Goal: Use online tool/utility

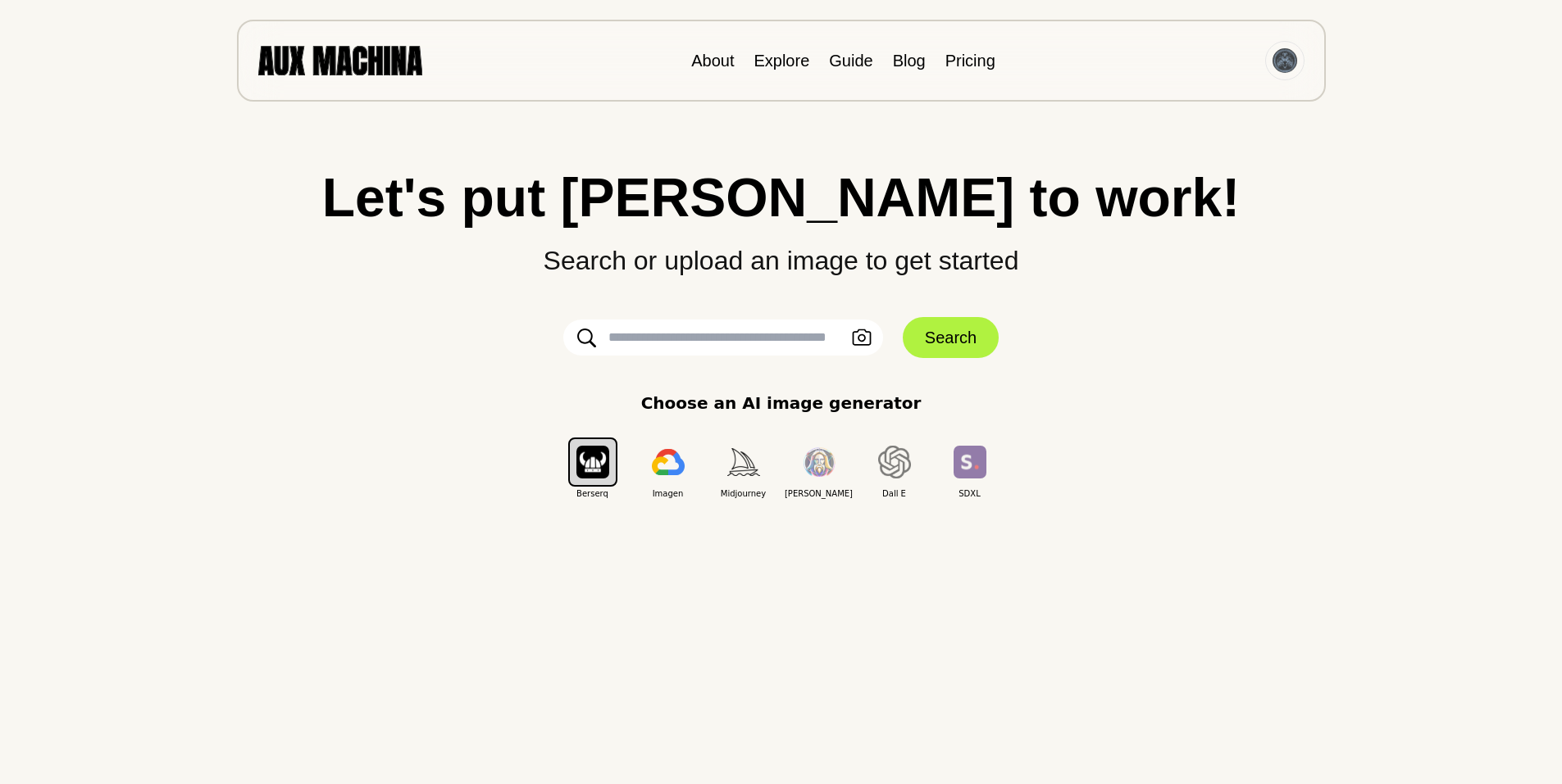
scroll to position [55, 0]
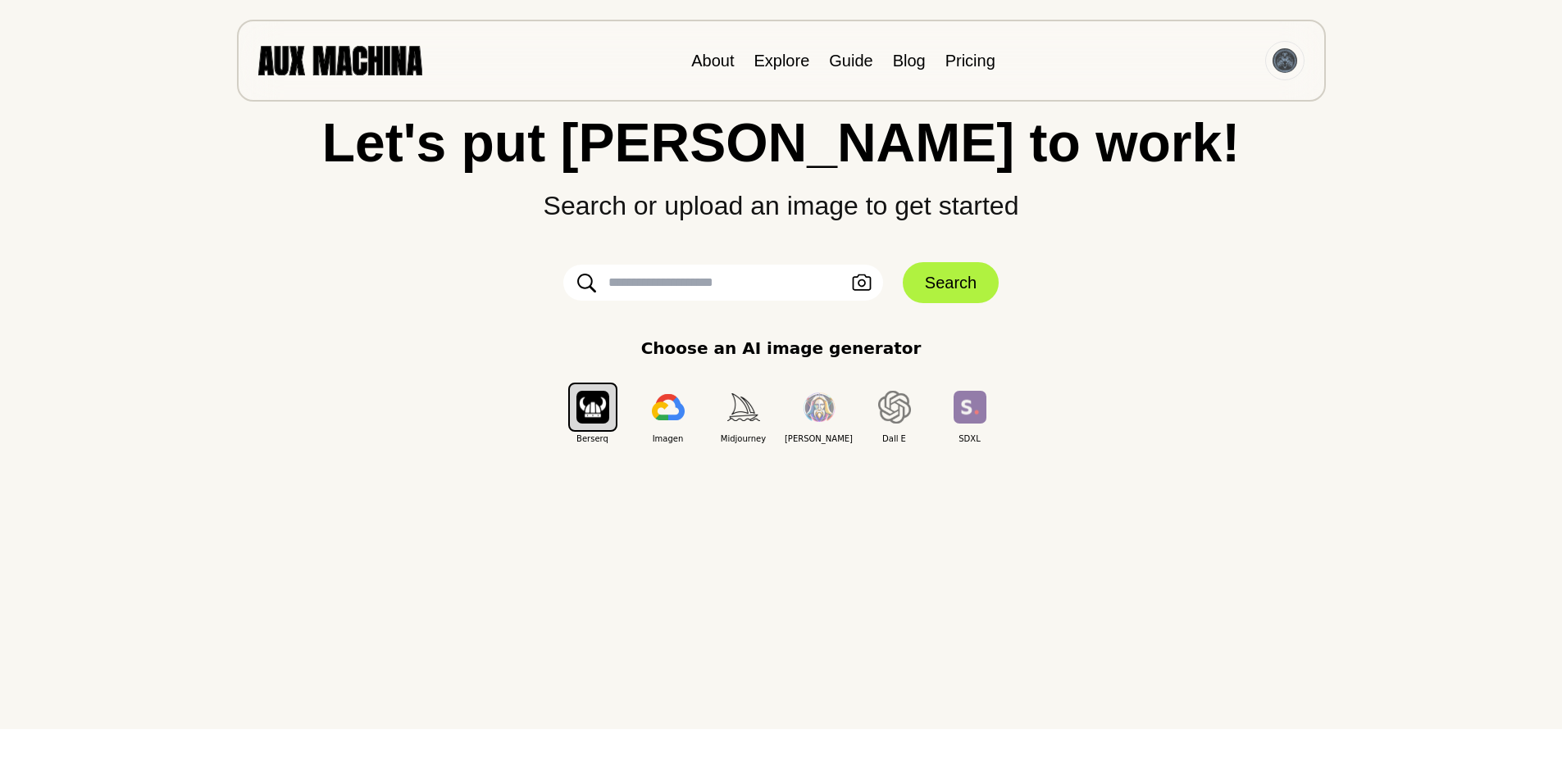
click at [644, 287] on input "text" at bounding box center [722, 282] width 319 height 36
click at [644, 280] on input "text" at bounding box center [722, 282] width 319 height 36
type input "**********"
click button "Search" at bounding box center [951, 282] width 96 height 41
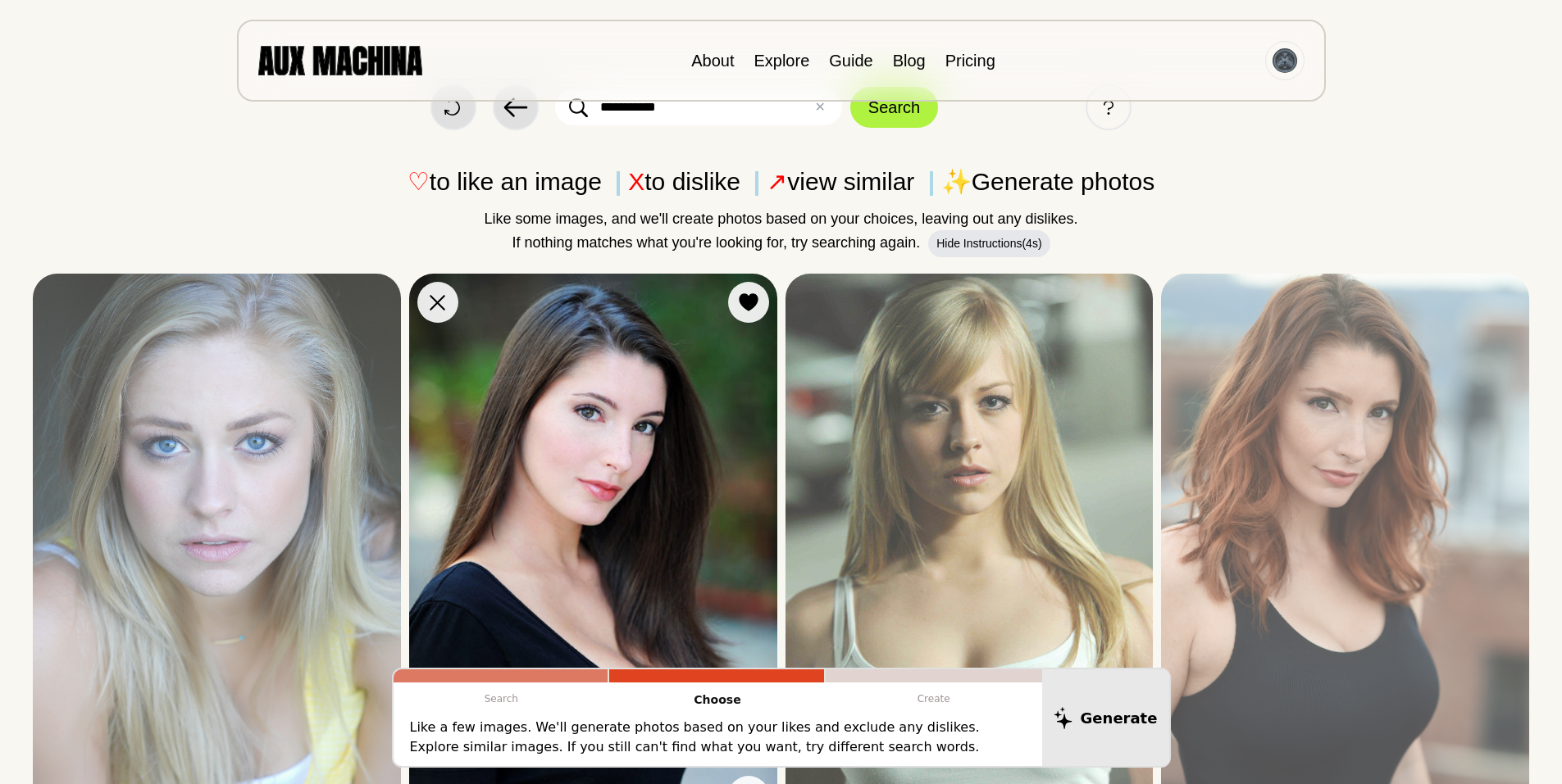
click at [774, 518] on img at bounding box center [594, 550] width 369 height 552
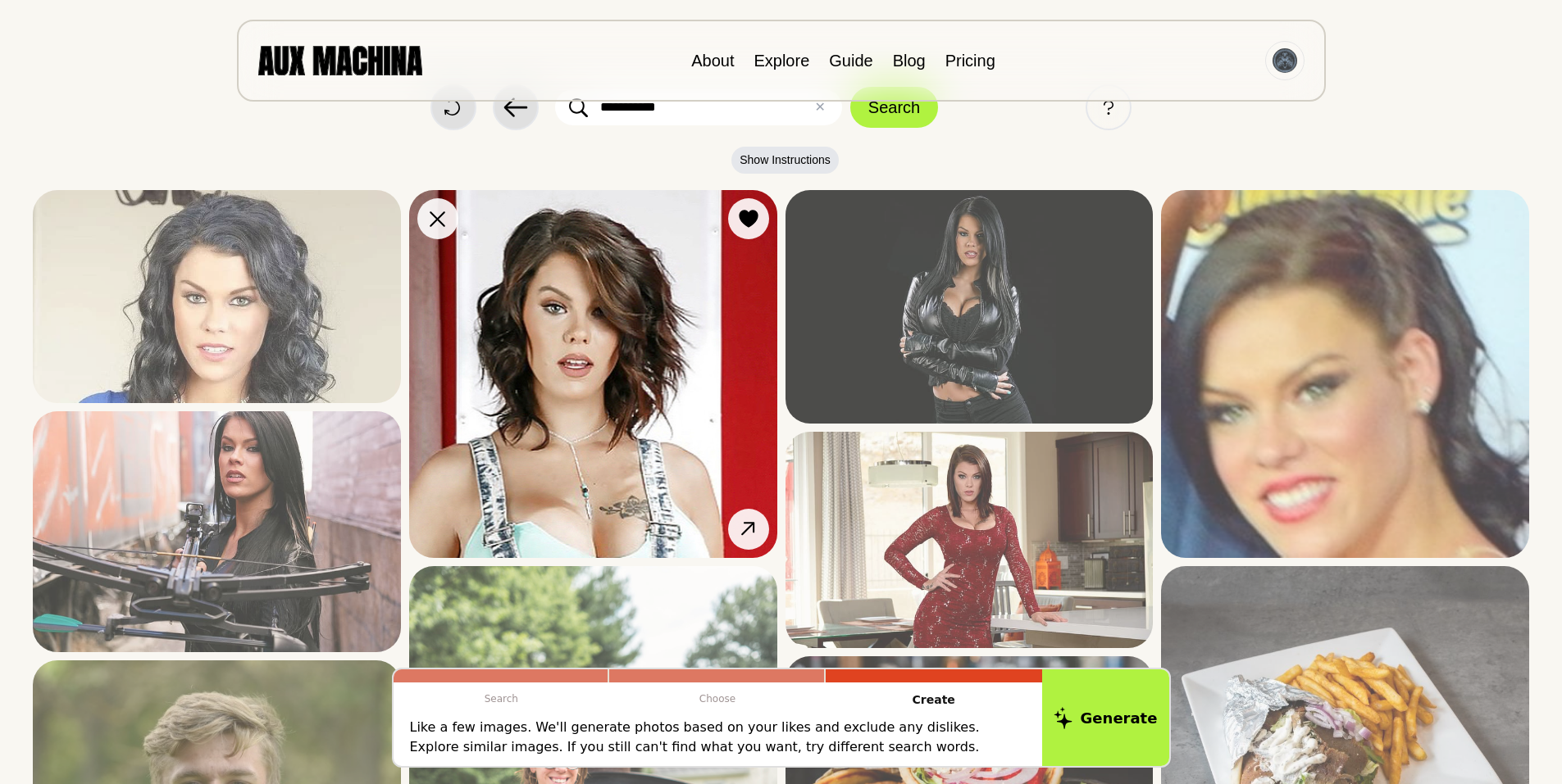
click at [749, 303] on img at bounding box center [594, 374] width 369 height 368
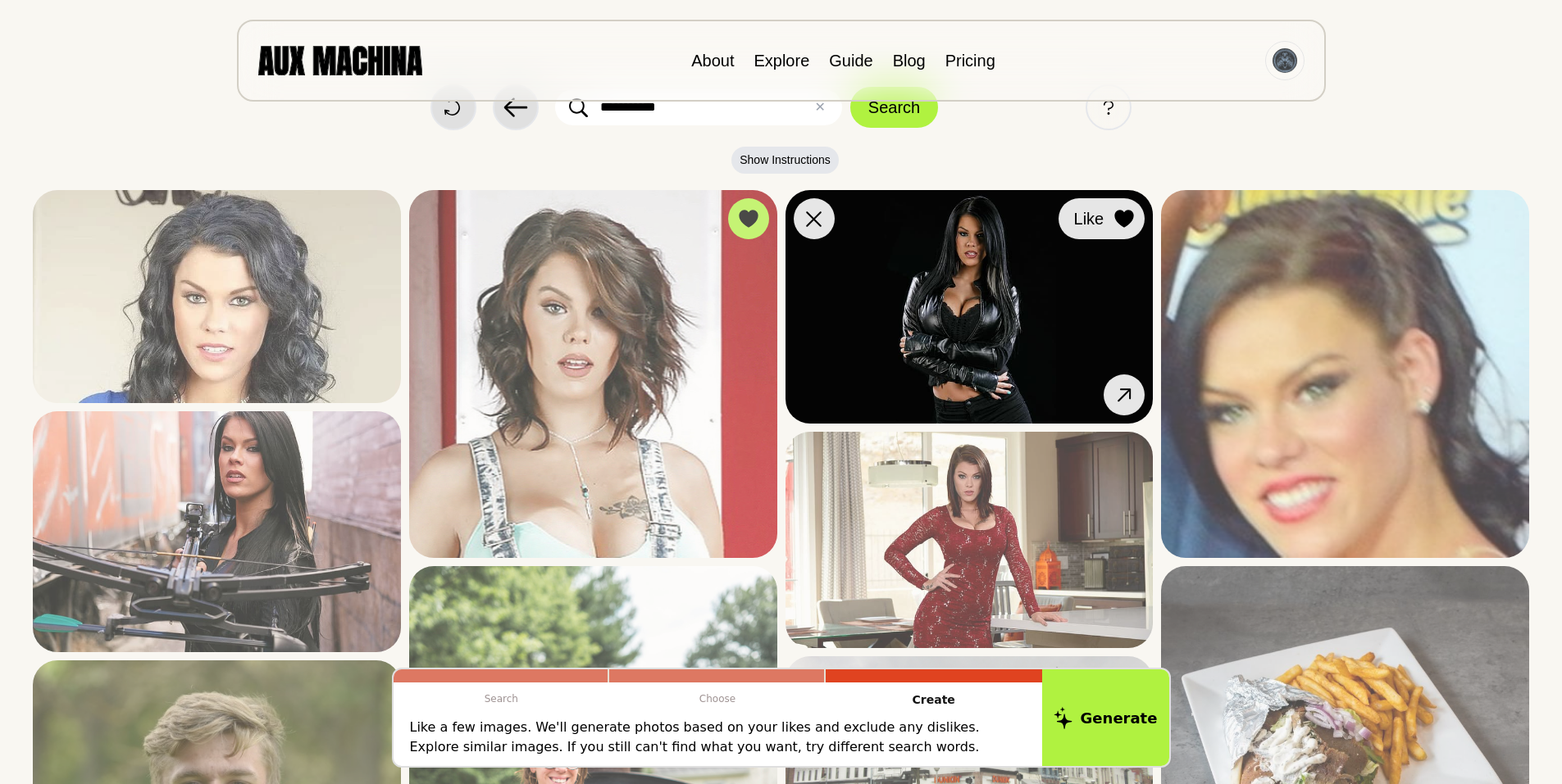
click at [1116, 219] on icon at bounding box center [1124, 218] width 19 height 18
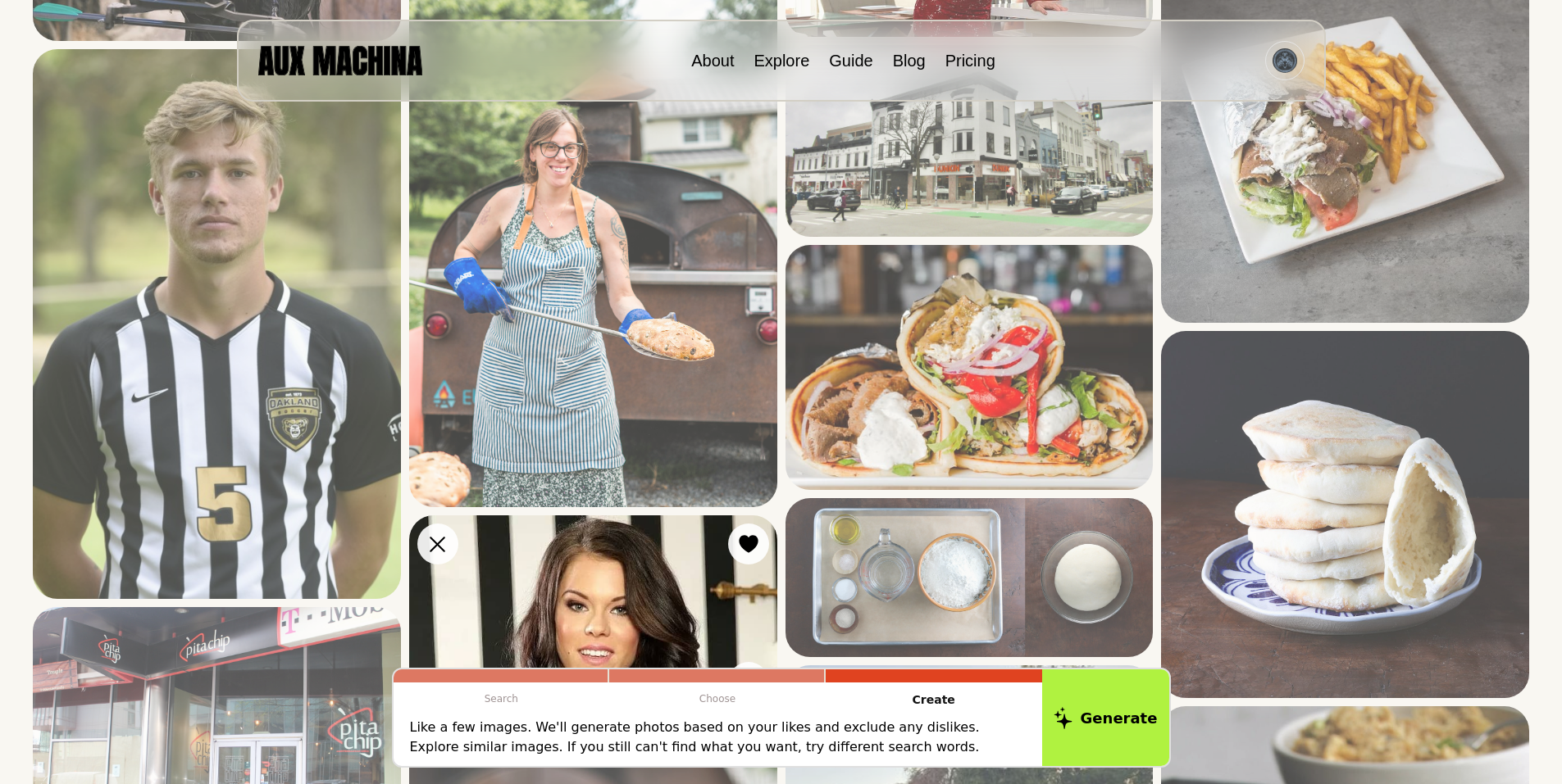
scroll to position [928, 0]
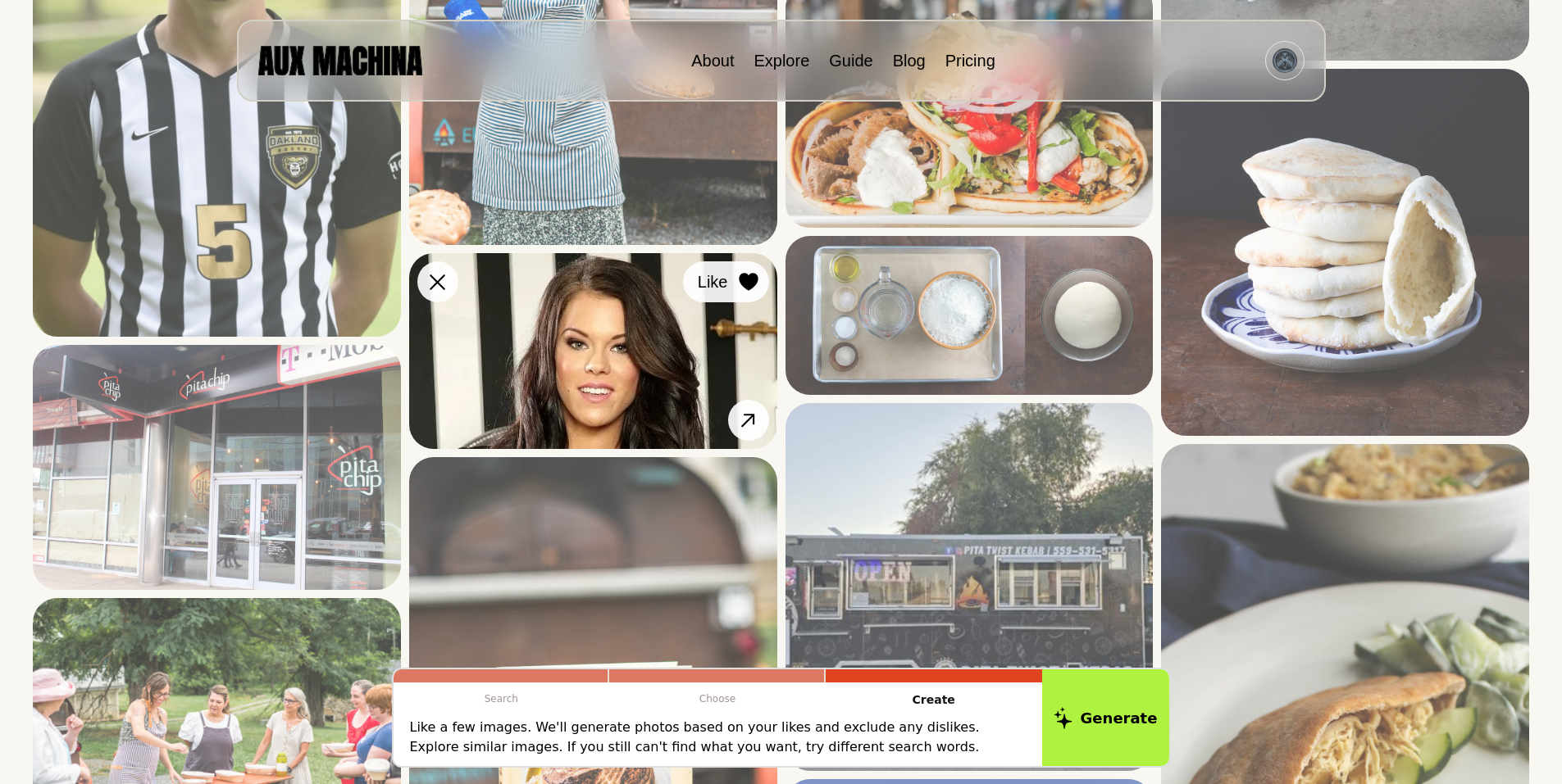
click at [745, 289] on icon at bounding box center [748, 281] width 19 height 18
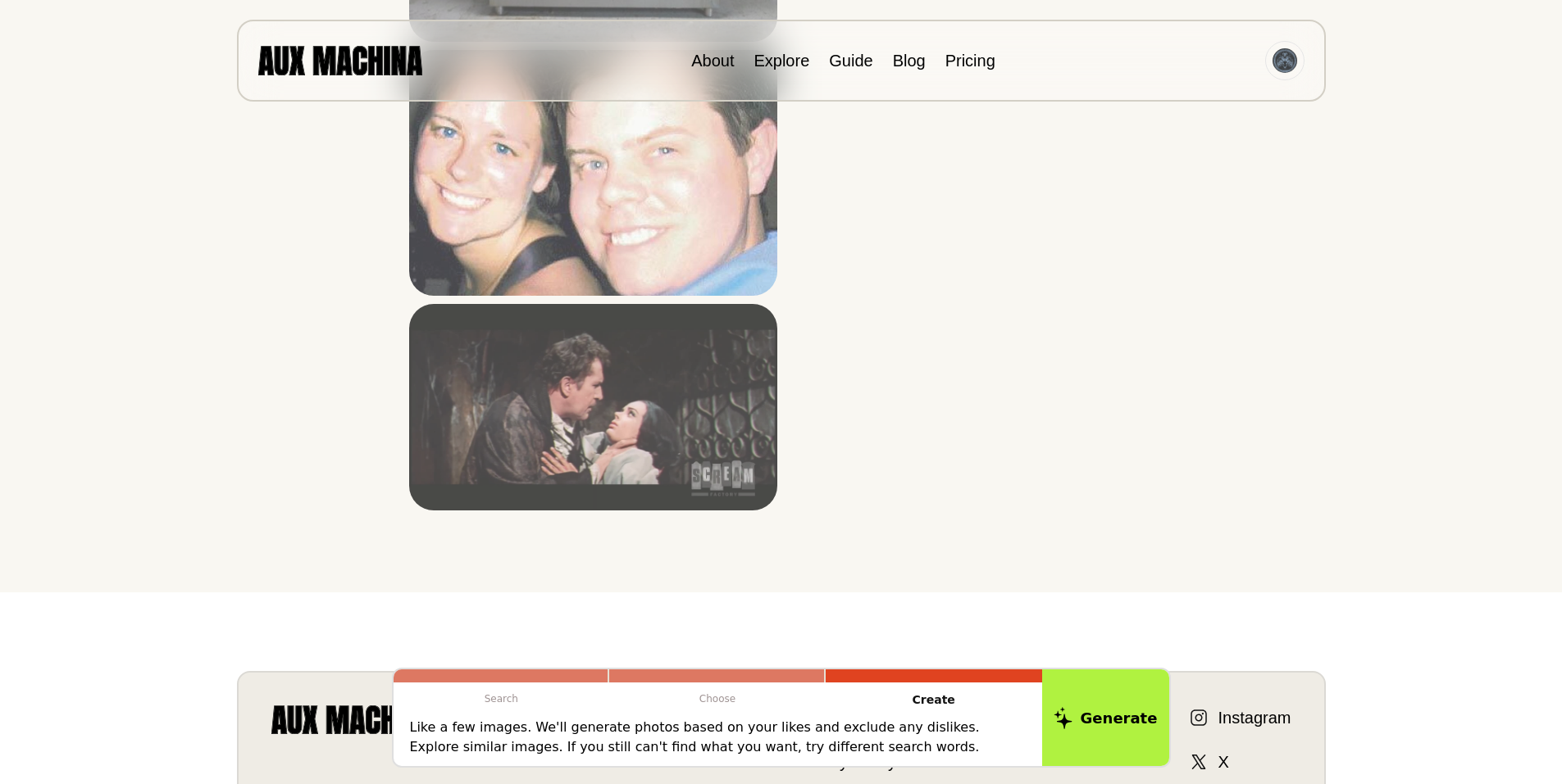
scroll to position [5300, 0]
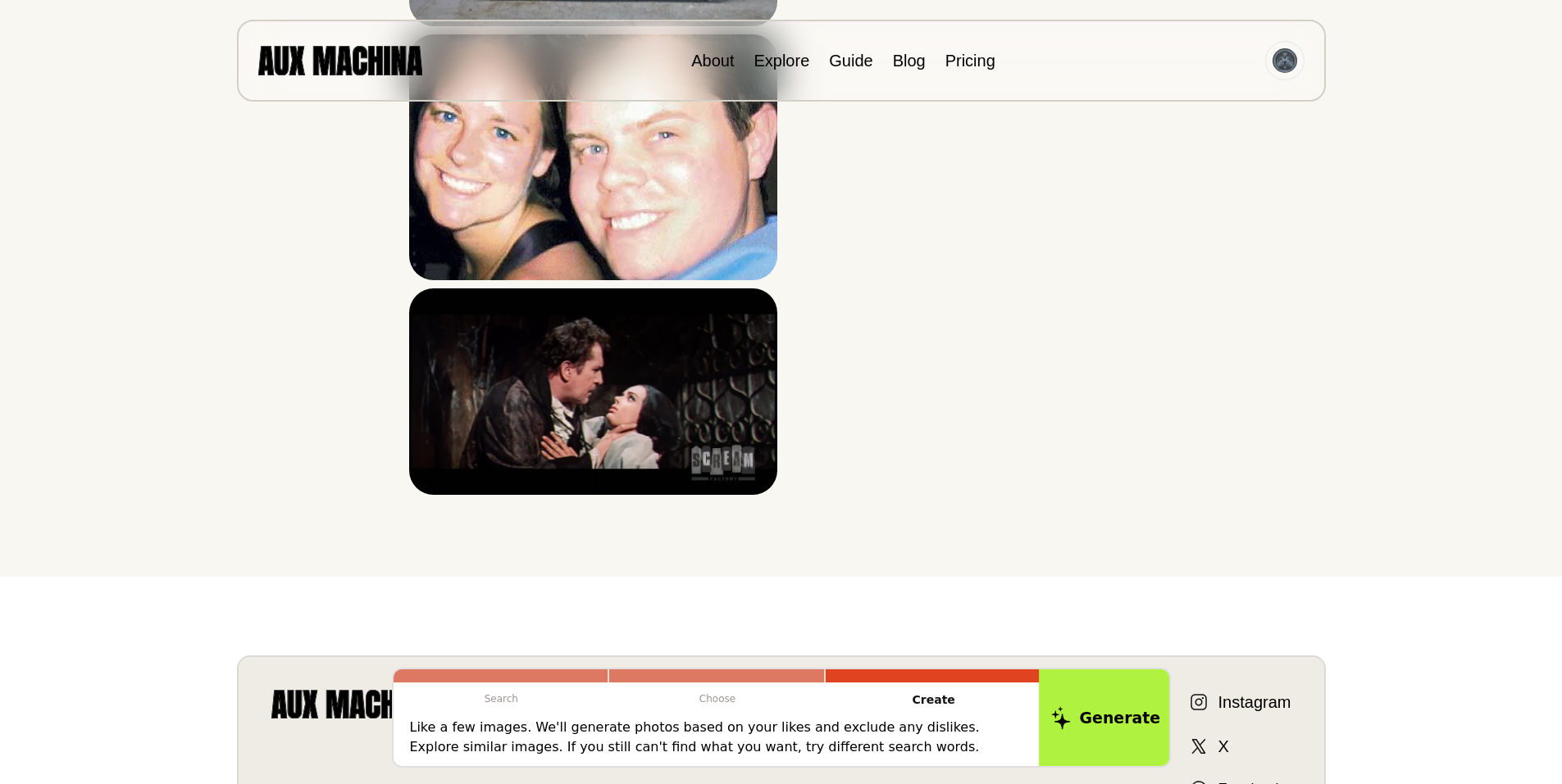
click at [1115, 725] on button "Generate" at bounding box center [1106, 718] width 133 height 102
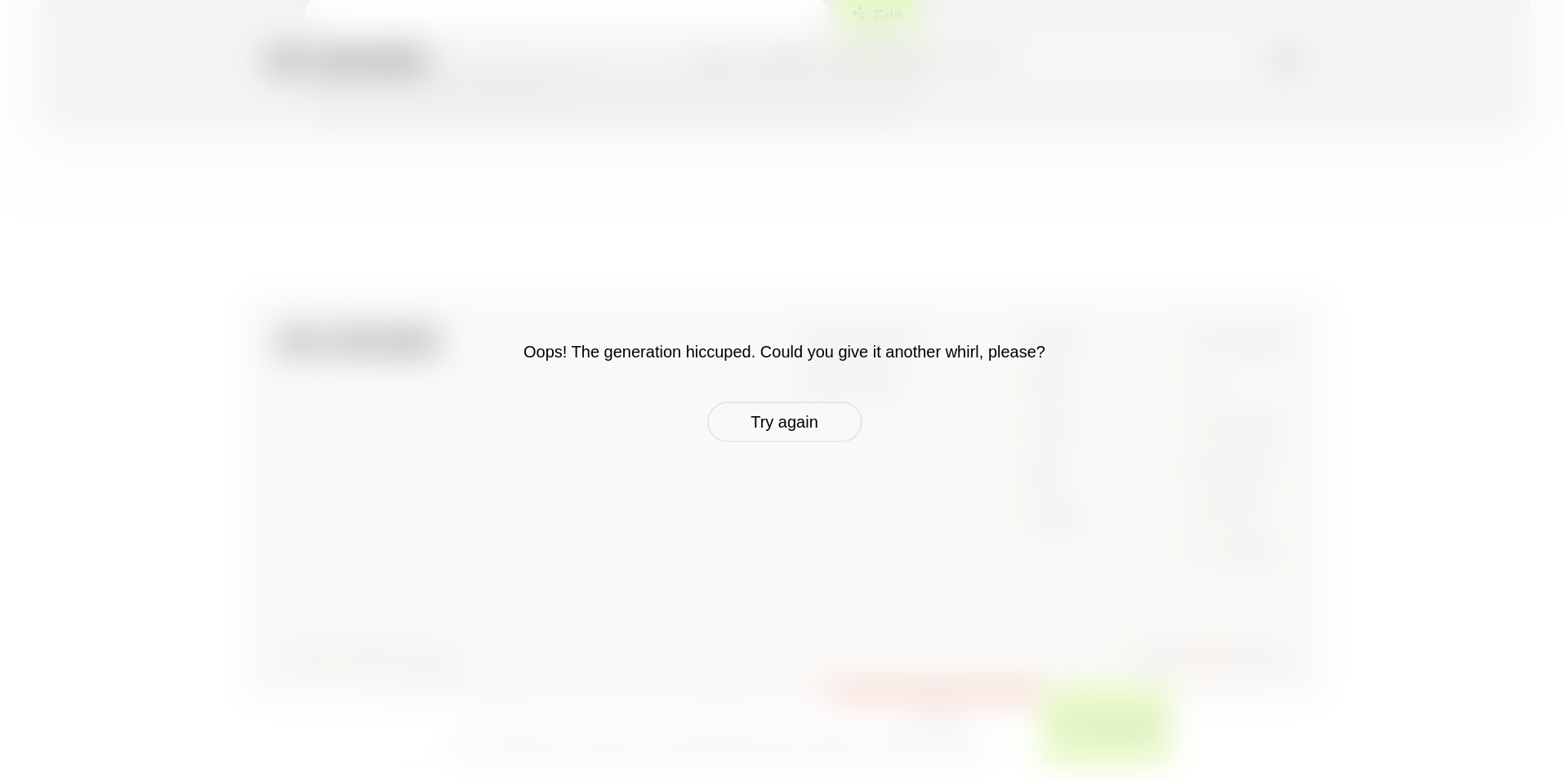
scroll to position [683, 0]
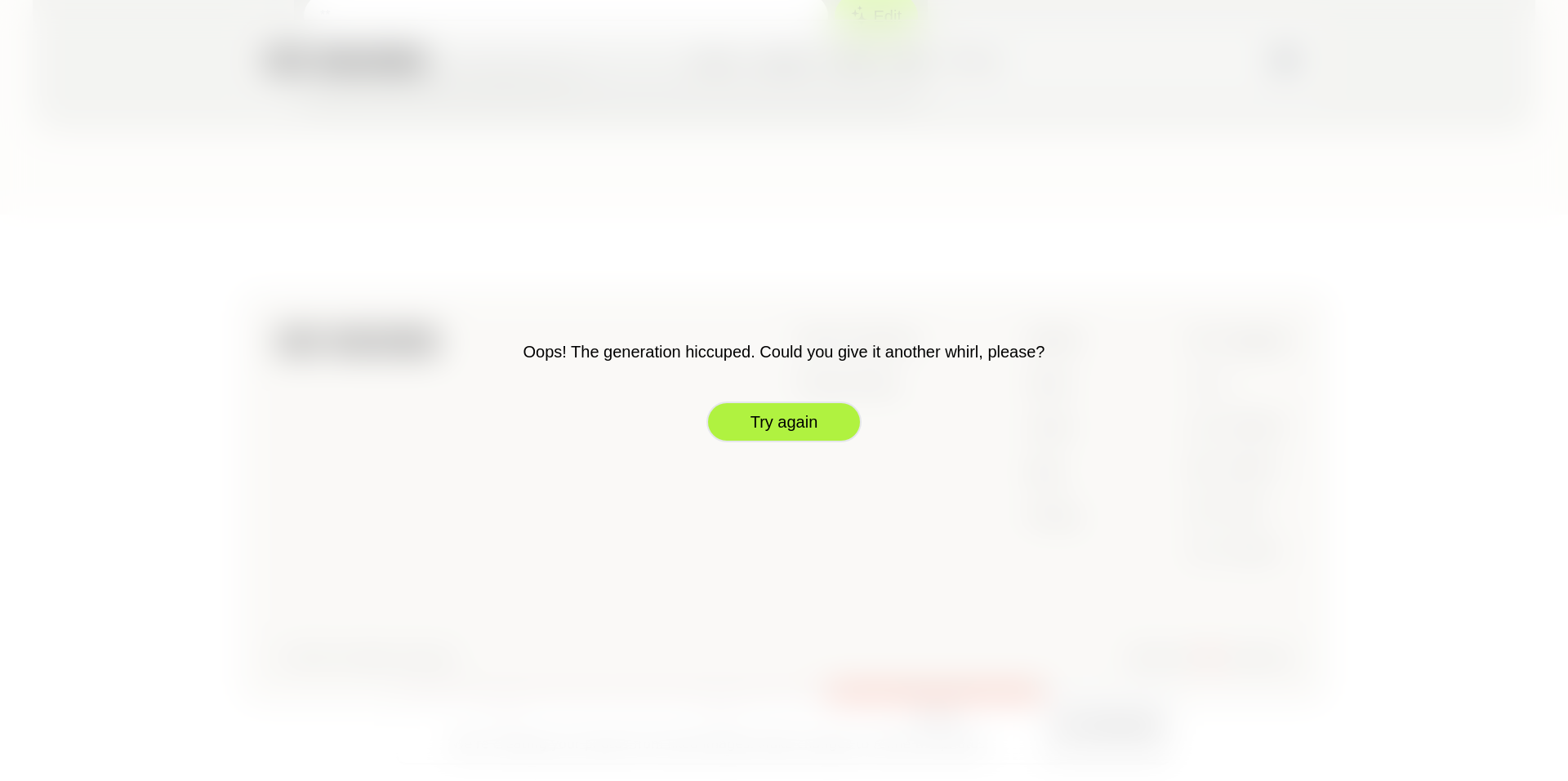
click at [770, 421] on button "Try again" at bounding box center [784, 422] width 155 height 41
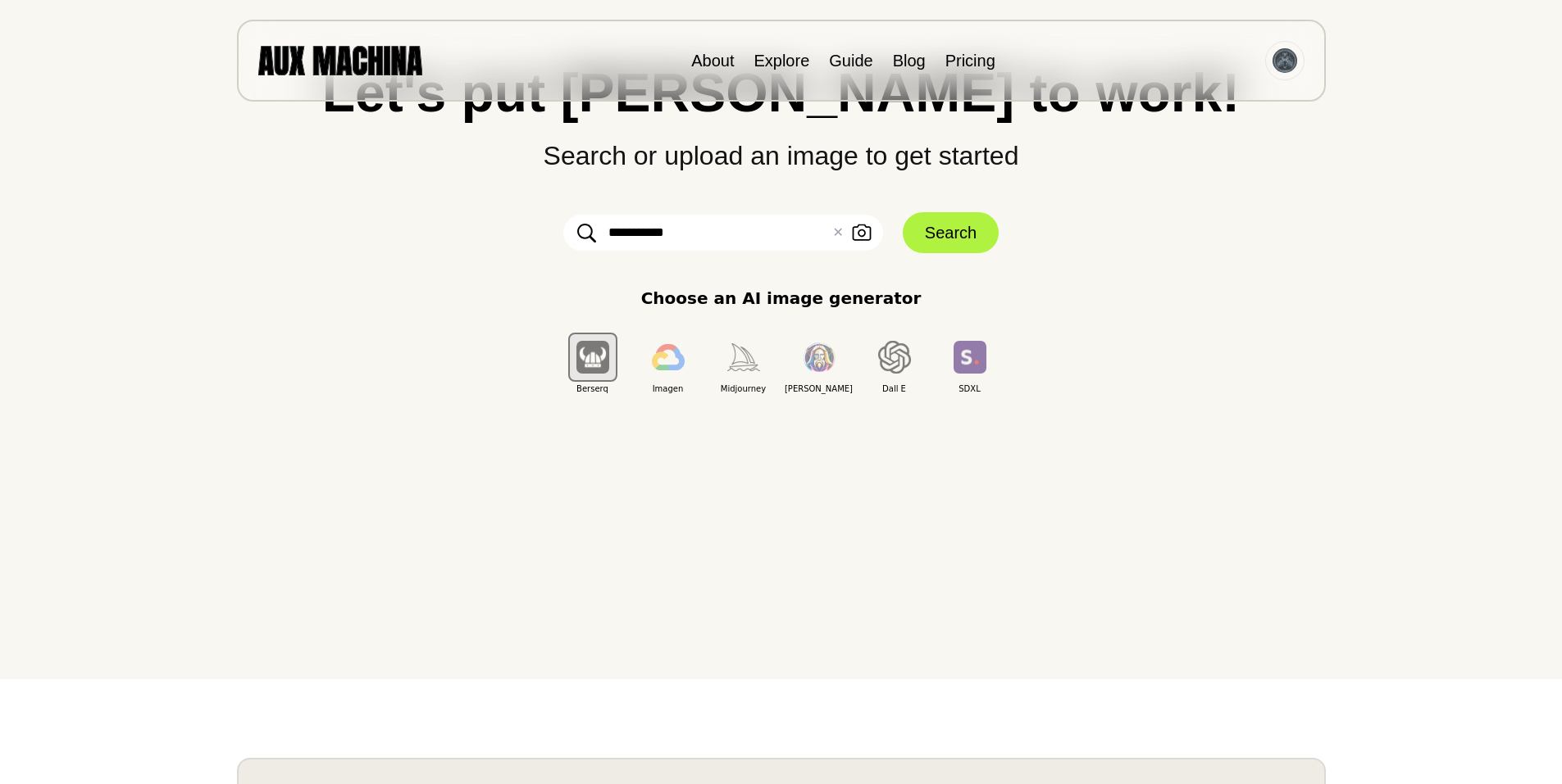
scroll to position [0, 0]
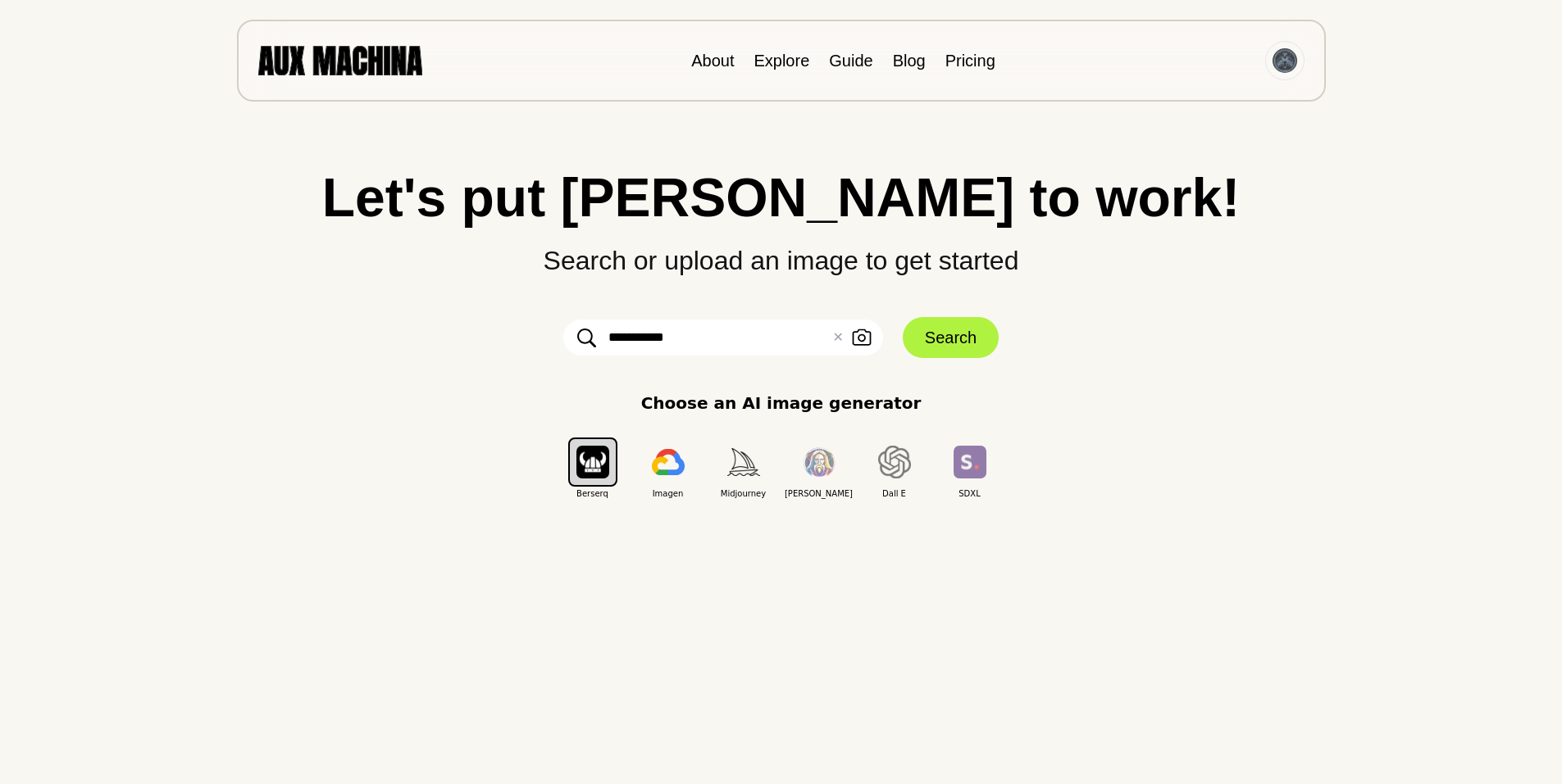
click at [619, 340] on input "**********" at bounding box center [722, 337] width 319 height 36
type input "**********"
click button "Search" at bounding box center [951, 338] width 96 height 41
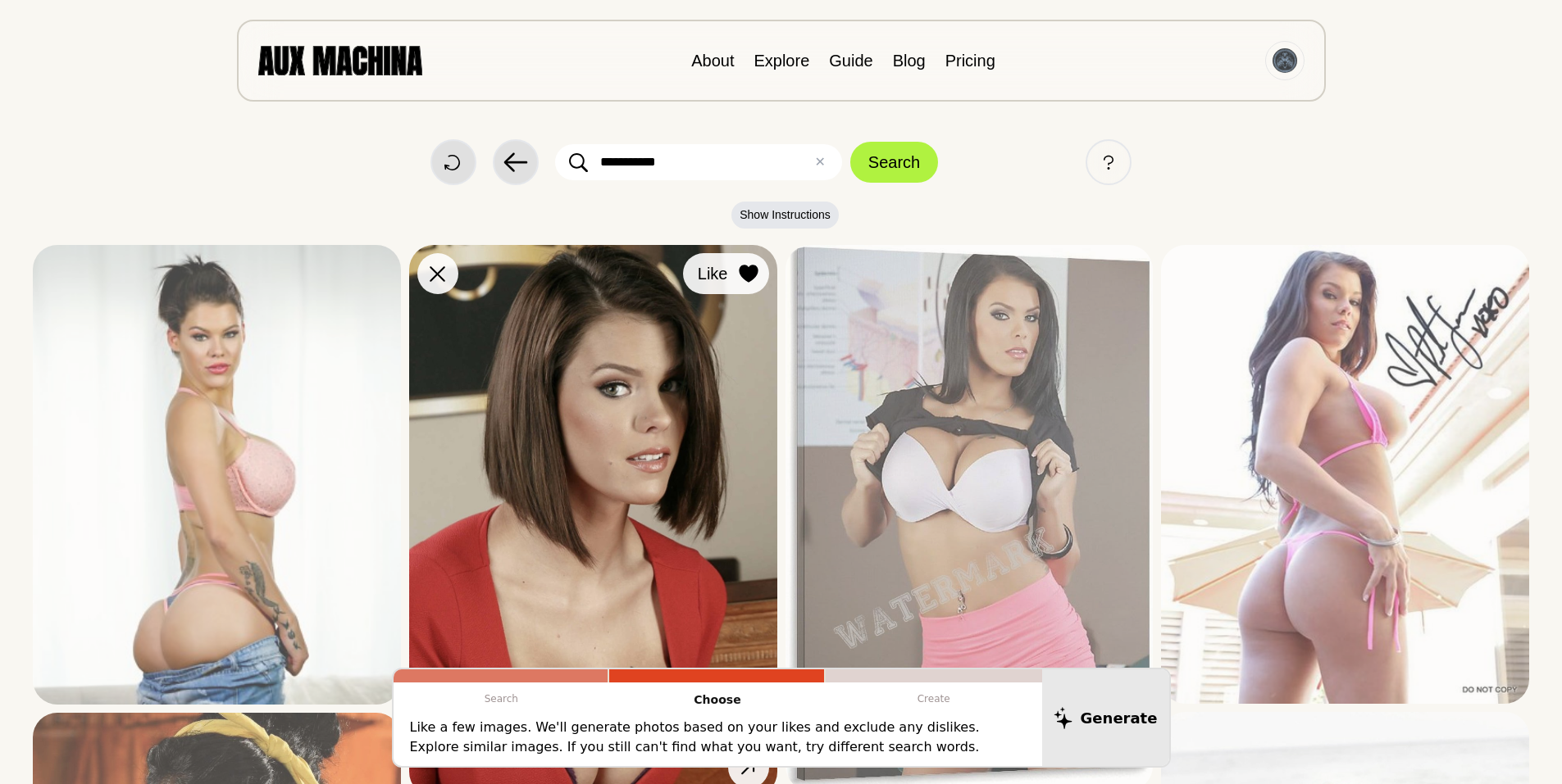
click at [746, 263] on div at bounding box center [748, 273] width 25 height 25
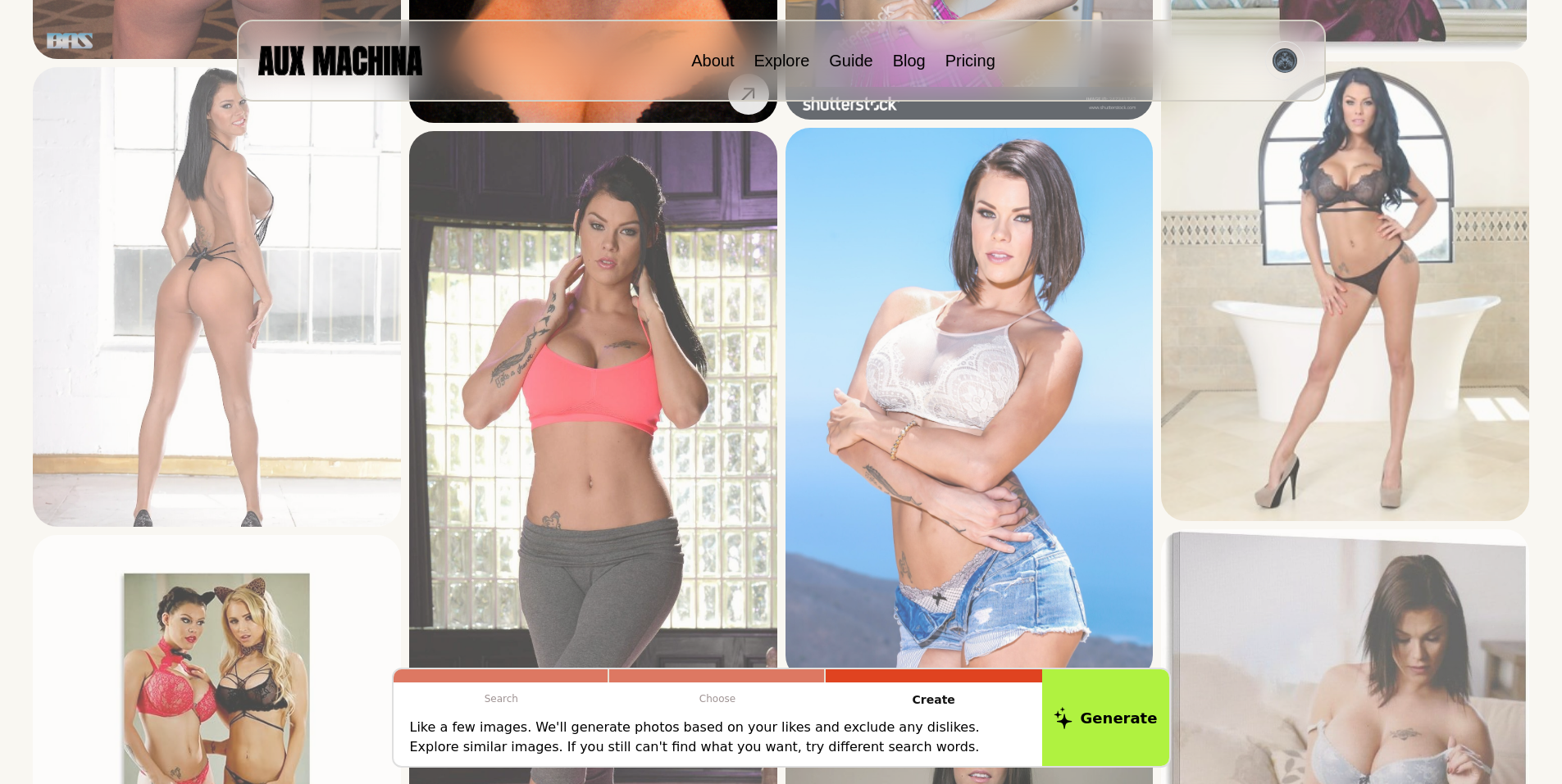
scroll to position [1762, 0]
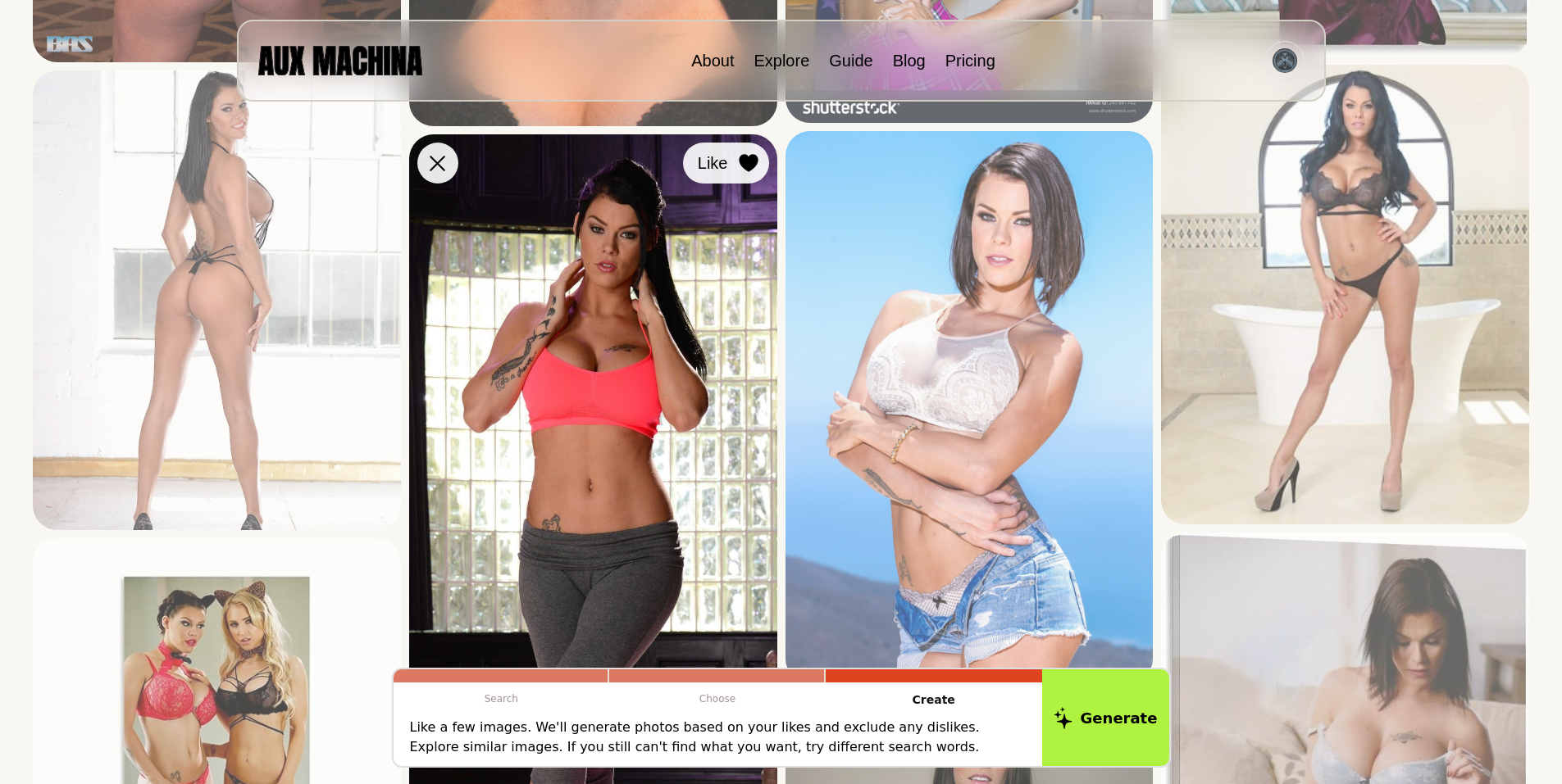
click at [744, 157] on icon at bounding box center [748, 162] width 19 height 18
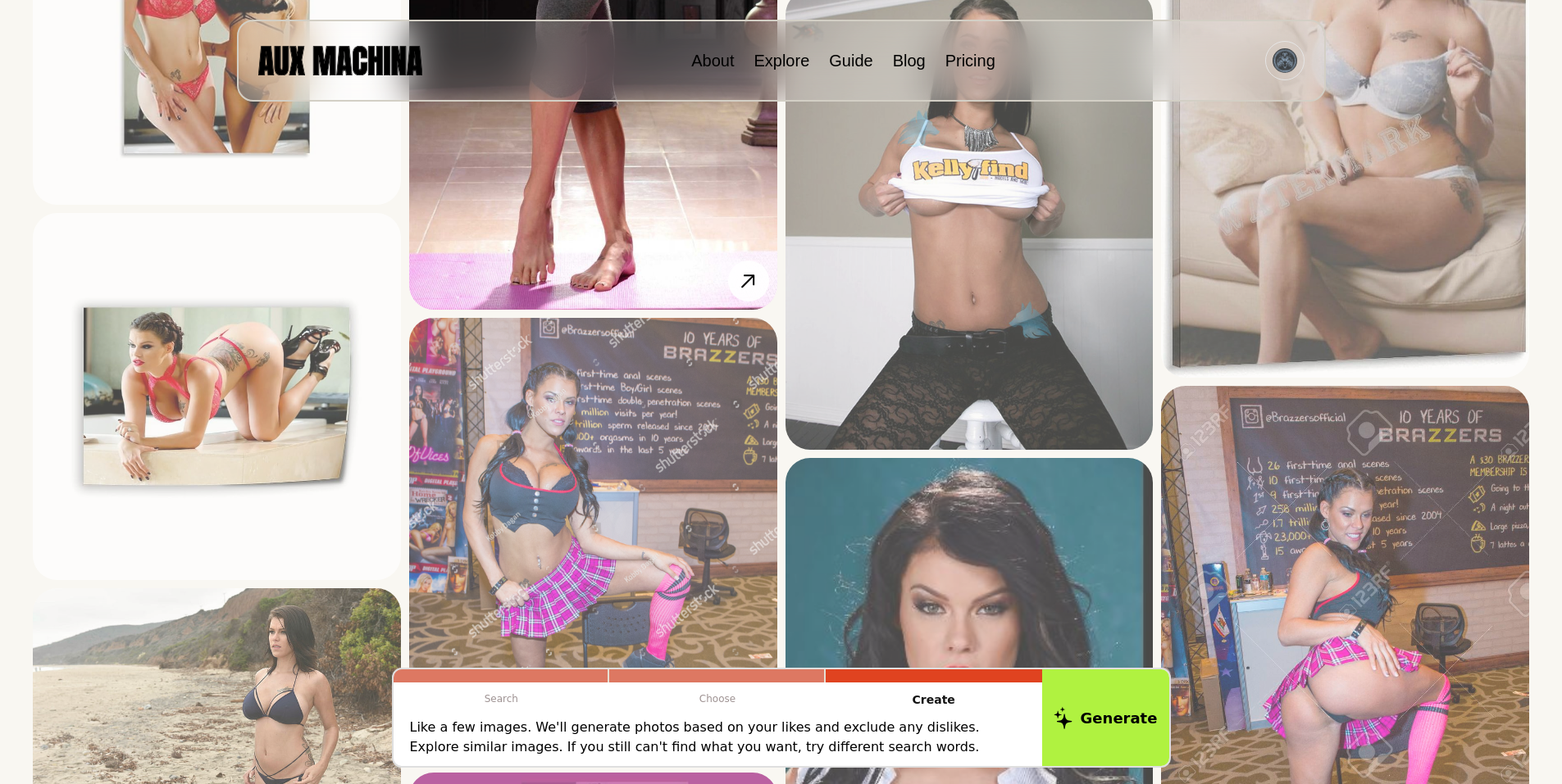
scroll to position [2691, 0]
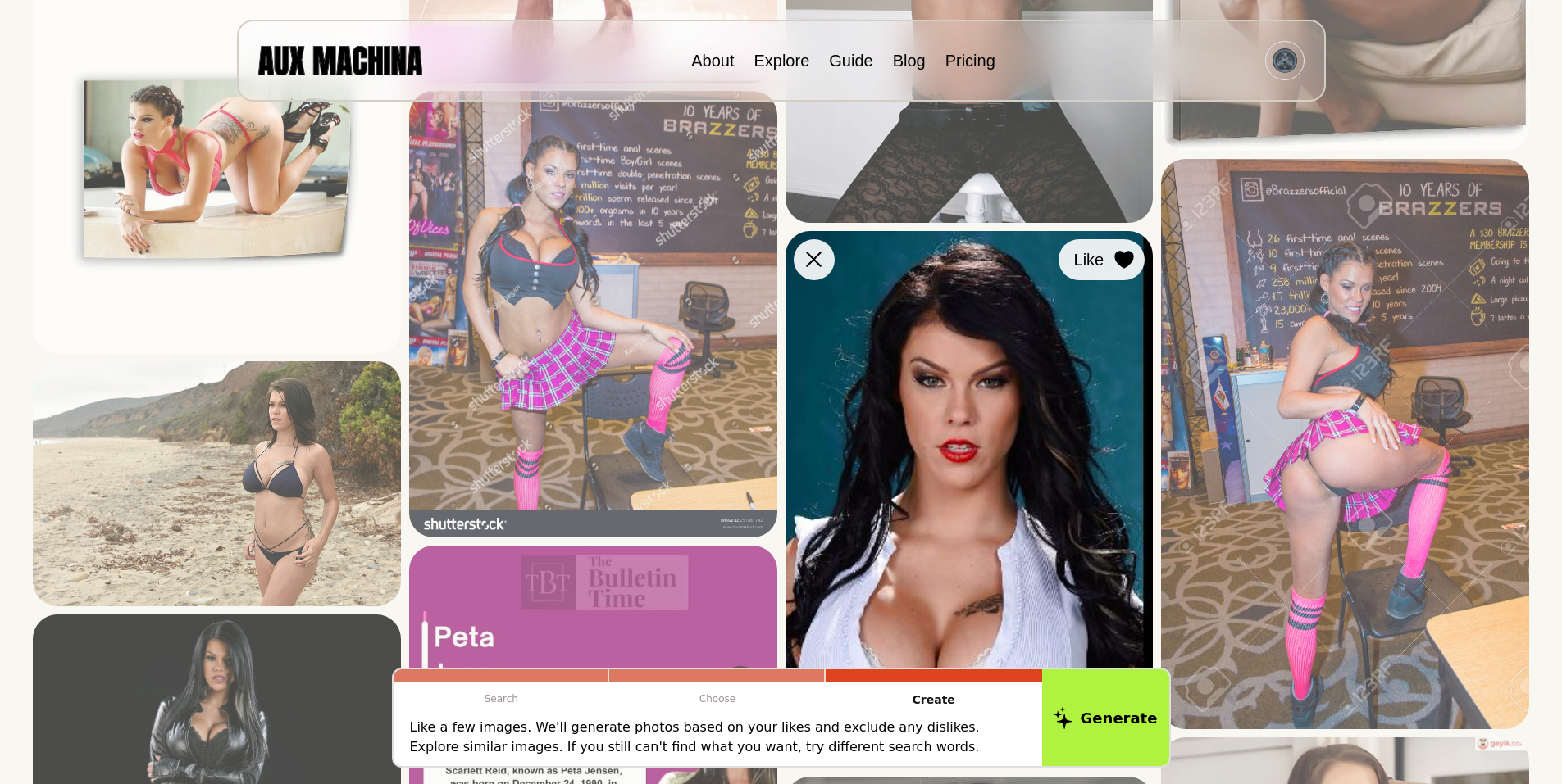
click at [1118, 255] on icon at bounding box center [1124, 259] width 19 height 18
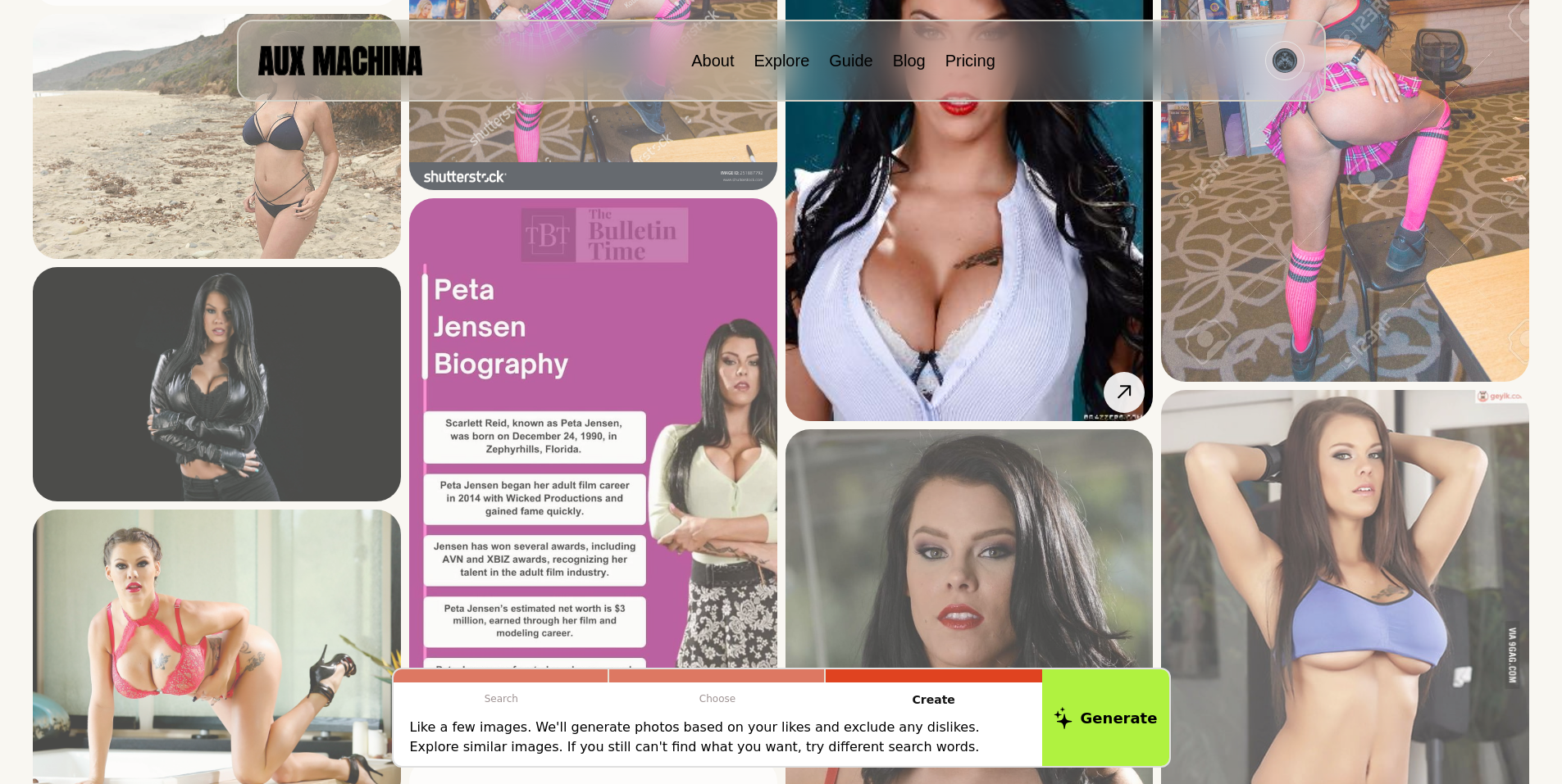
scroll to position [3182, 0]
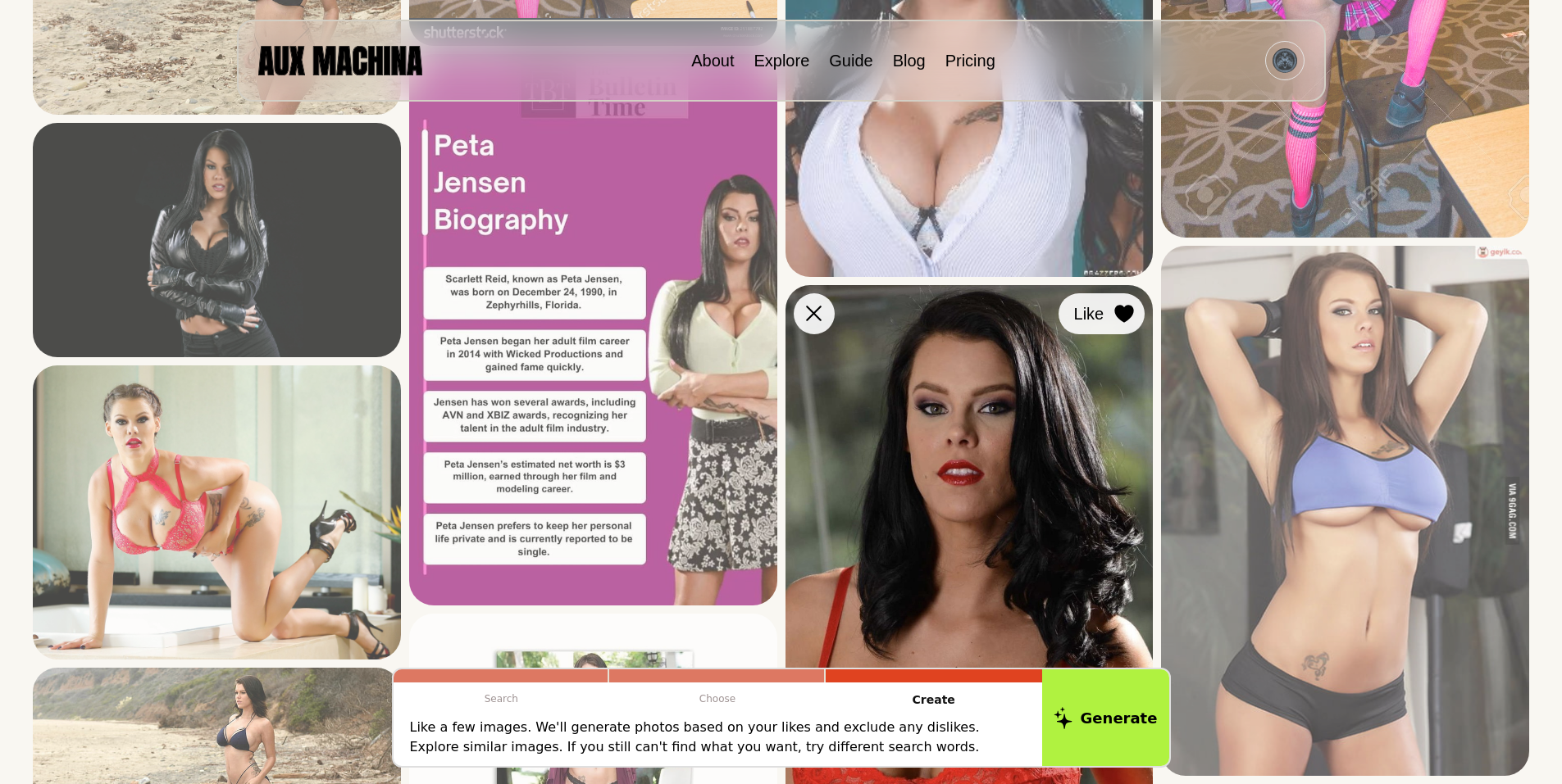
click at [1123, 317] on icon at bounding box center [1124, 313] width 19 height 18
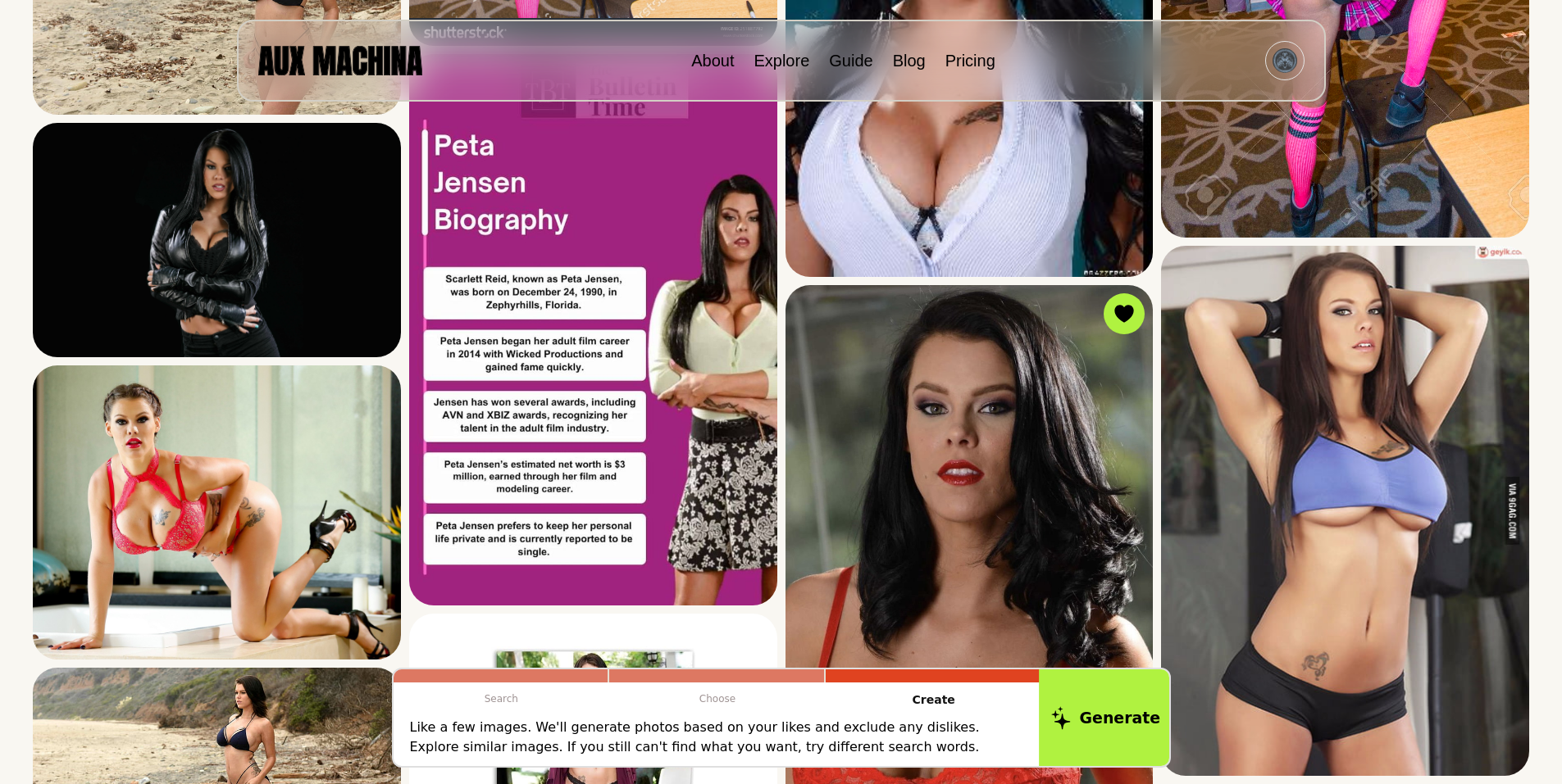
click at [1114, 715] on button "Generate" at bounding box center [1106, 718] width 133 height 102
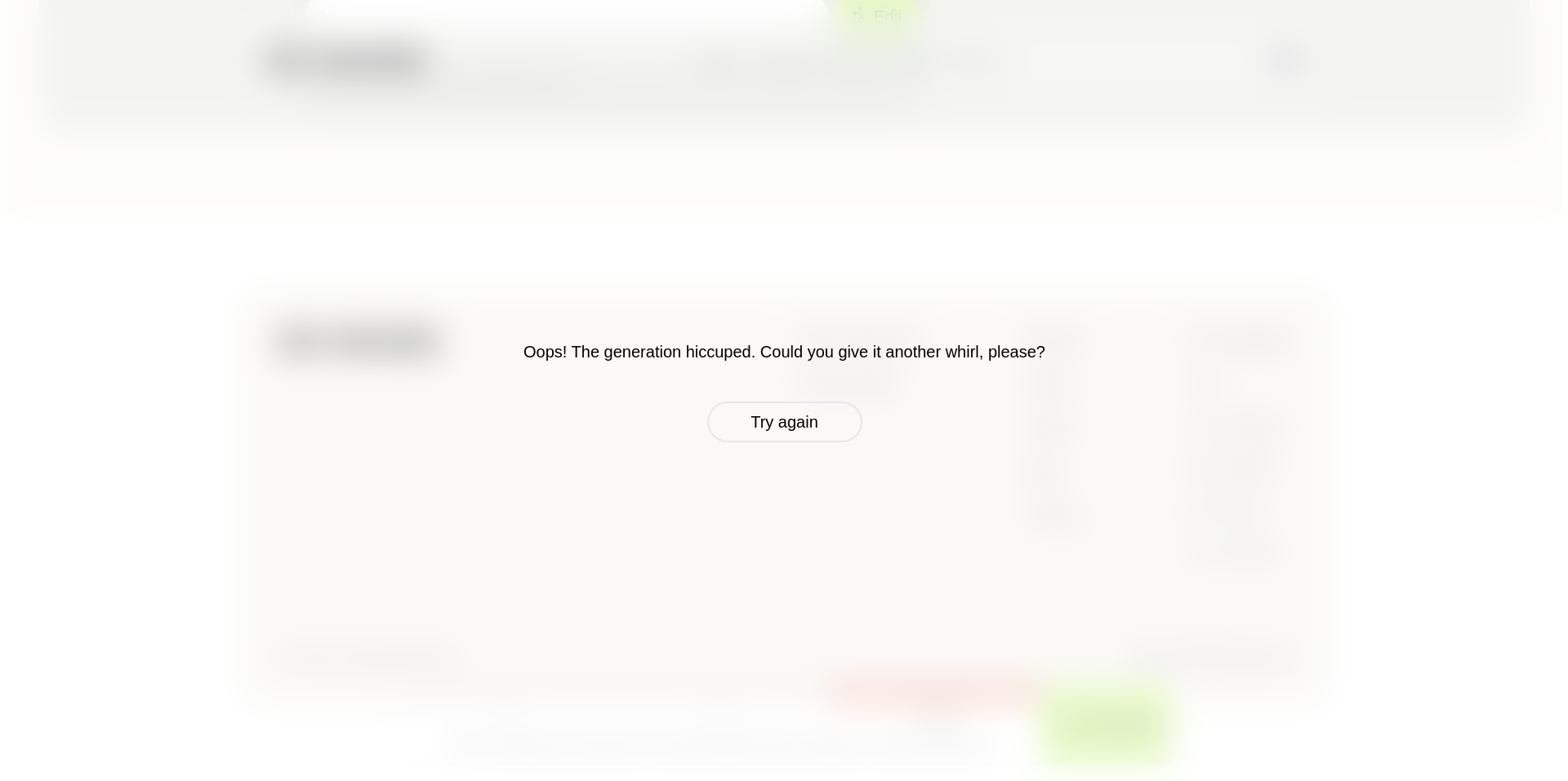
scroll to position [683, 0]
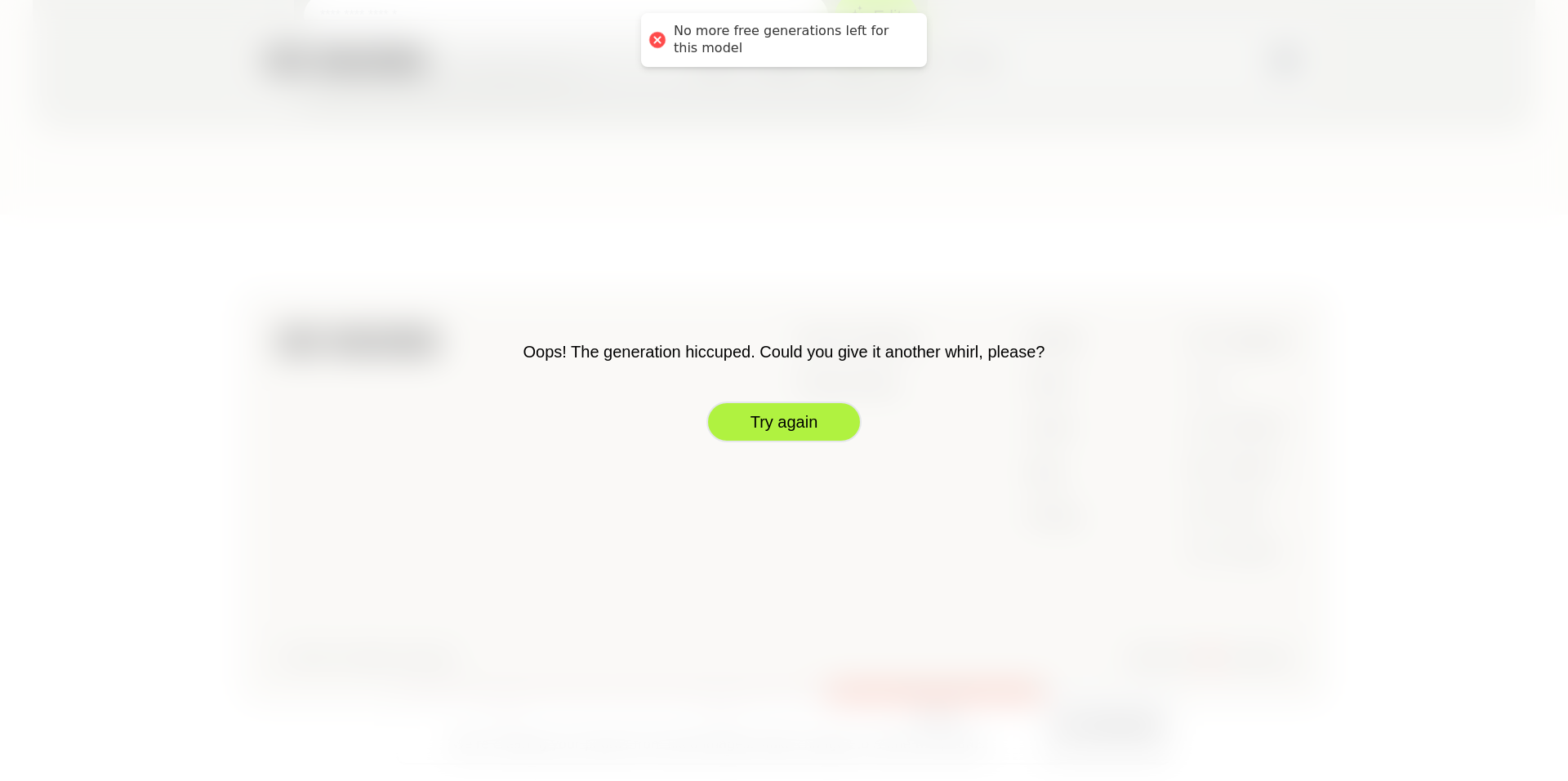
click at [783, 420] on button "Try again" at bounding box center [784, 422] width 155 height 41
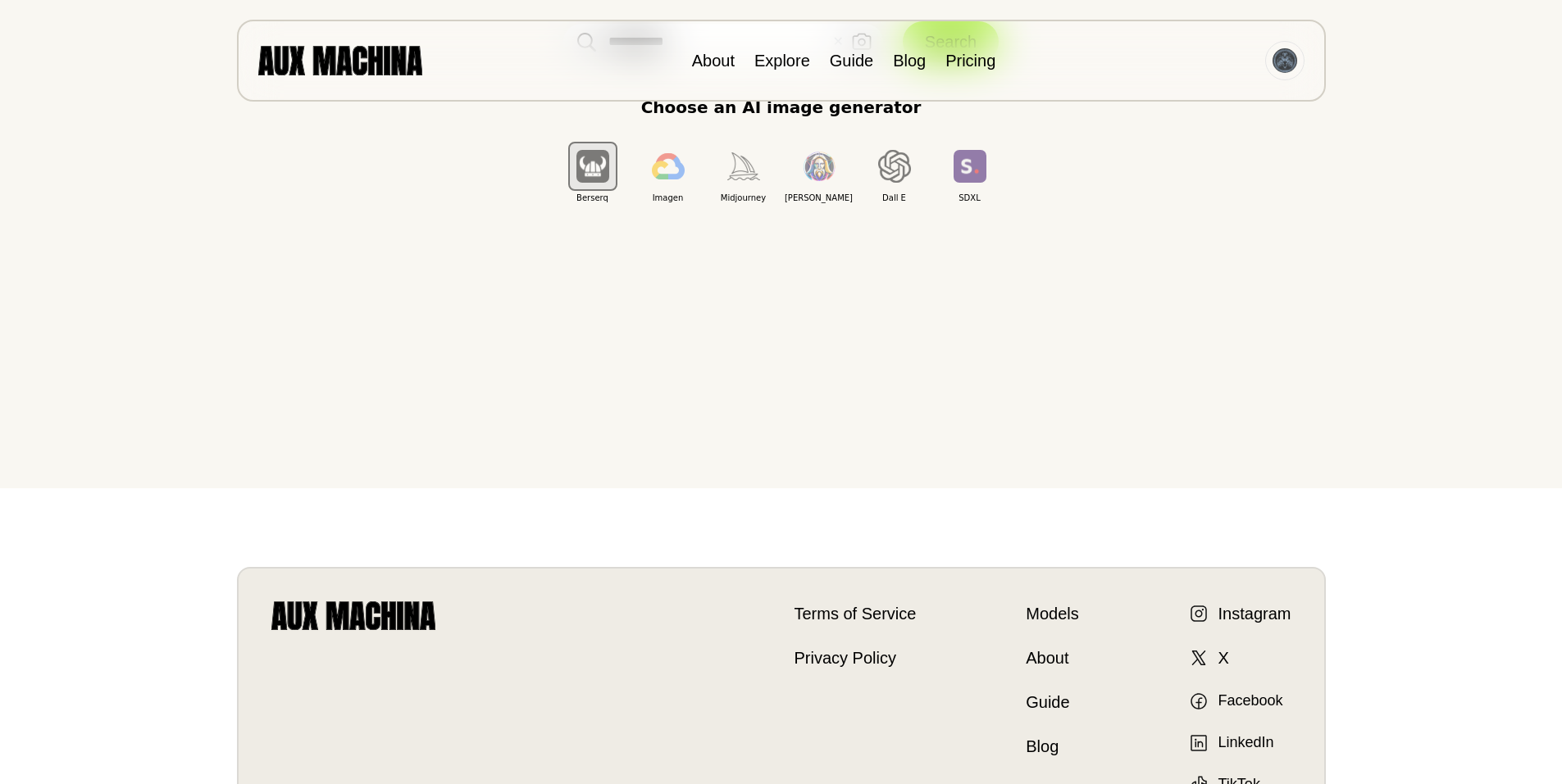
scroll to position [0, 0]
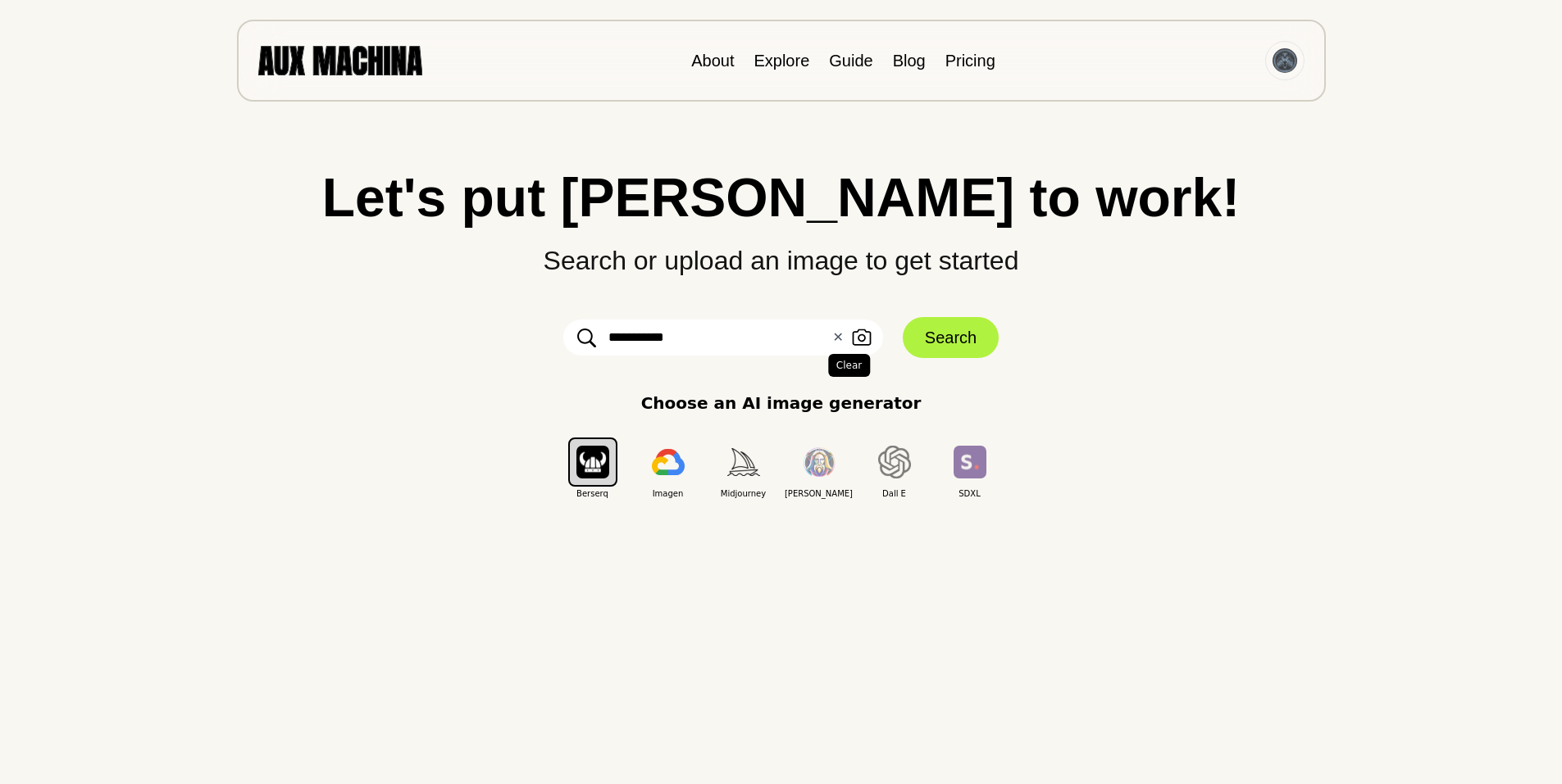
click at [833, 332] on button "✕ Clear" at bounding box center [838, 337] width 11 height 19
click at [737, 336] on input "text" at bounding box center [722, 337] width 319 height 36
click at [509, 300] on div "Let's put Ai to work! Search or upload an image to get started Upload an Image …" at bounding box center [781, 335] width 1496 height 330
click at [630, 341] on input "text" at bounding box center [722, 337] width 319 height 36
type input "**********"
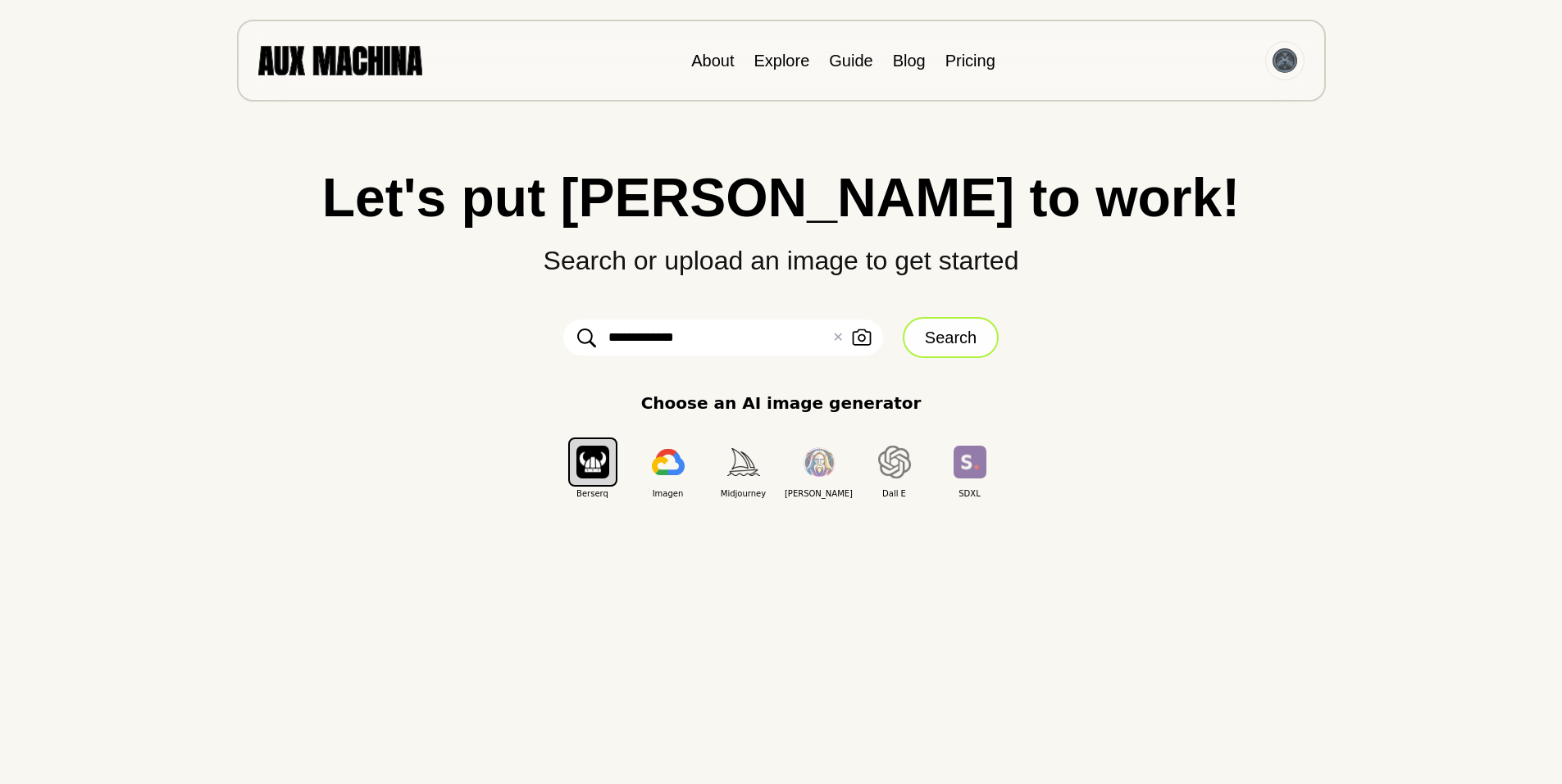
click at [951, 337] on button "Search" at bounding box center [951, 338] width 96 height 41
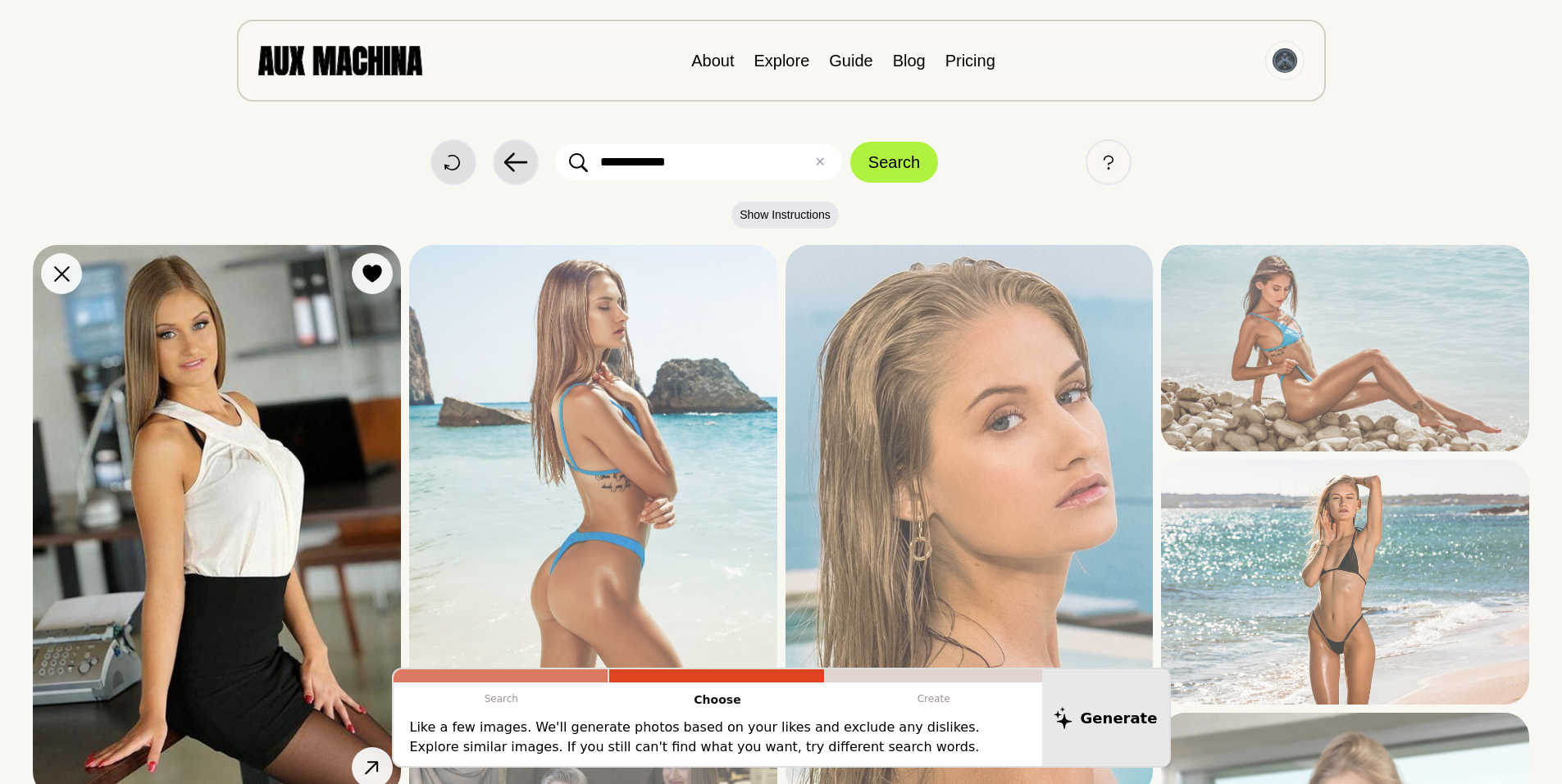
click at [365, 351] on img at bounding box center [217, 521] width 369 height 552
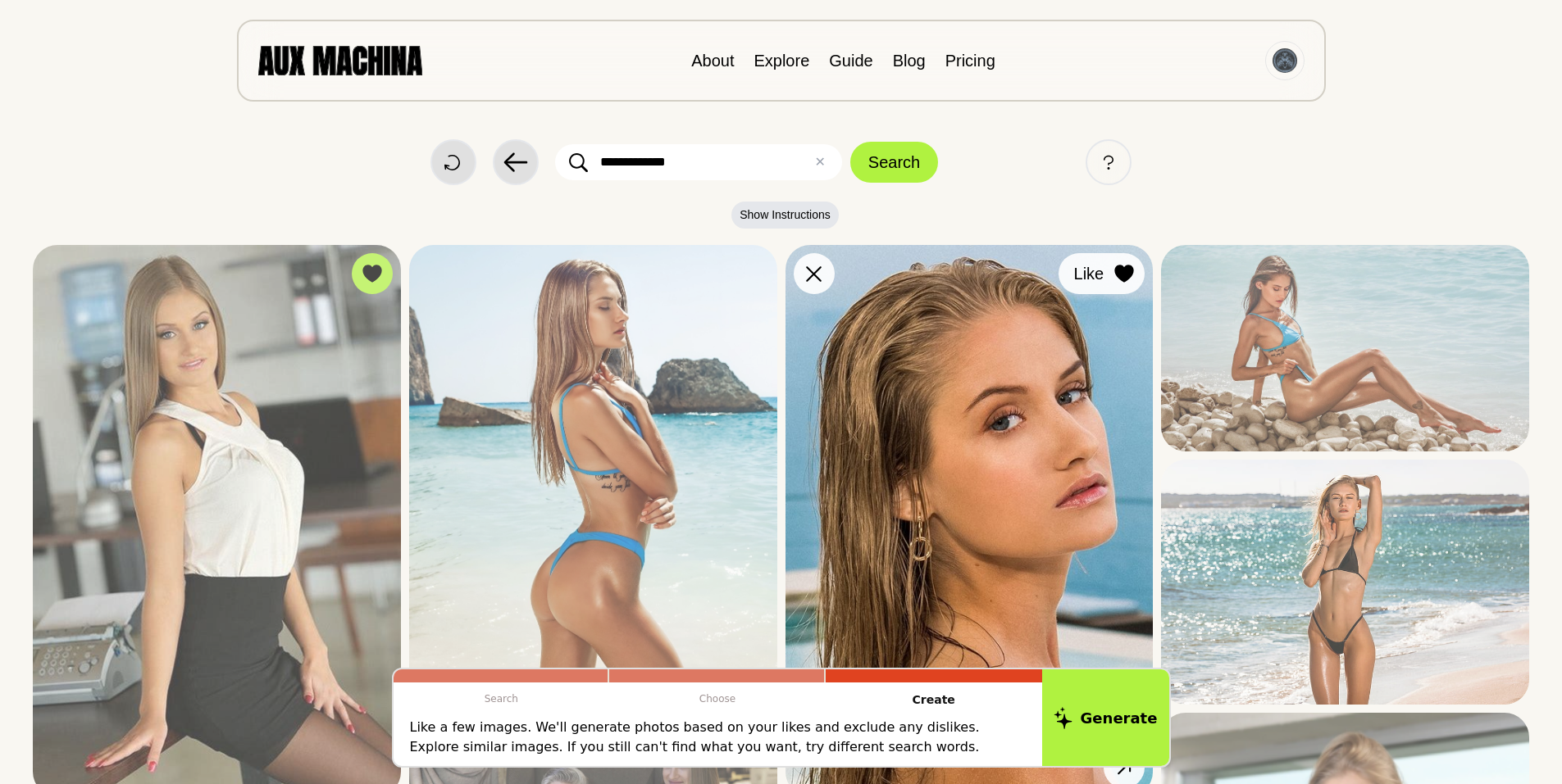
click at [1121, 269] on icon at bounding box center [1124, 273] width 19 height 18
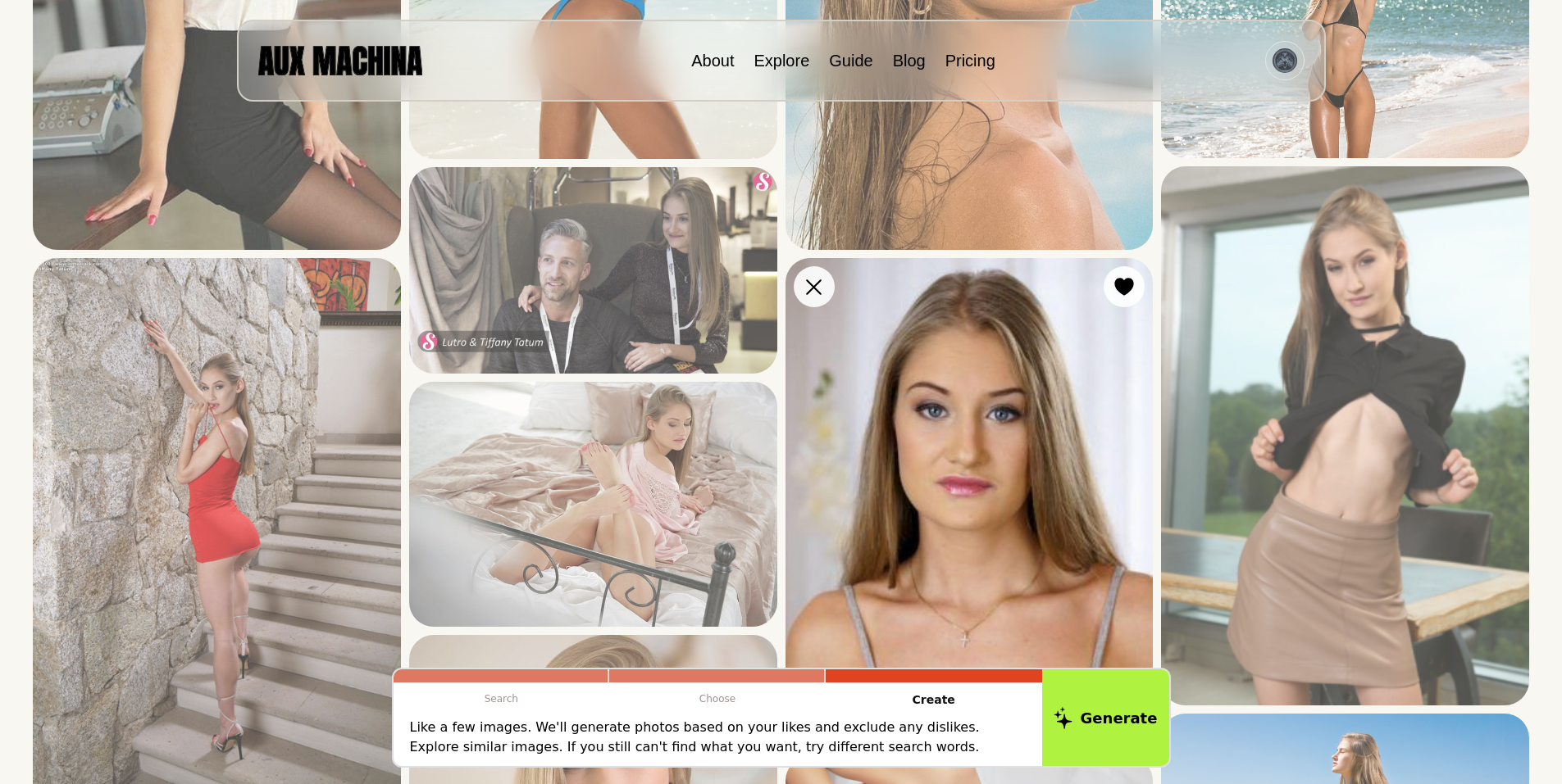
scroll to position [601, 0]
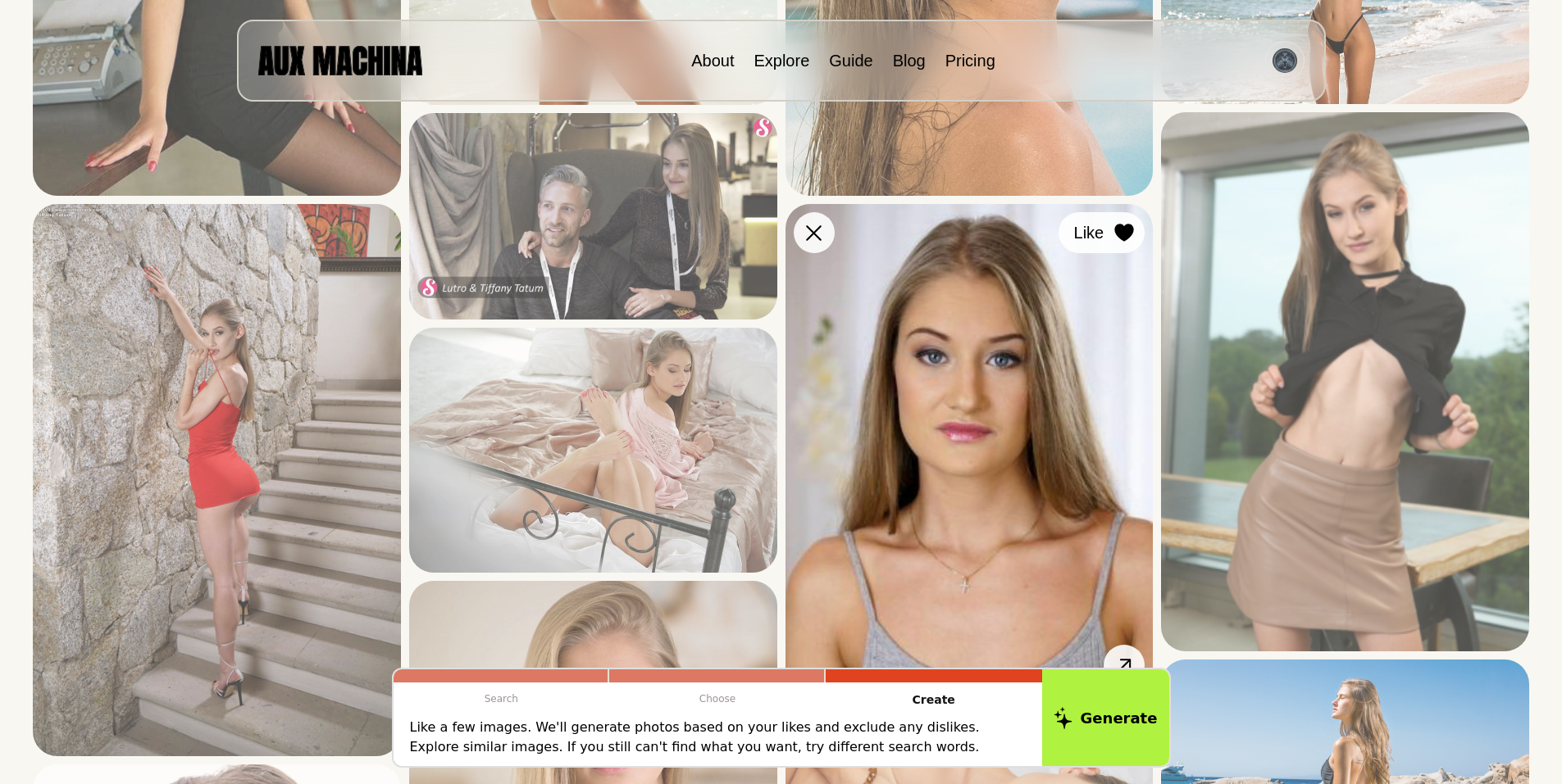
click at [1127, 227] on icon at bounding box center [1124, 232] width 19 height 18
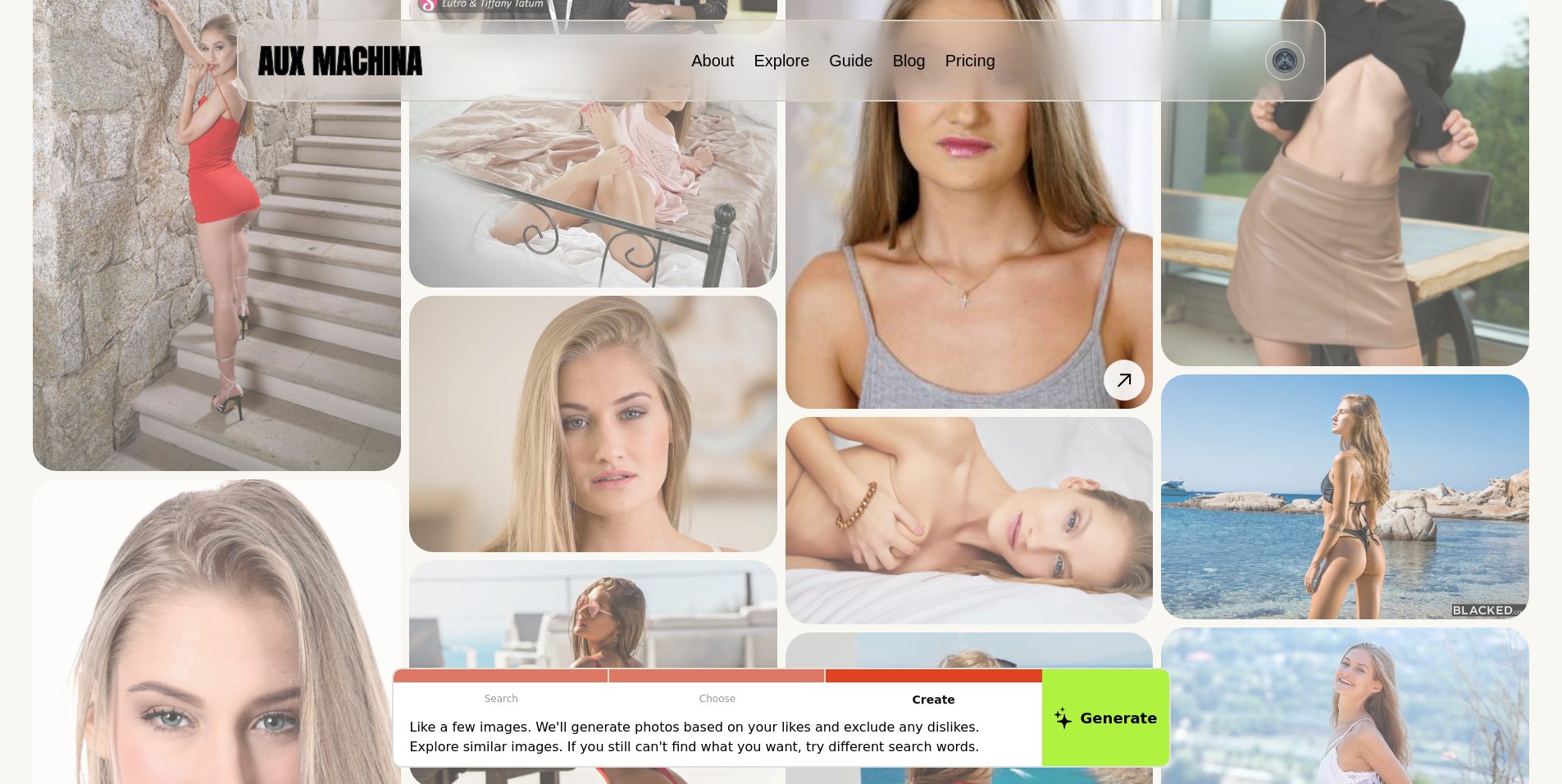
scroll to position [1039, 0]
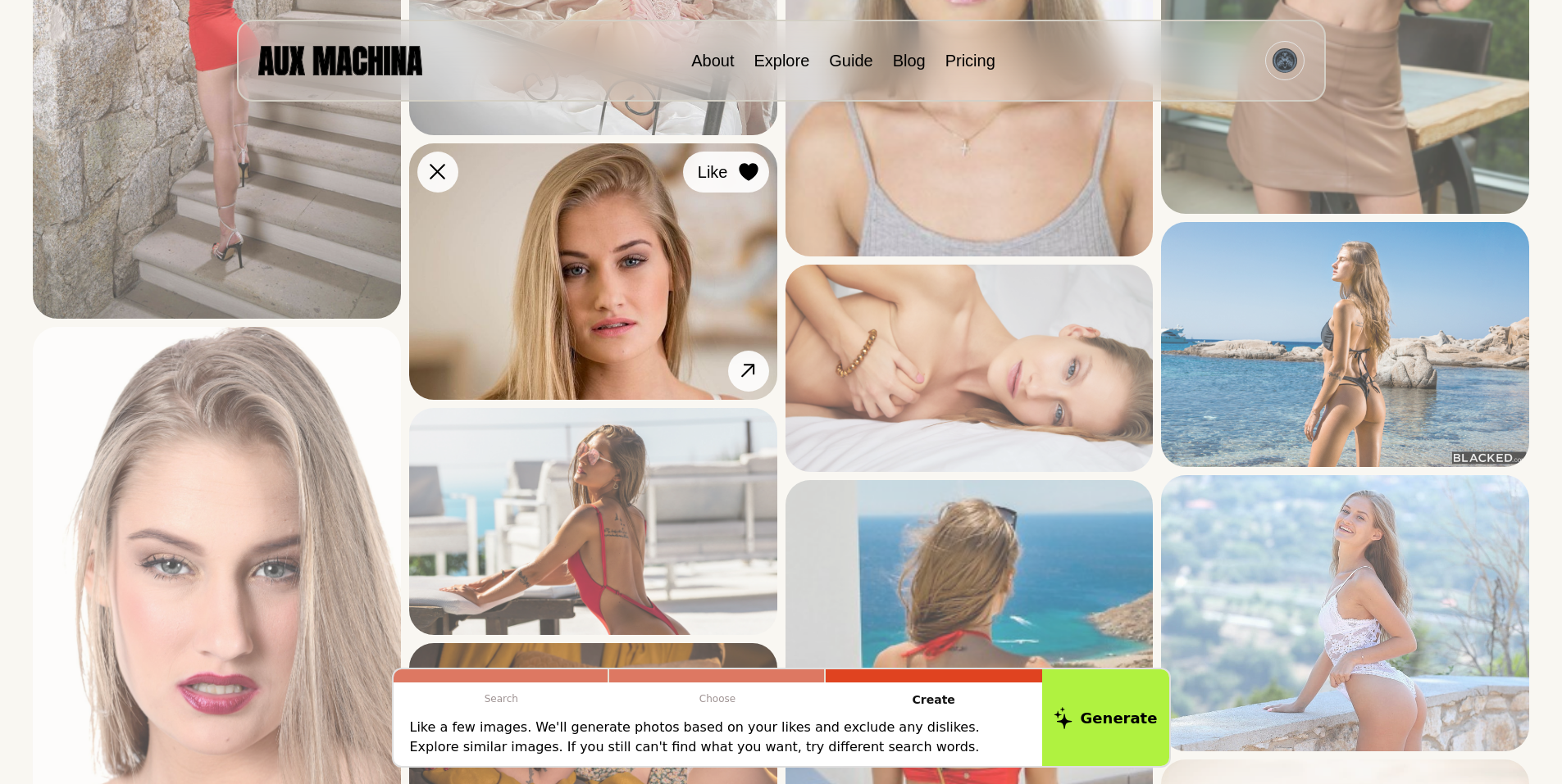
click at [754, 170] on icon at bounding box center [748, 171] width 19 height 18
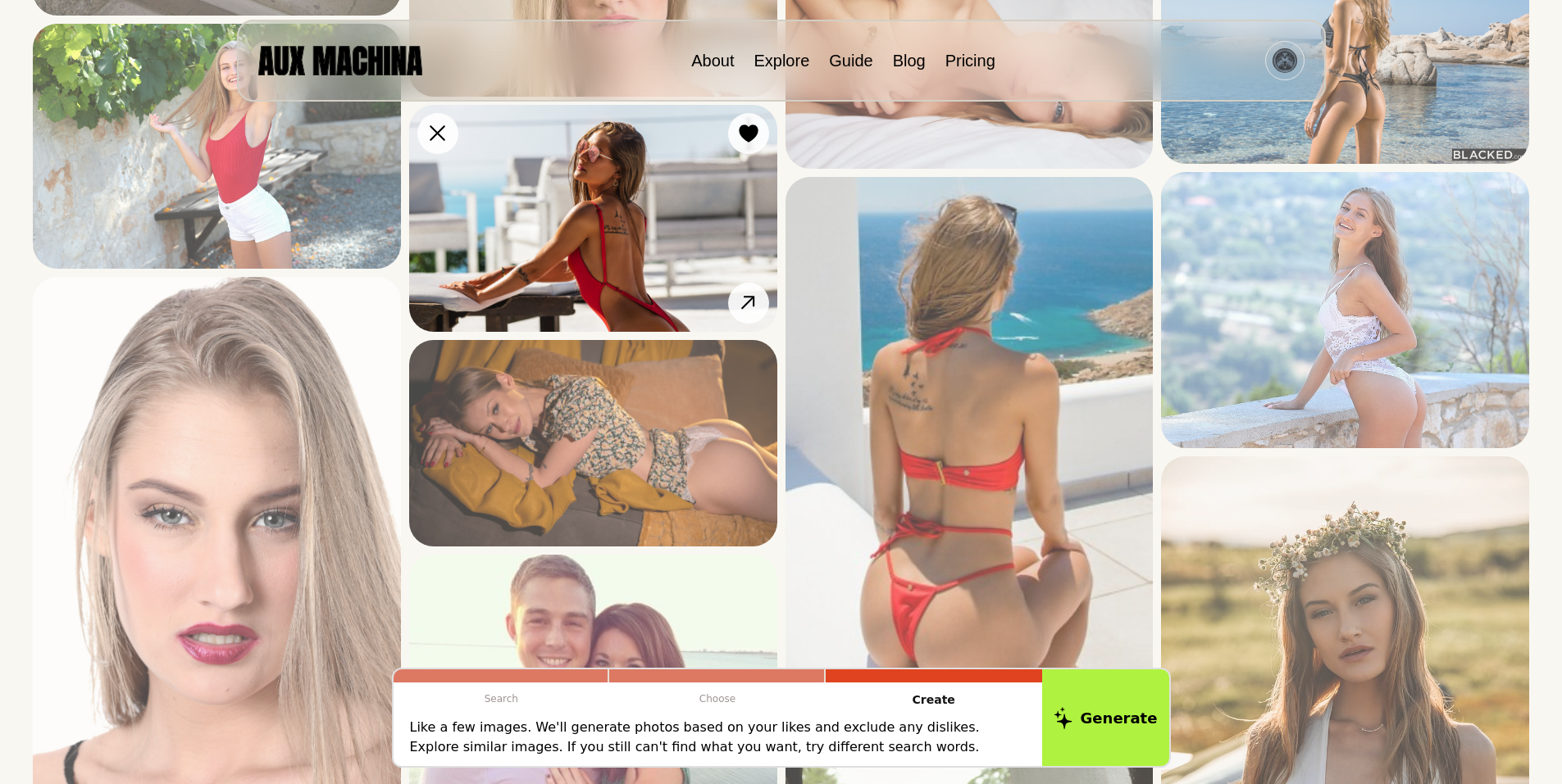
scroll to position [1312, 0]
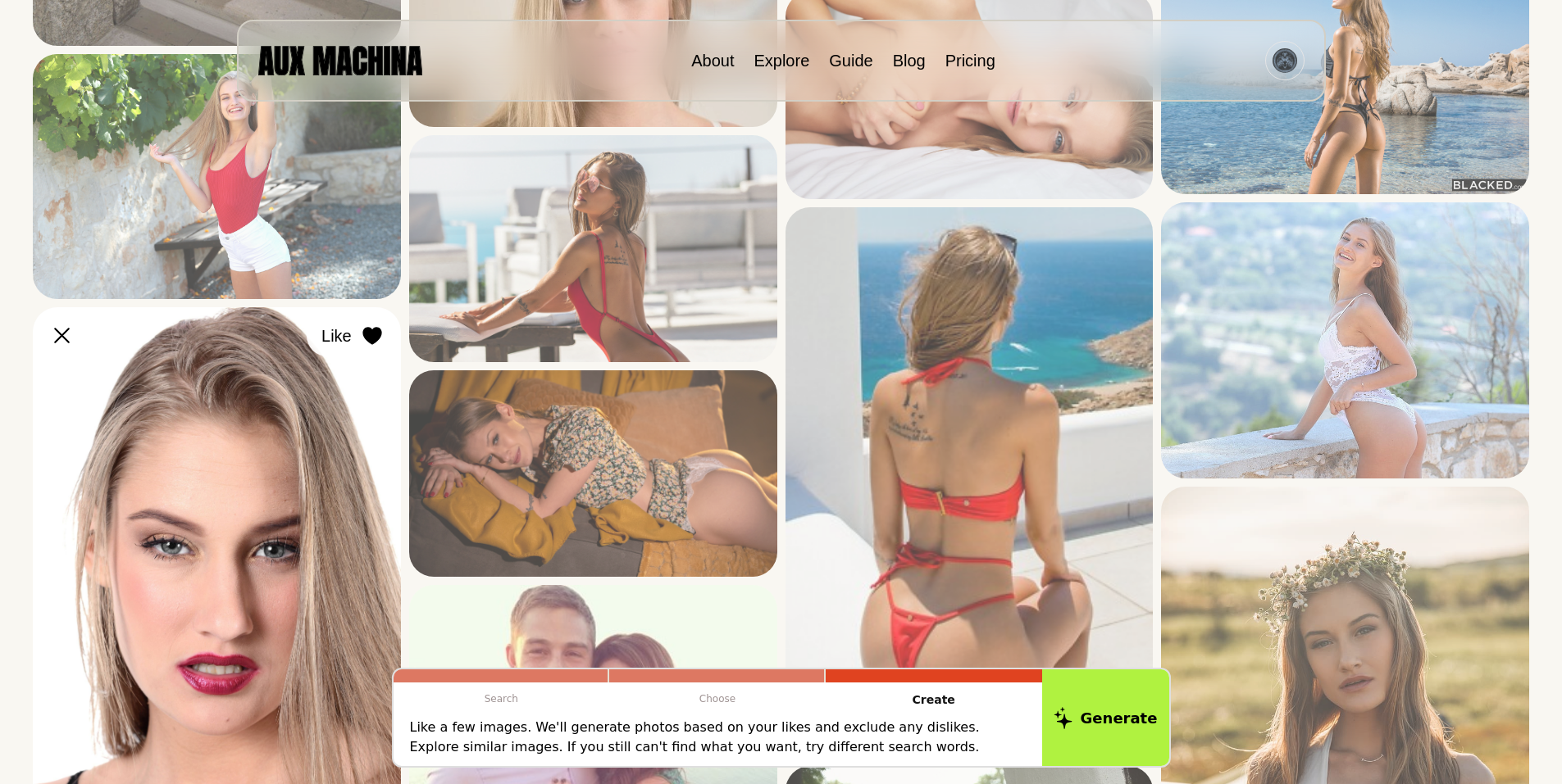
click at [377, 330] on icon at bounding box center [371, 335] width 19 height 18
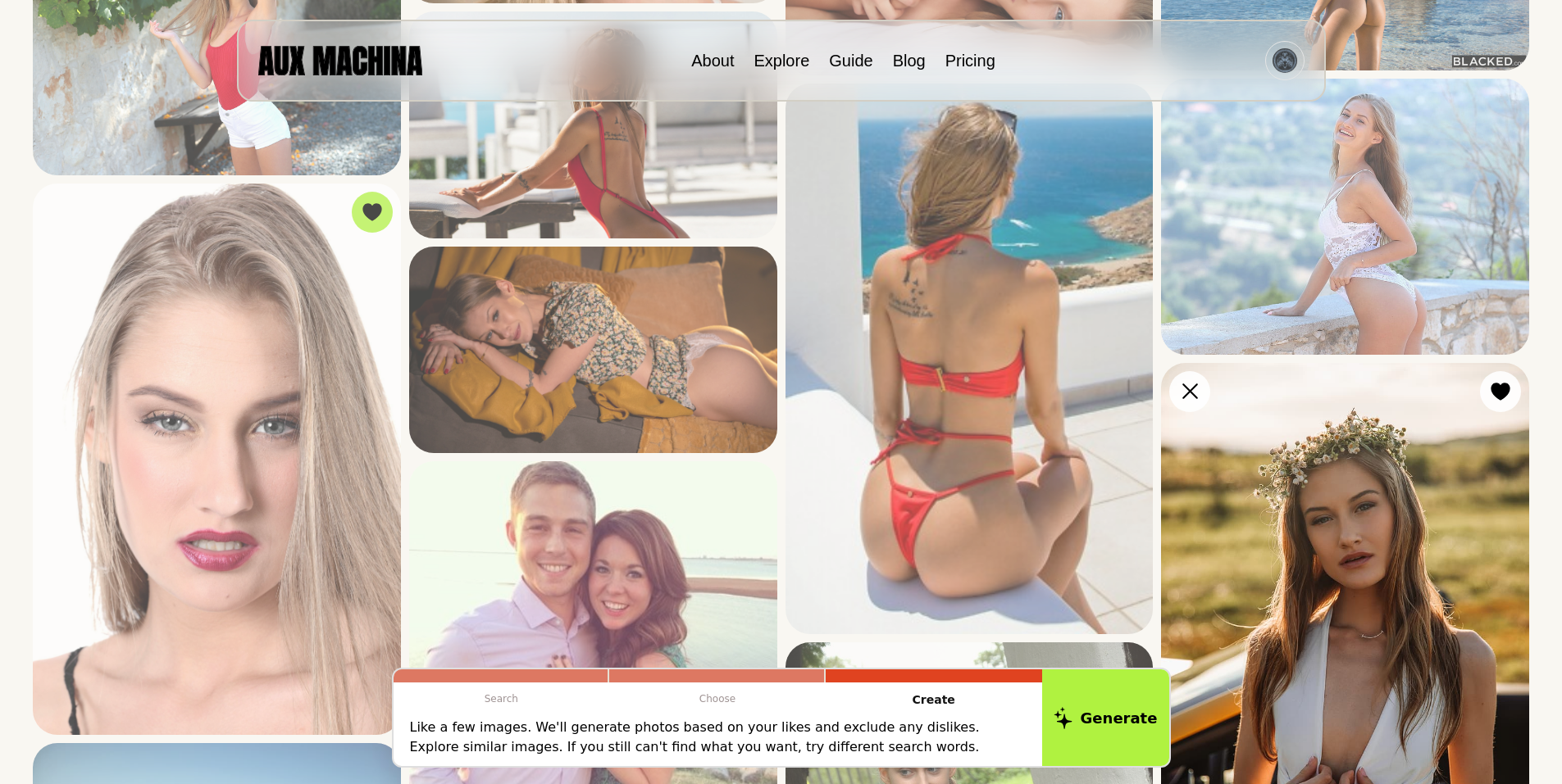
scroll to position [1584, 0]
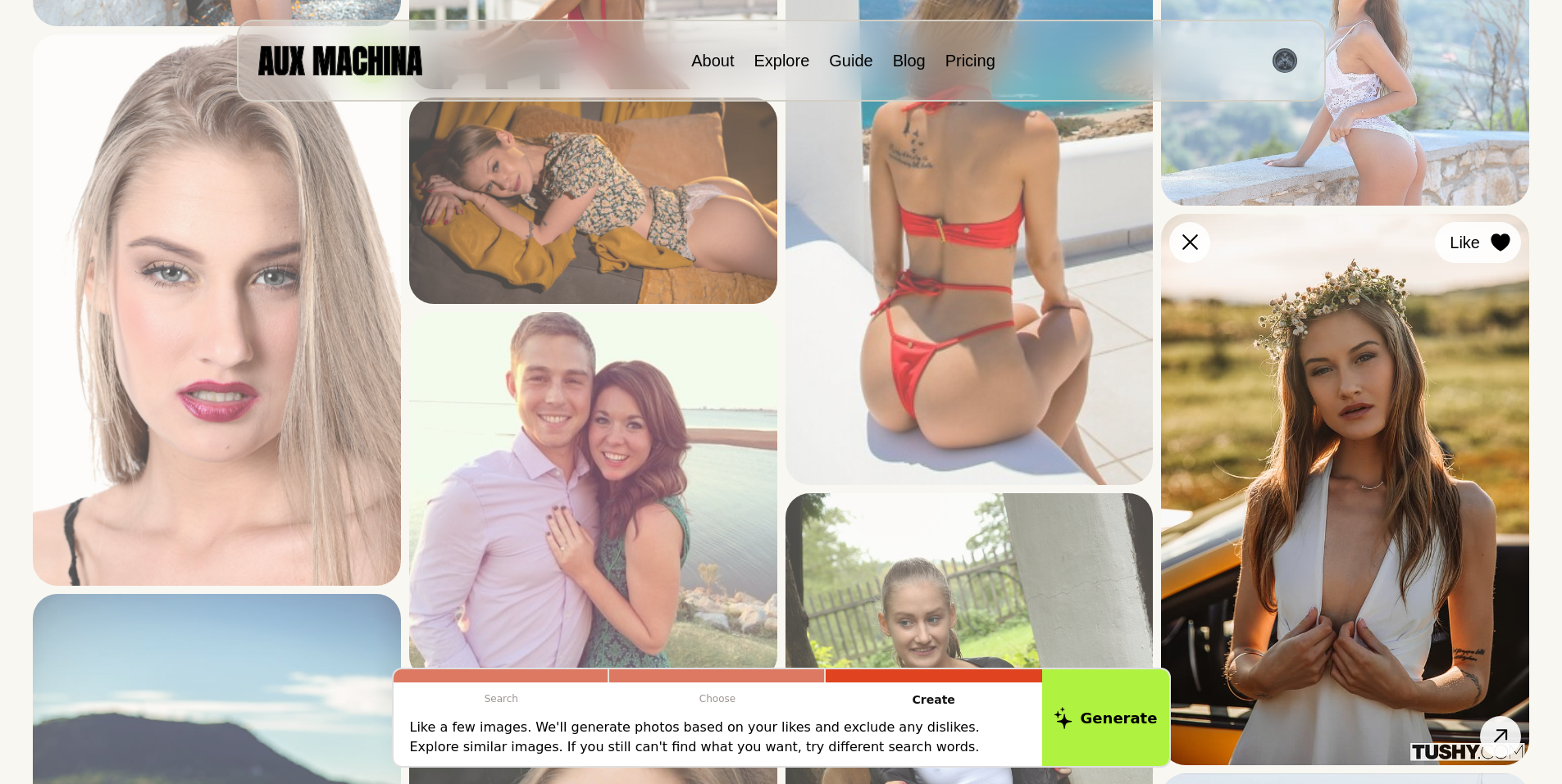
click at [1499, 235] on icon at bounding box center [1500, 242] width 19 height 18
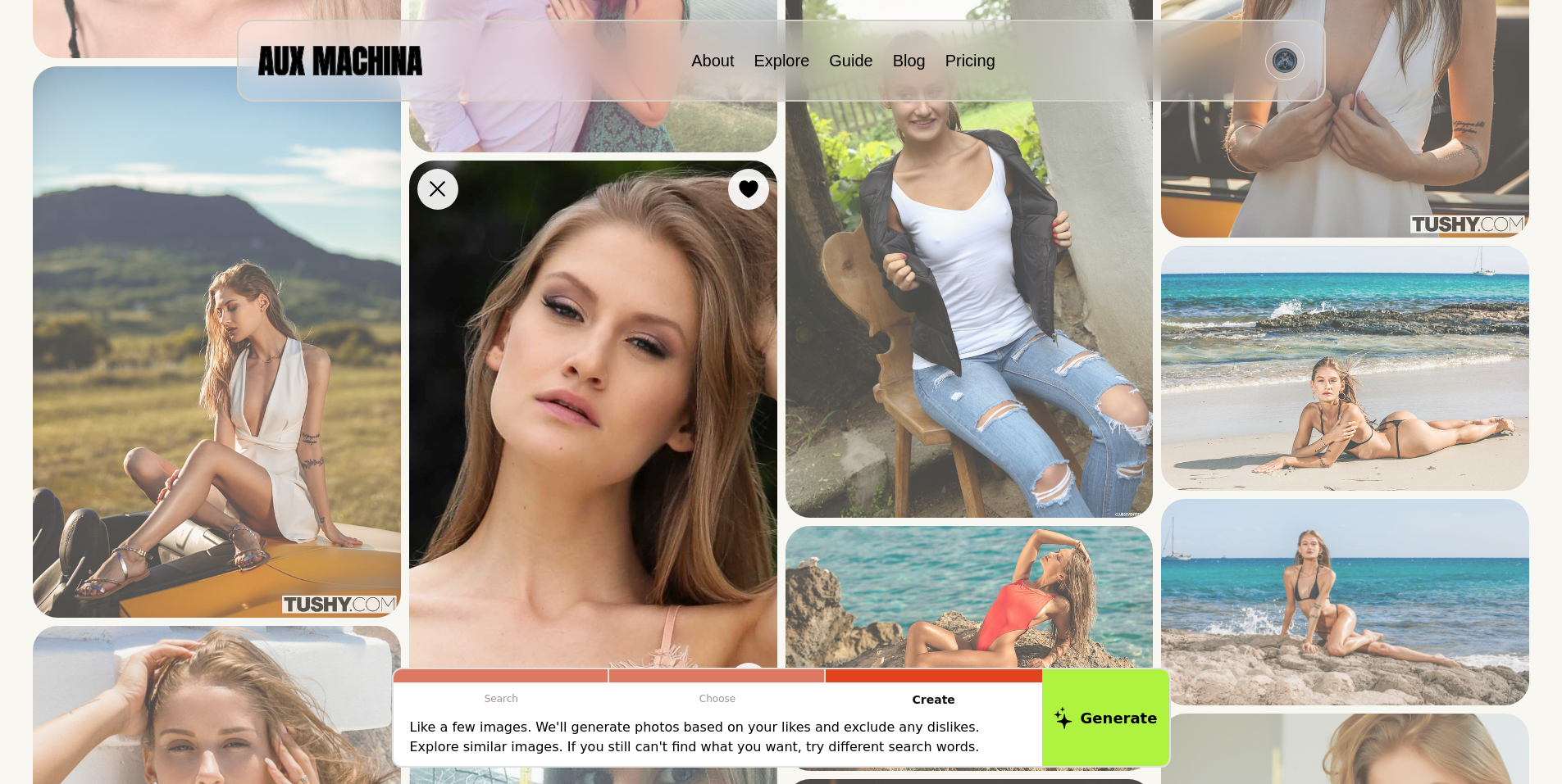
scroll to position [2131, 0]
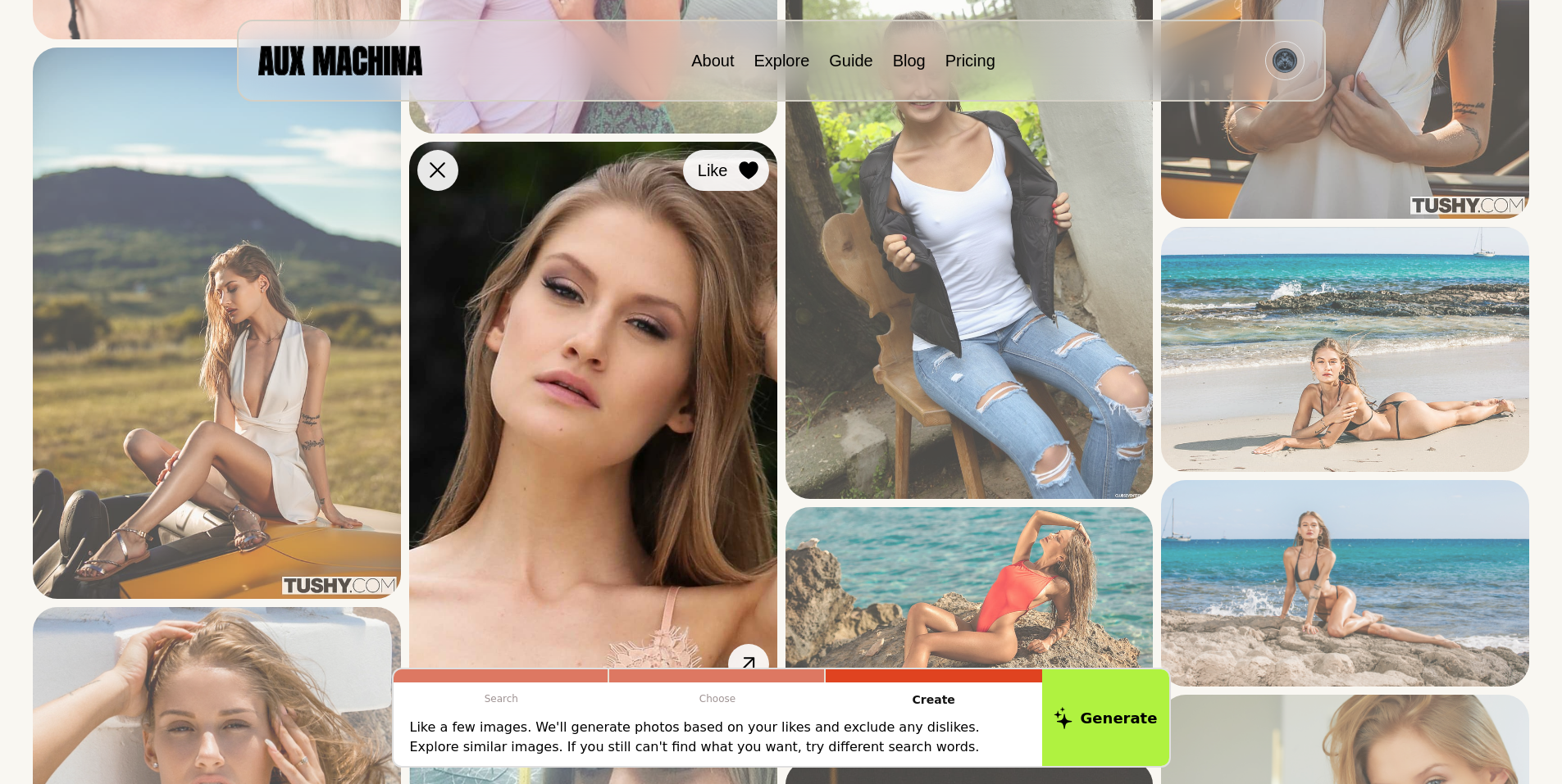
click at [749, 166] on icon at bounding box center [748, 169] width 19 height 18
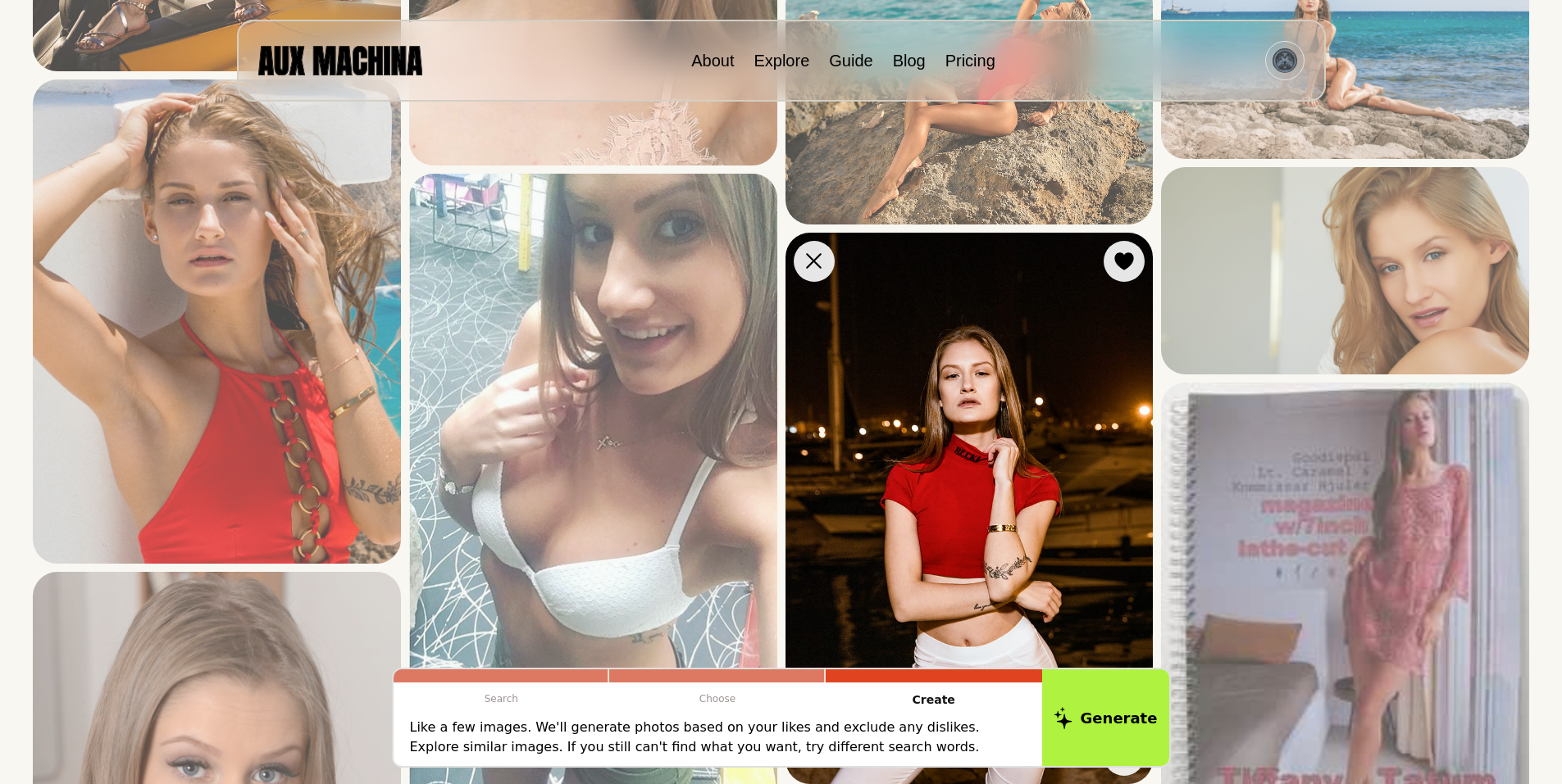
scroll to position [2678, 0]
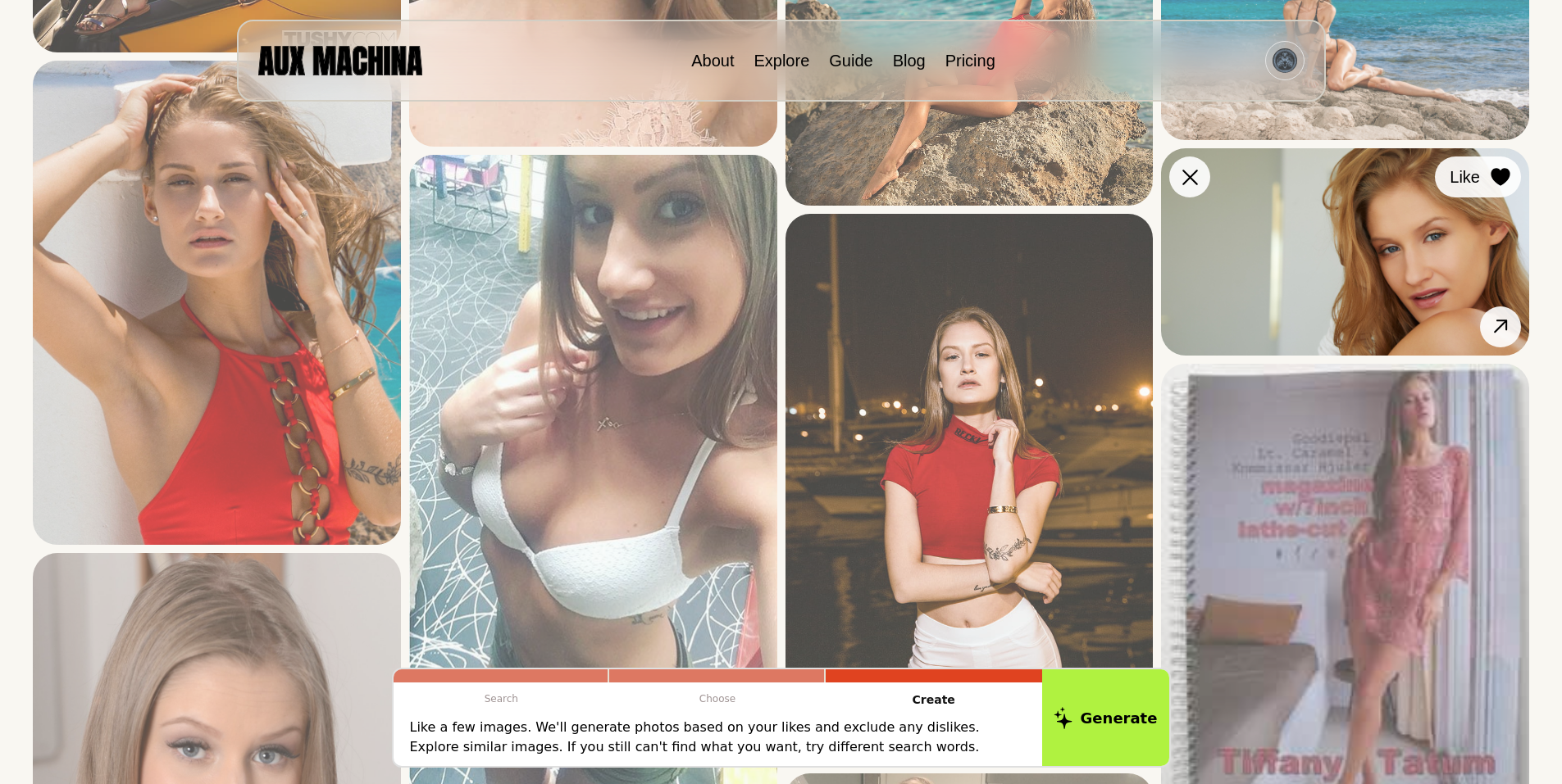
click at [1499, 176] on icon at bounding box center [1500, 177] width 19 height 18
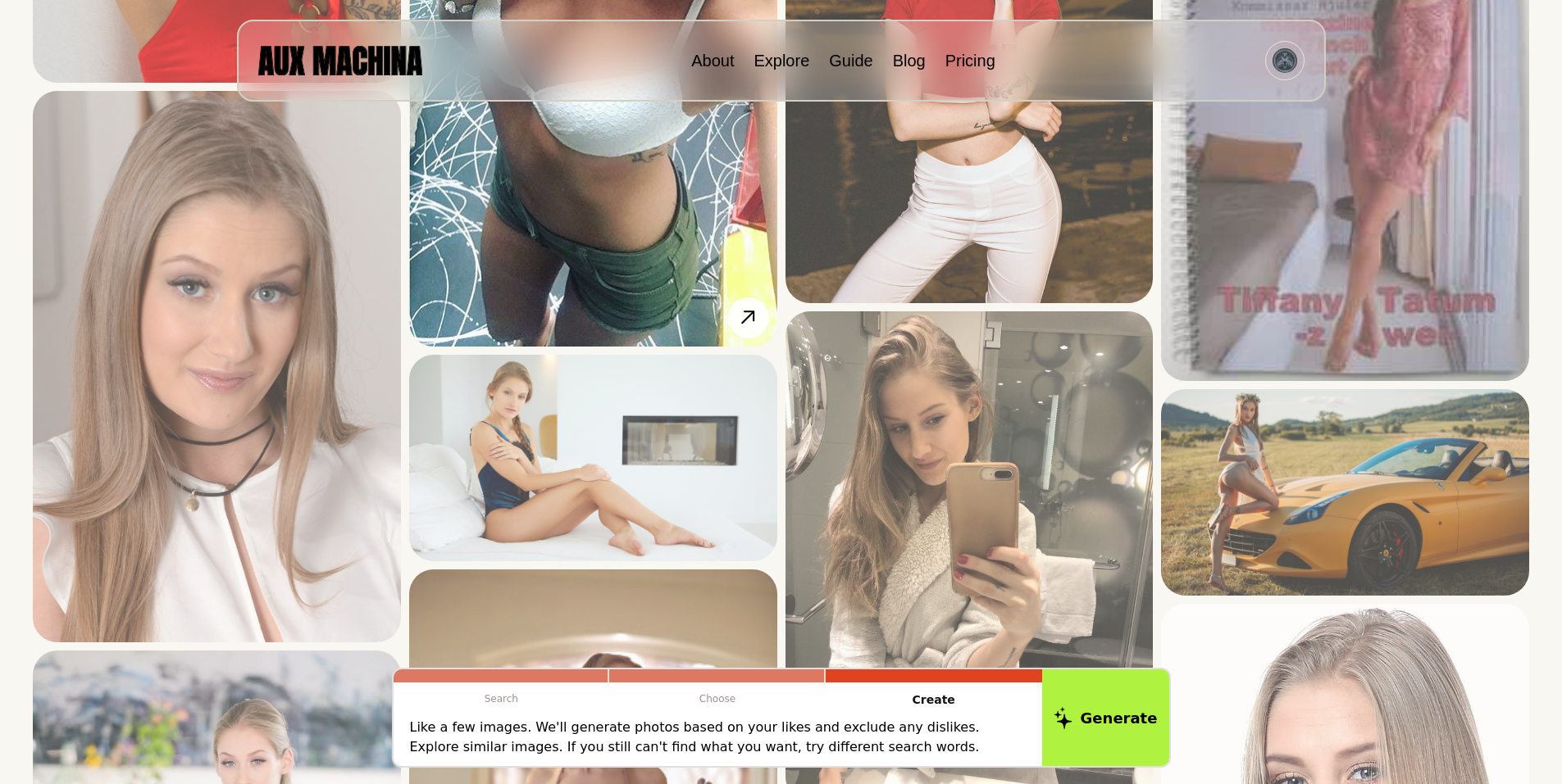
scroll to position [3005, 0]
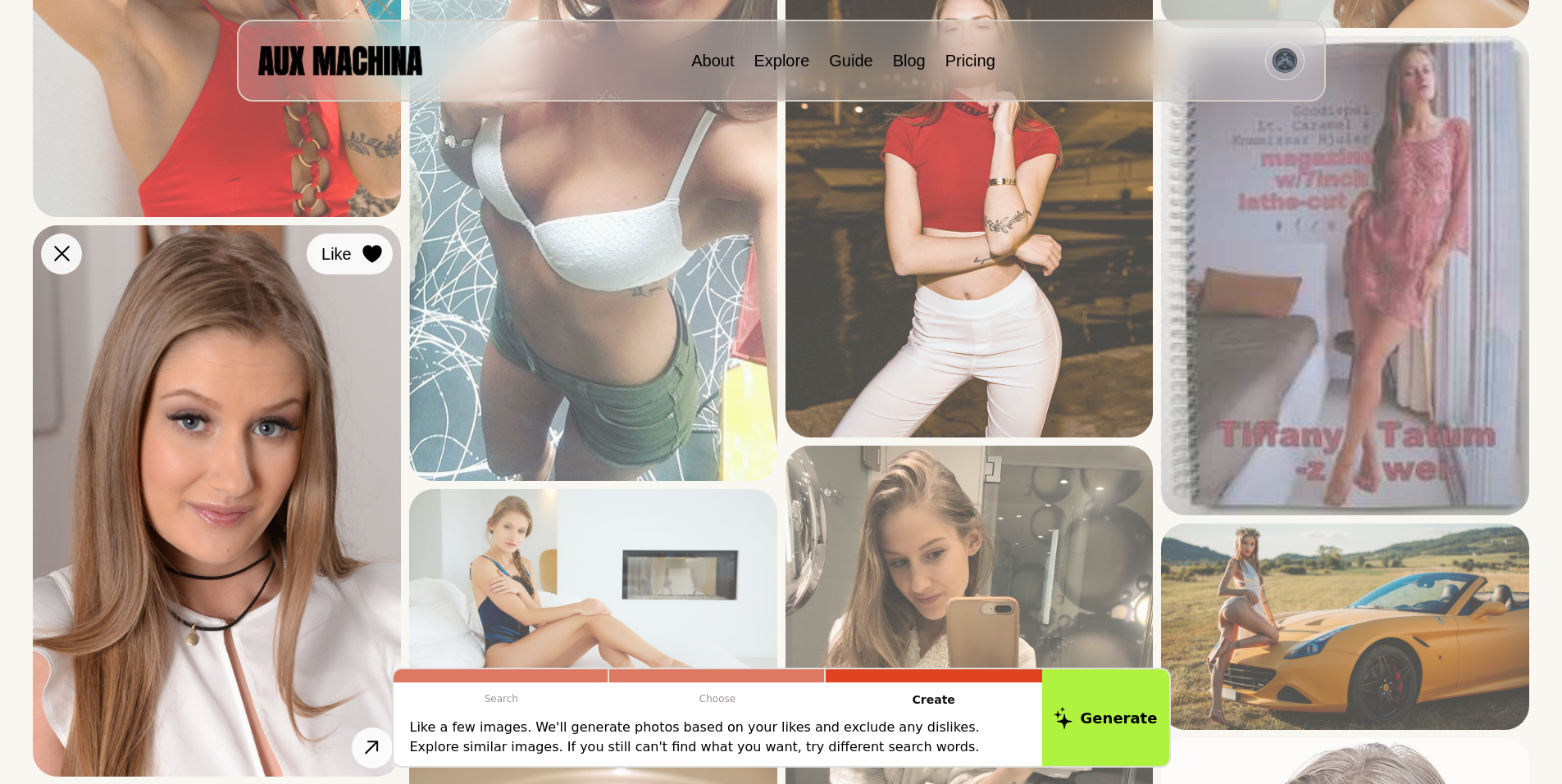
click at [368, 254] on icon at bounding box center [371, 254] width 19 height 18
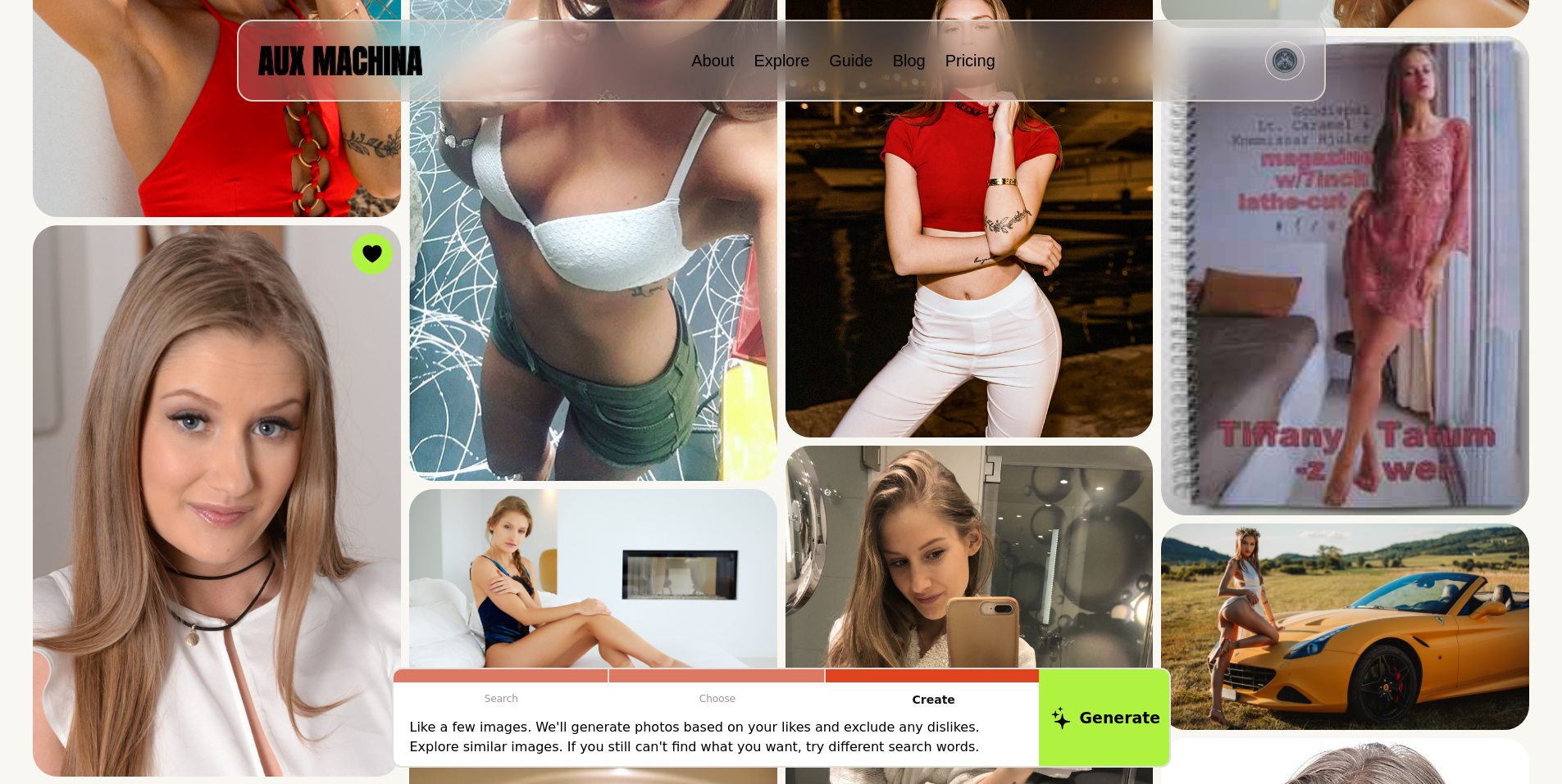
click at [1130, 718] on button "Generate" at bounding box center [1106, 718] width 133 height 102
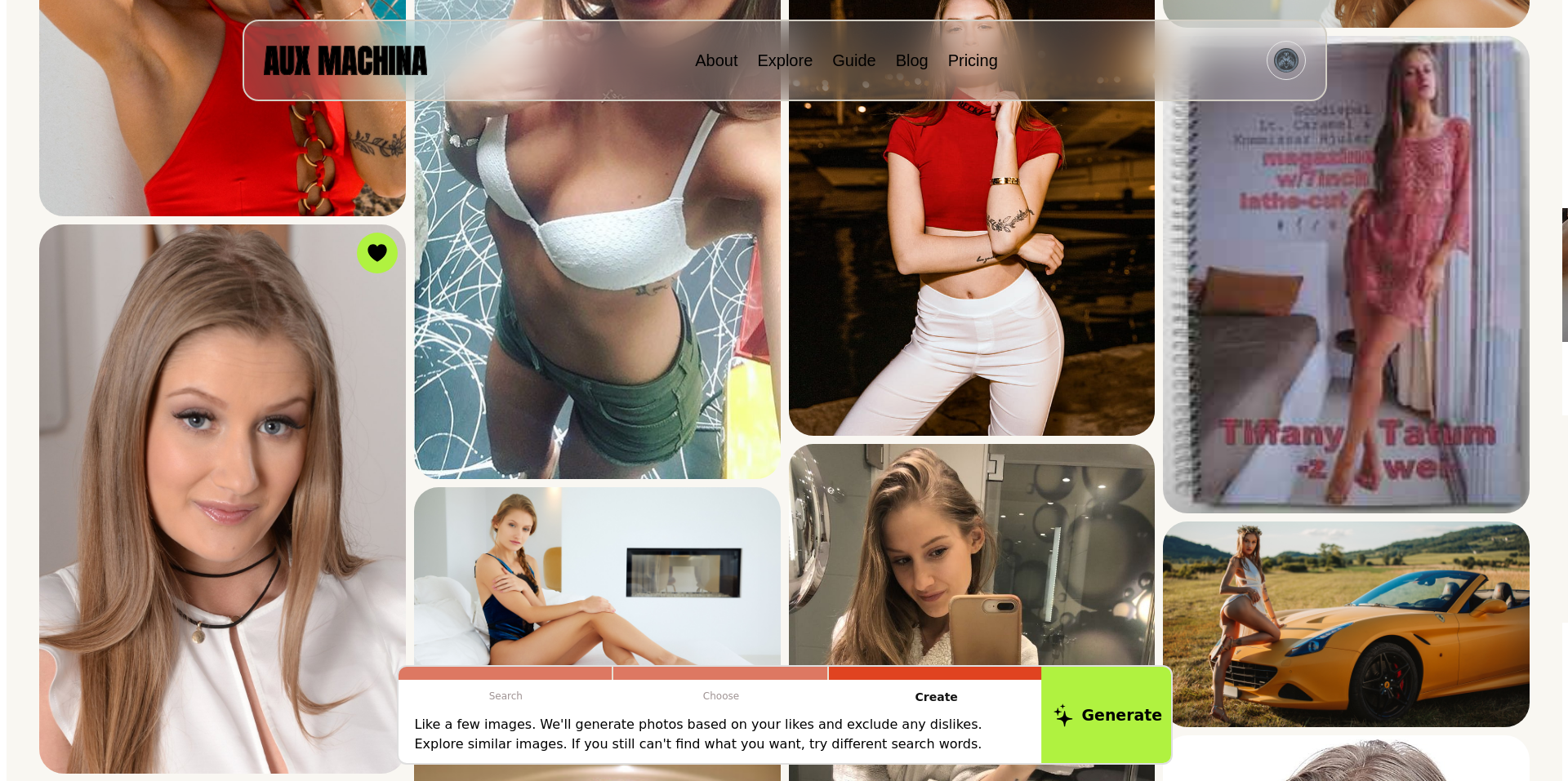
scroll to position [683, 0]
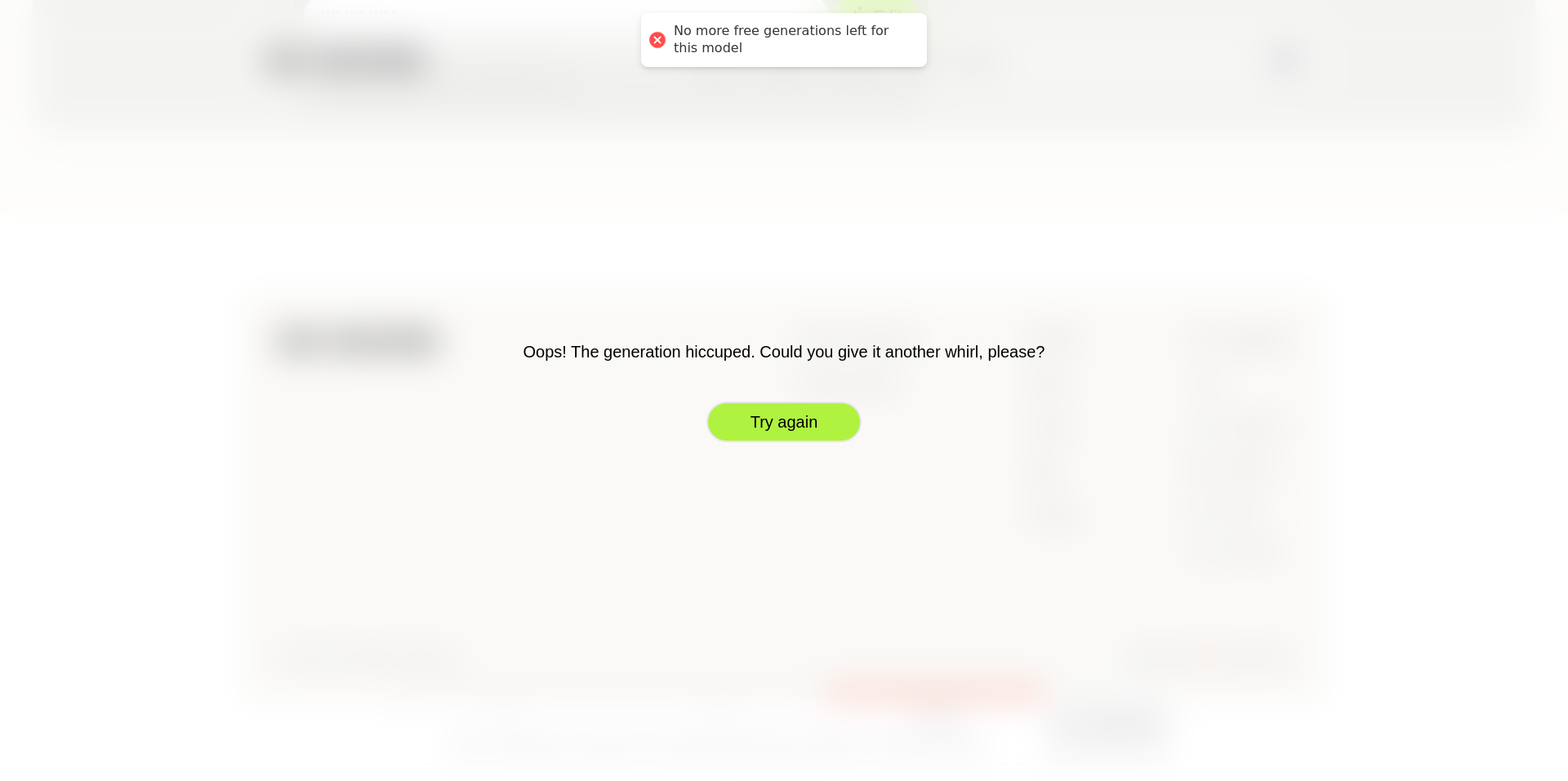
click at [766, 424] on button "Try again" at bounding box center [784, 422] width 155 height 41
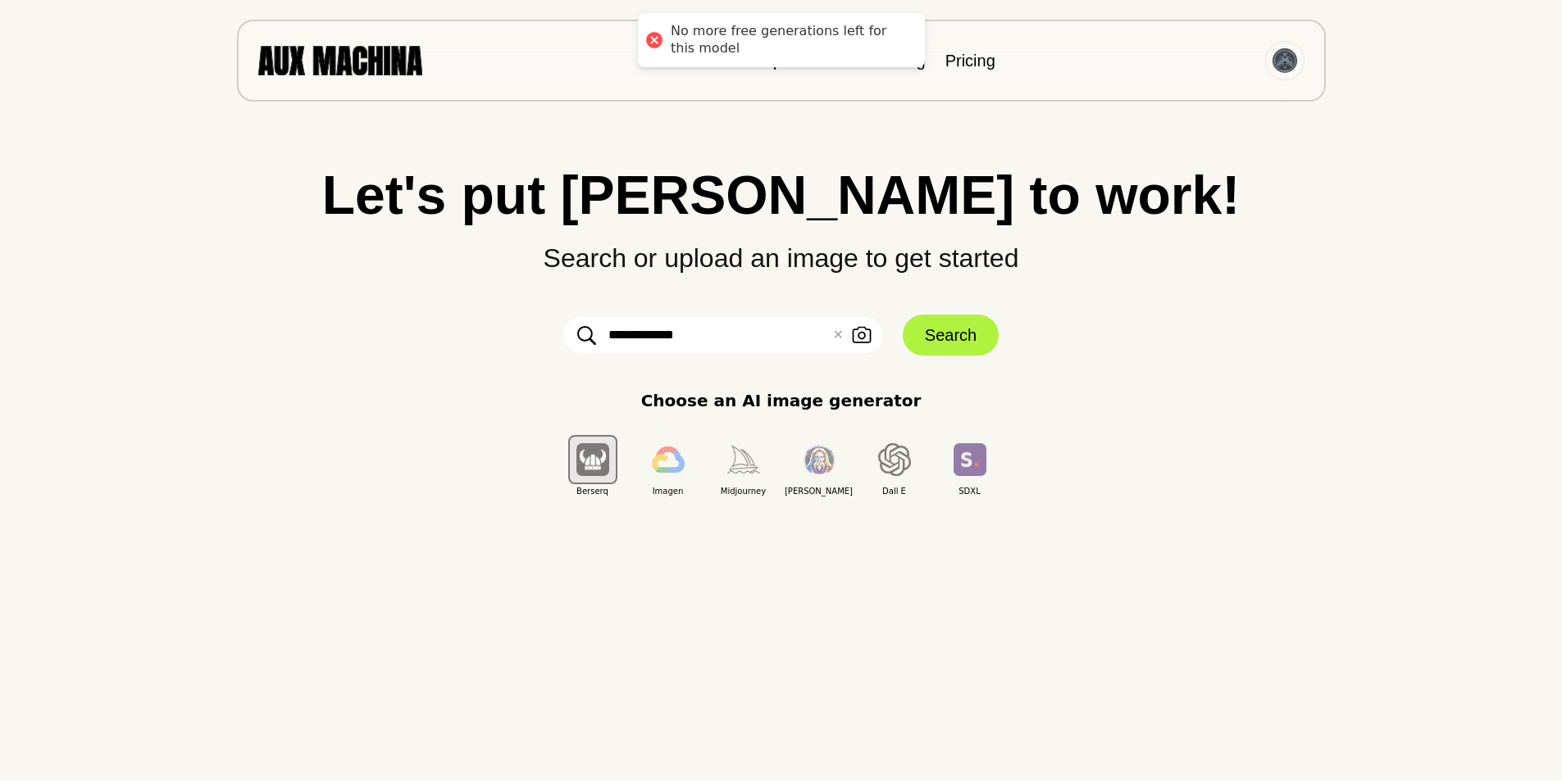
scroll to position [0, 0]
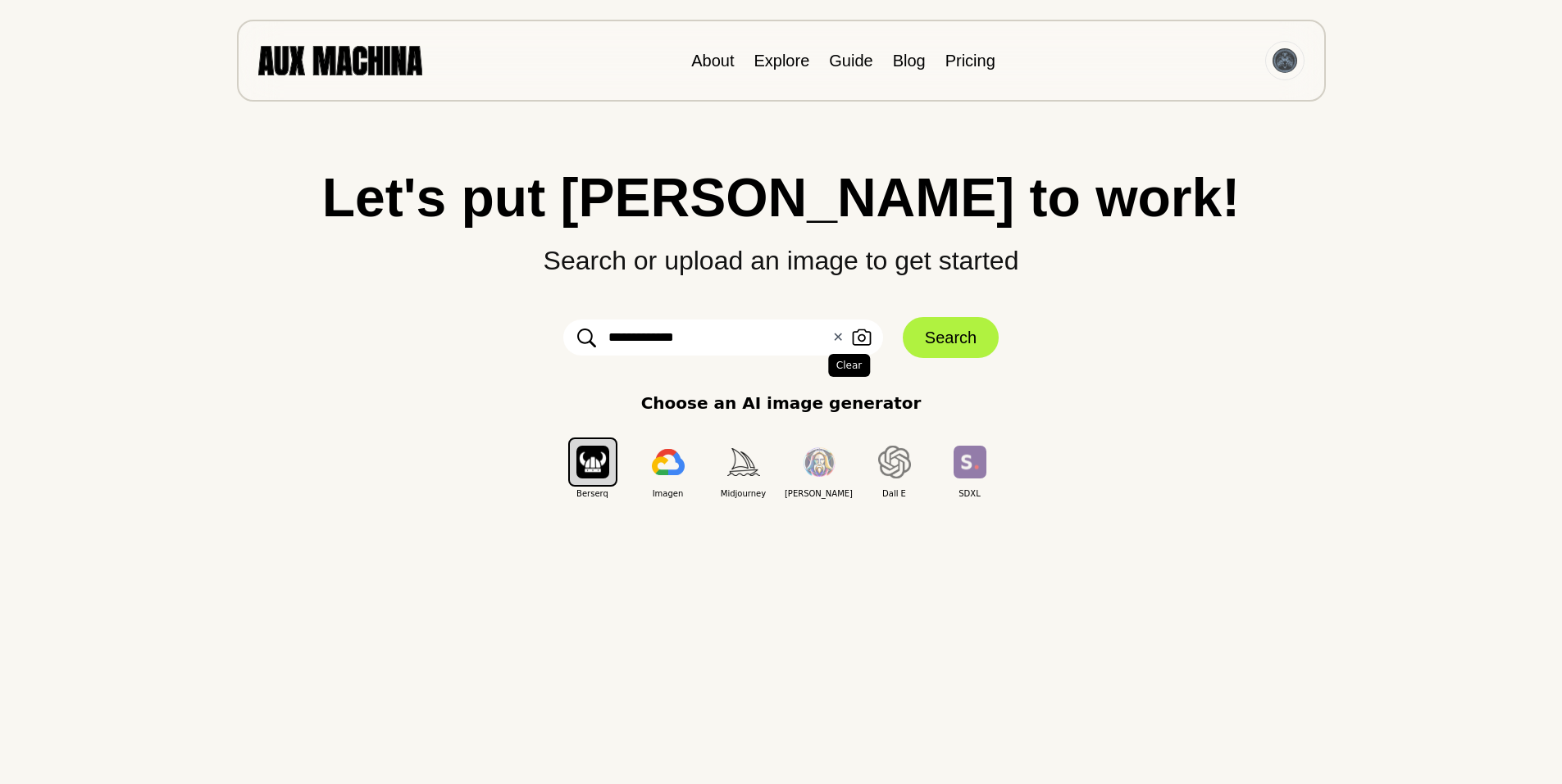
click at [840, 339] on button "✕ Clear" at bounding box center [838, 337] width 11 height 19
click at [340, 57] on img at bounding box center [340, 60] width 164 height 29
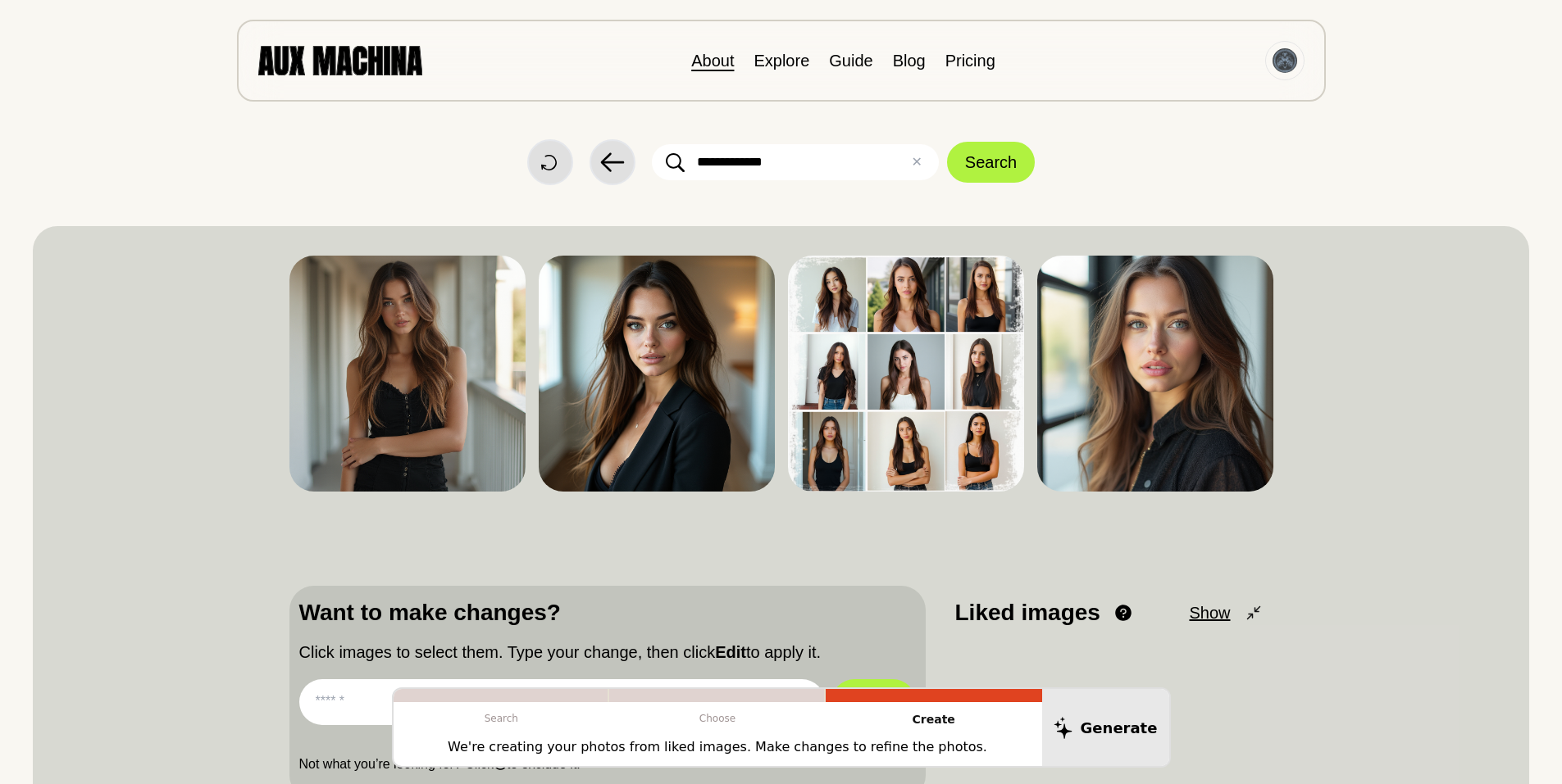
click at [711, 61] on link "About" at bounding box center [712, 60] width 43 height 18
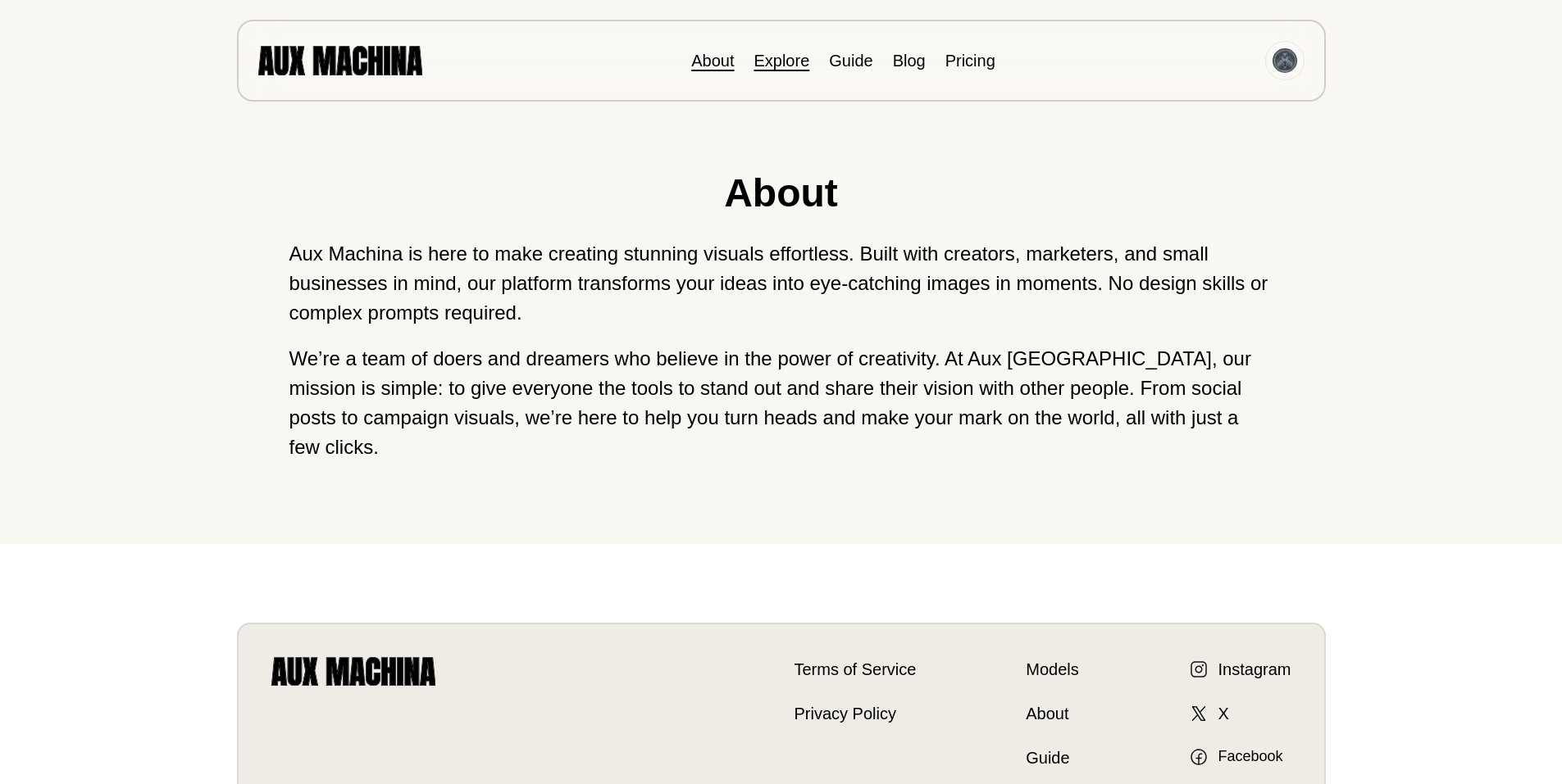
click at [768, 59] on link "Explore" at bounding box center [781, 60] width 56 height 18
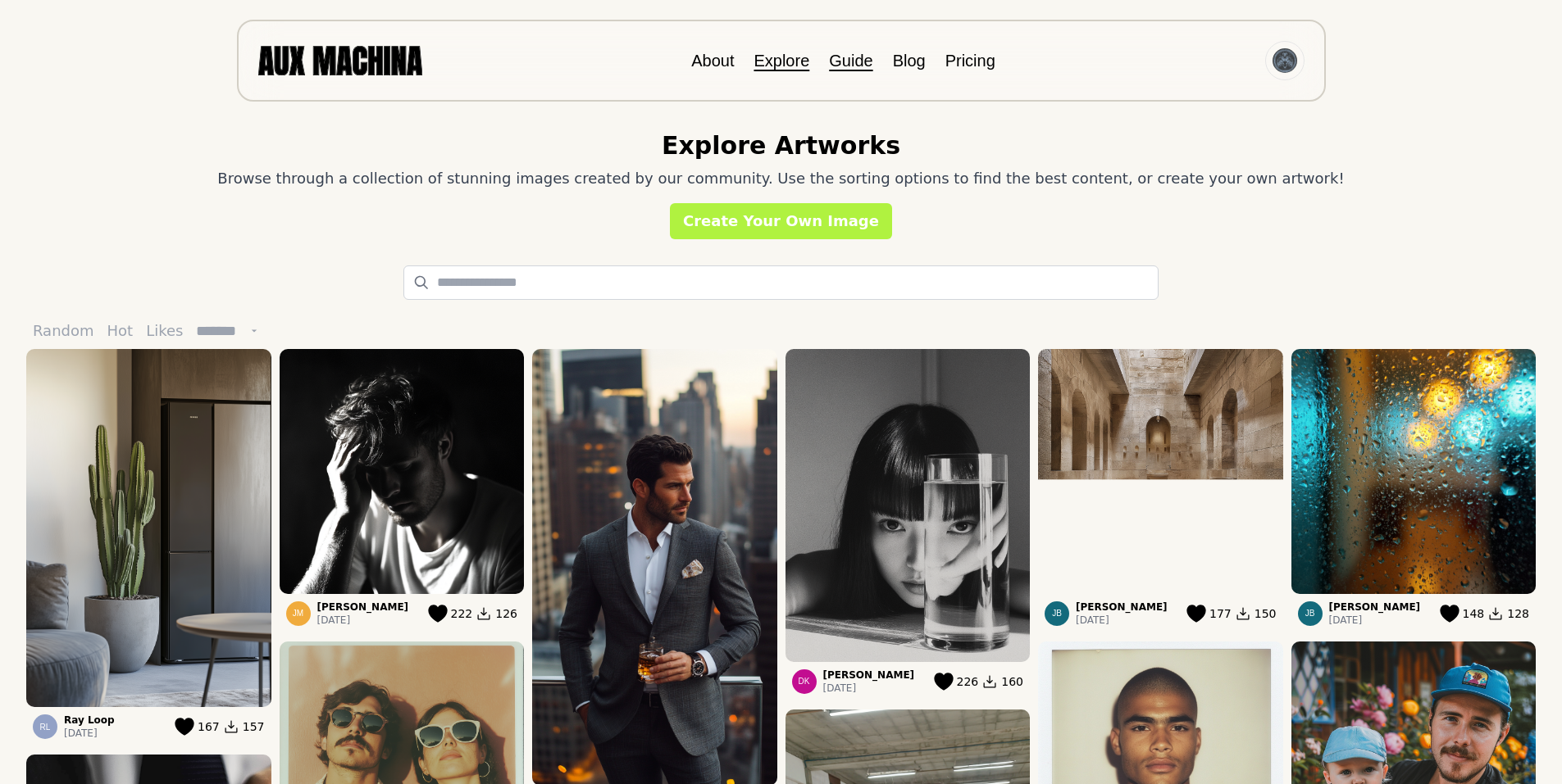
click at [845, 66] on link "Guide" at bounding box center [850, 60] width 44 height 18
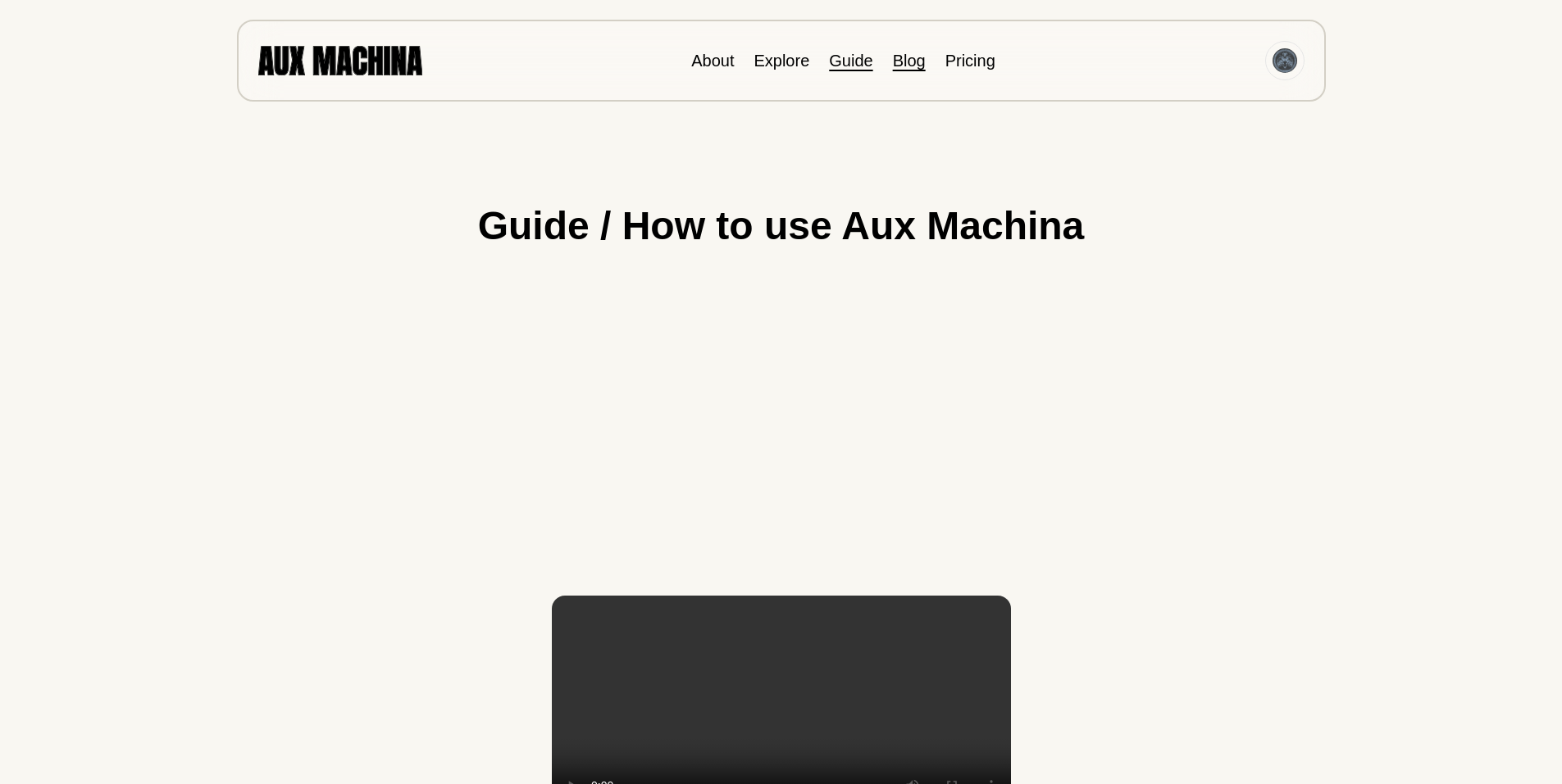
click at [899, 57] on link "Blog" at bounding box center [908, 60] width 32 height 18
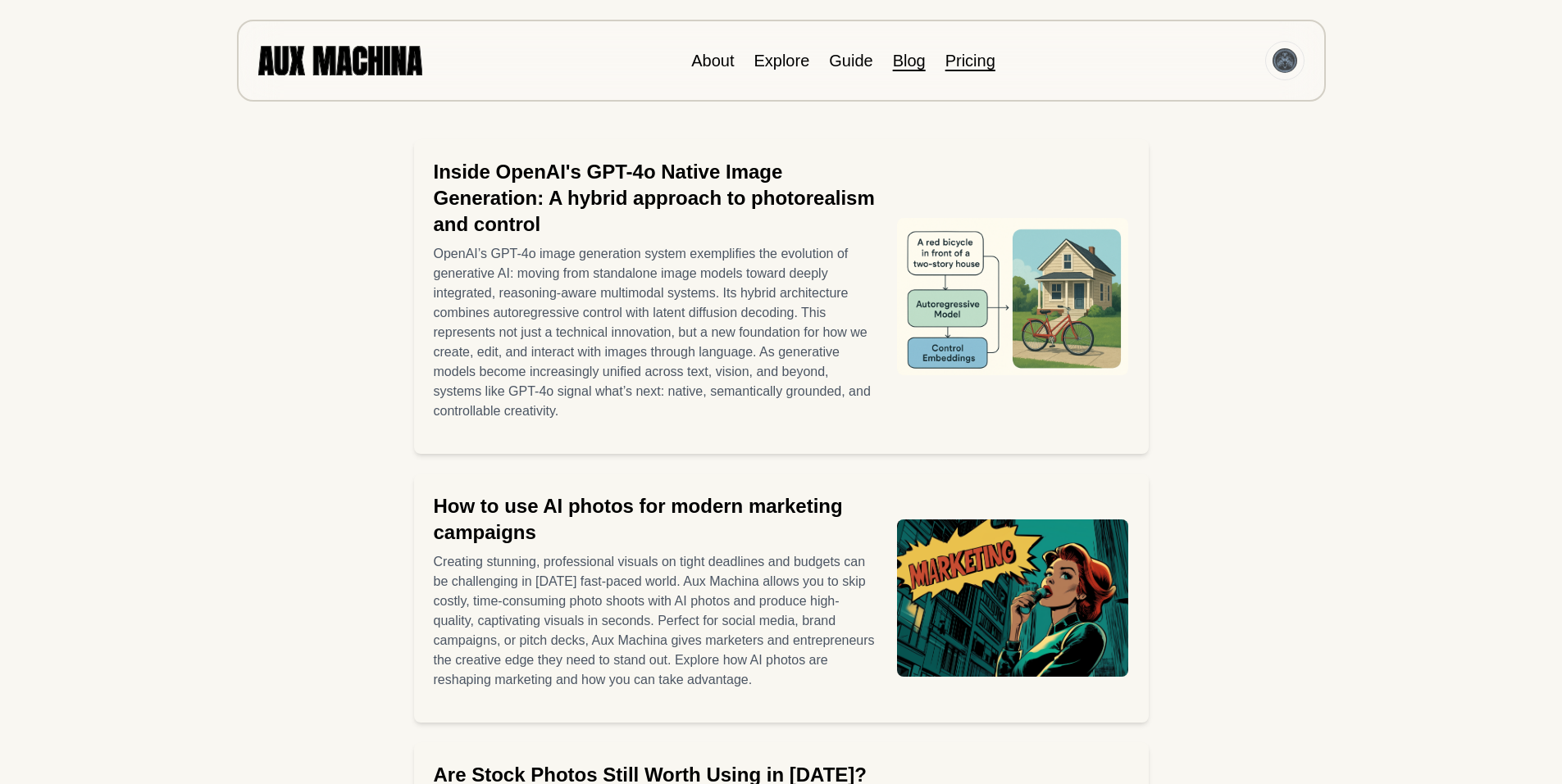
click at [969, 56] on link "Pricing" at bounding box center [970, 60] width 50 height 18
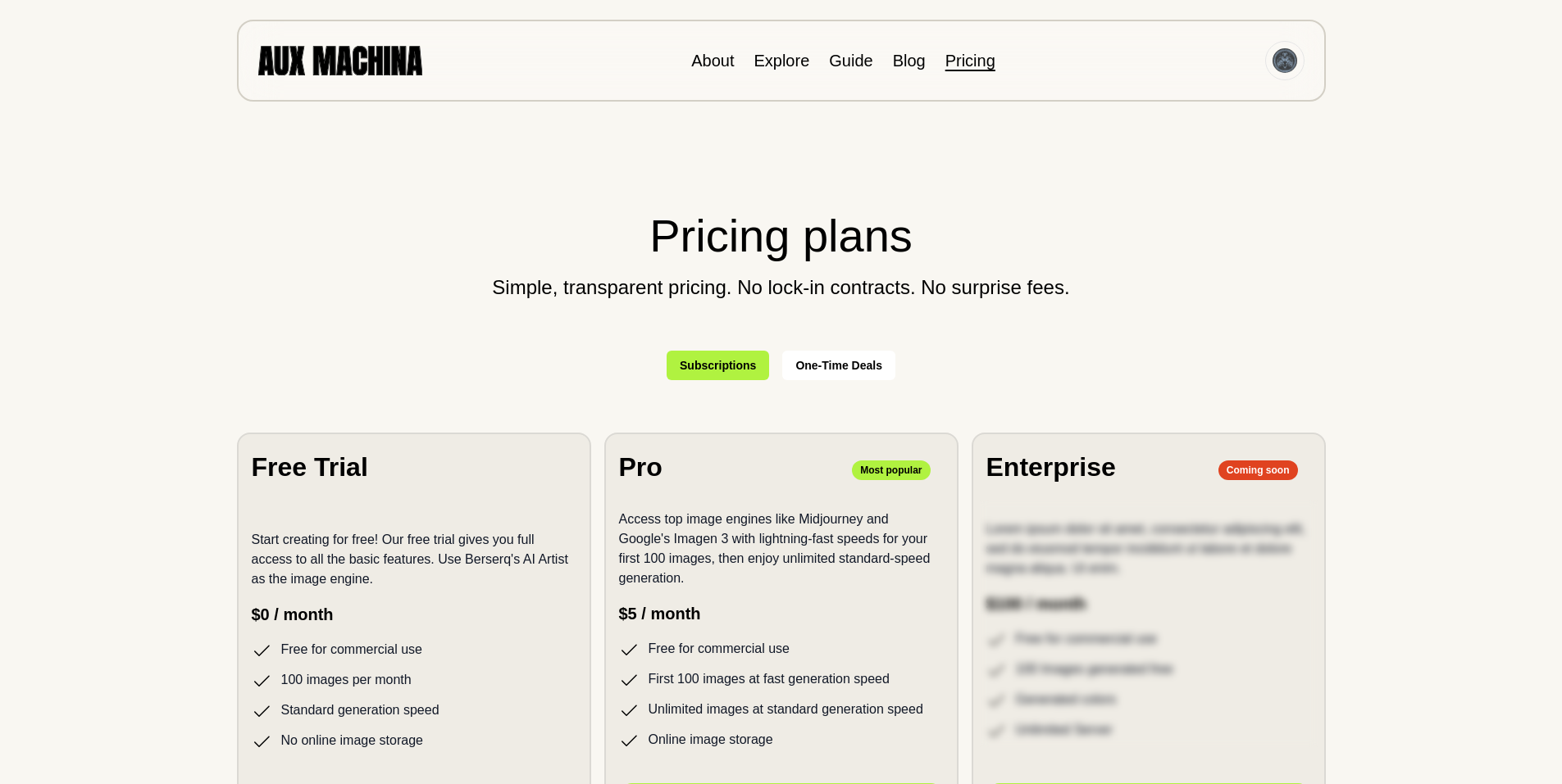
click at [366, 66] on img at bounding box center [340, 60] width 164 height 29
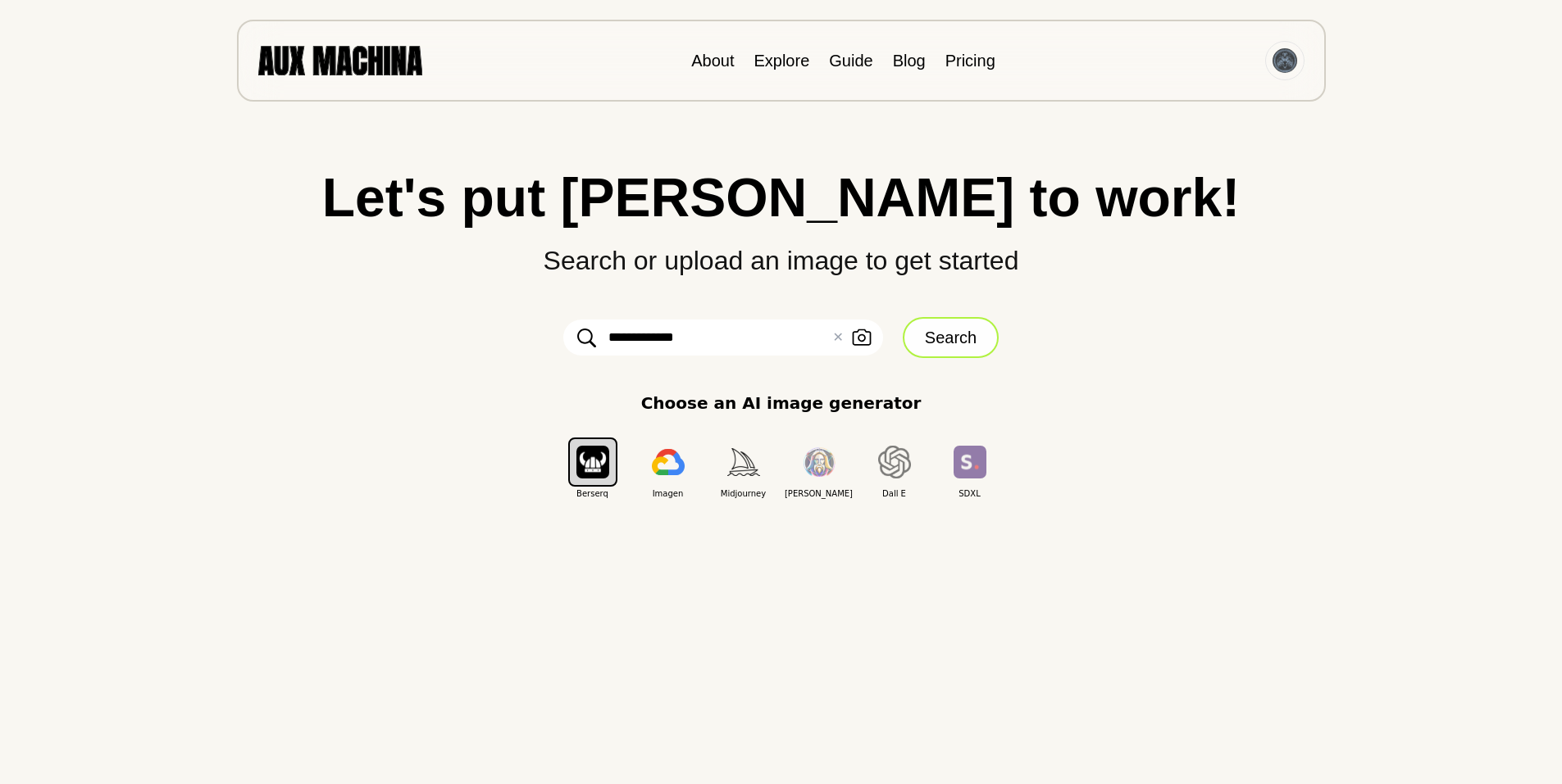
click at [954, 334] on button "Search" at bounding box center [951, 338] width 96 height 41
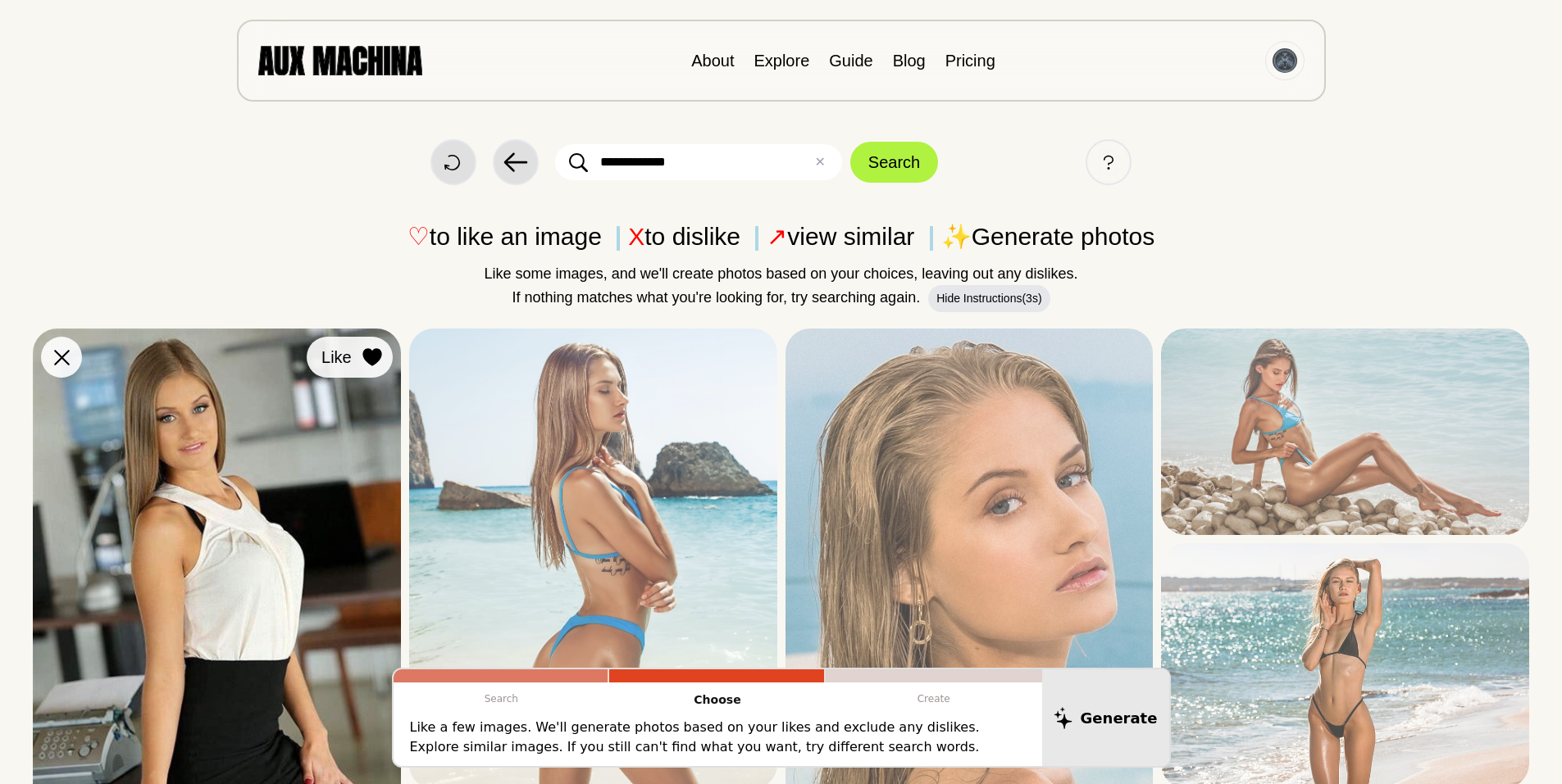
click at [365, 355] on icon at bounding box center [371, 356] width 19 height 18
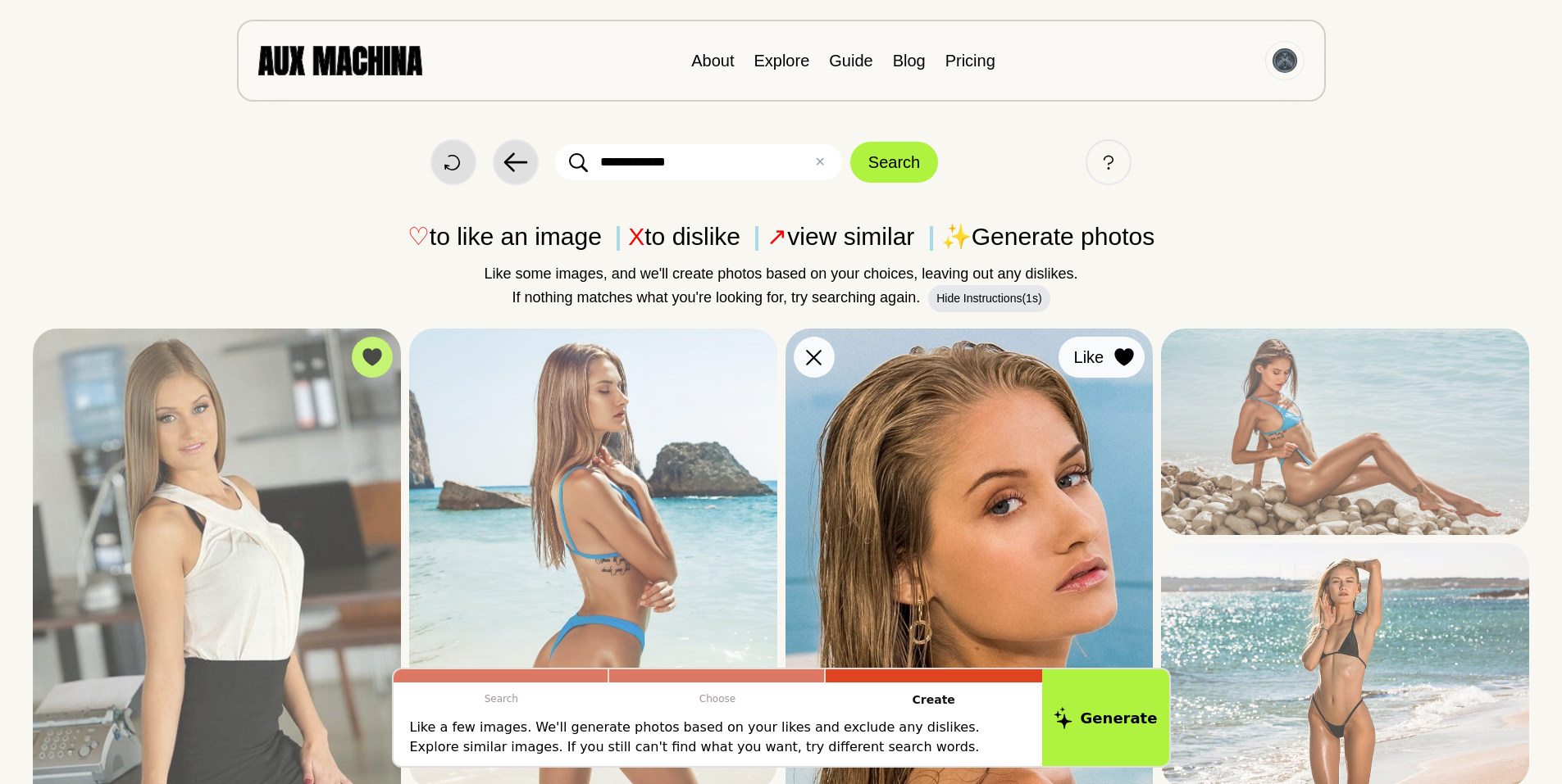
click at [1121, 357] on icon at bounding box center [1124, 356] width 19 height 18
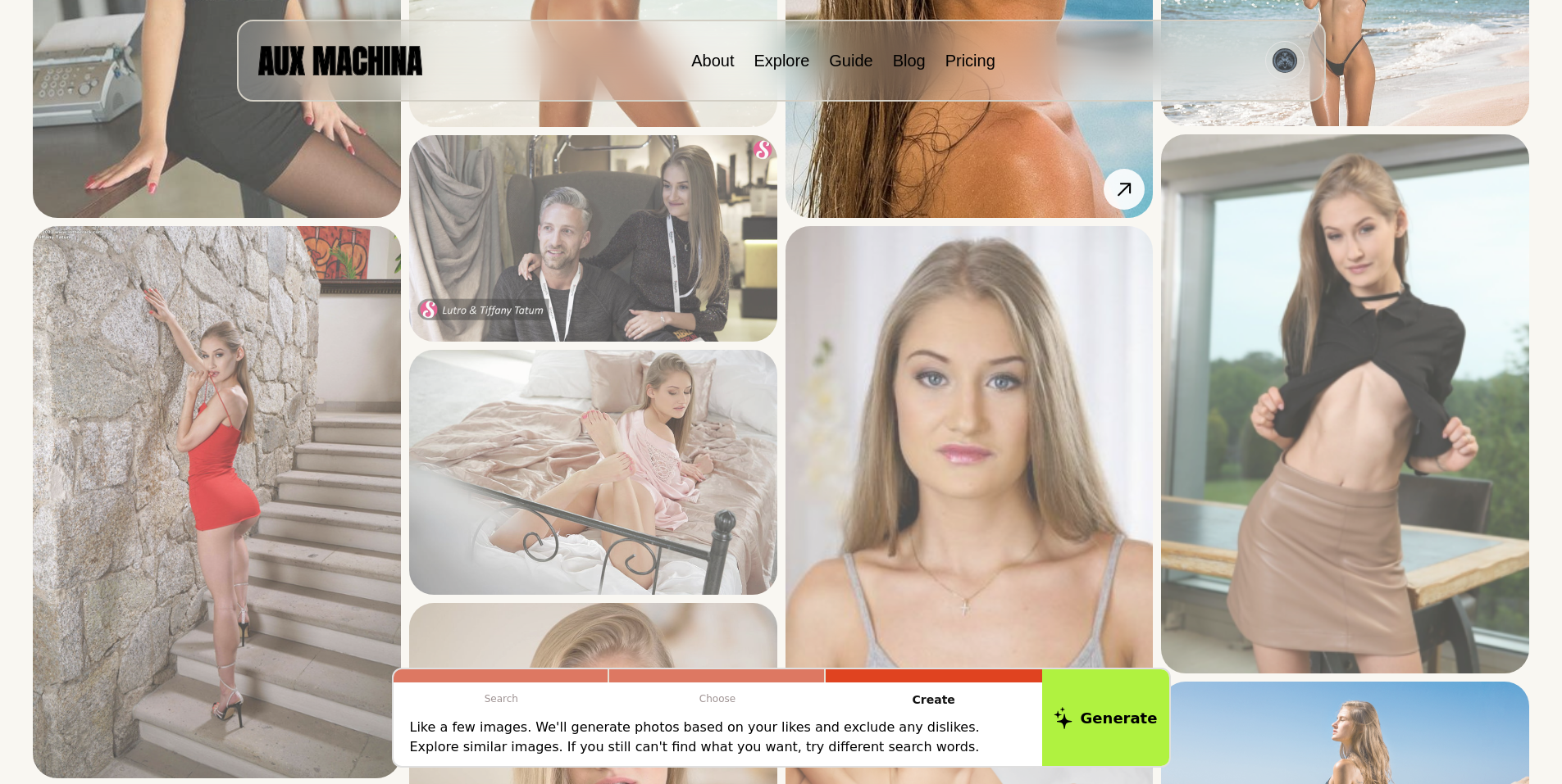
scroll to position [572, 0]
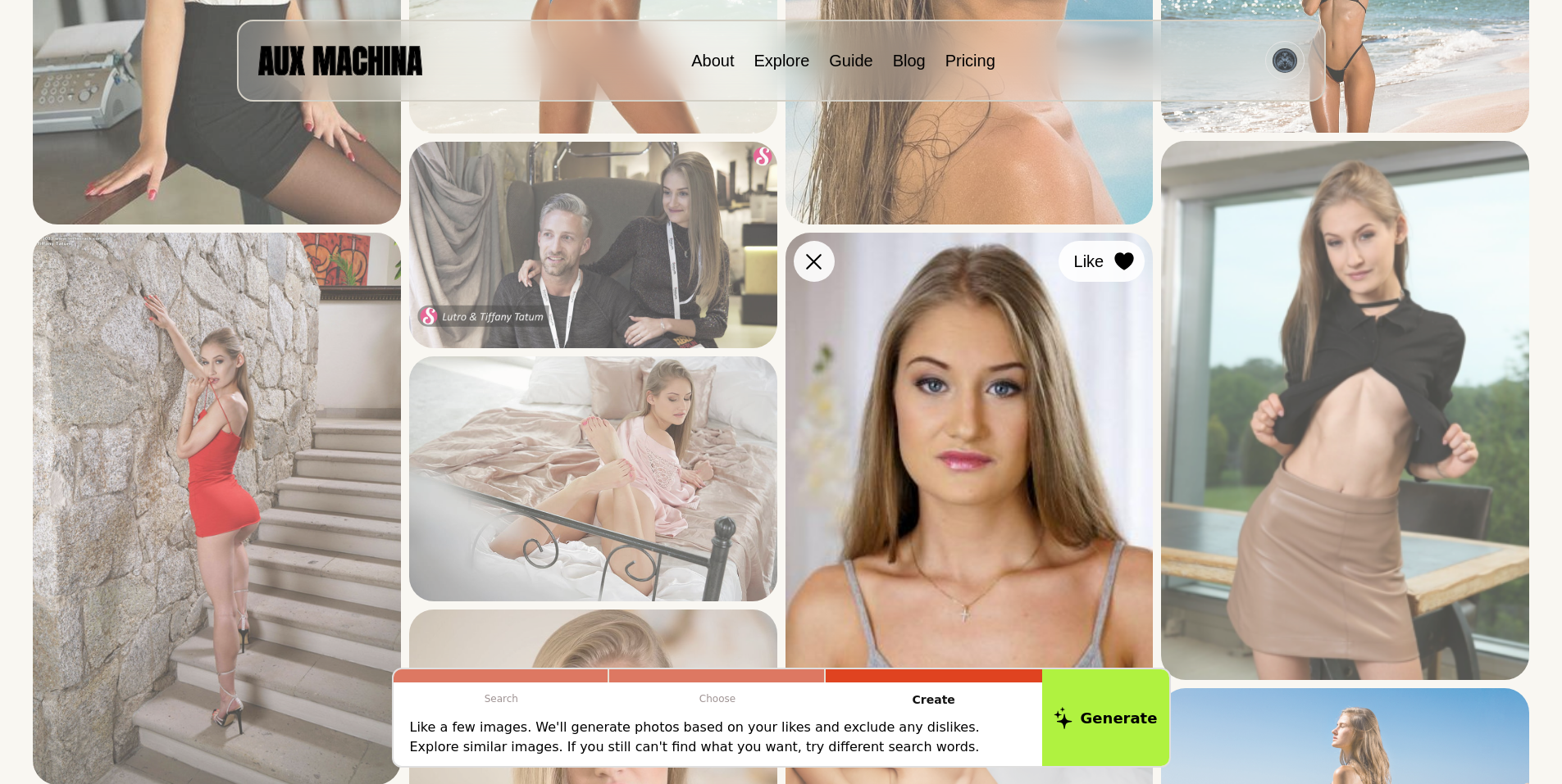
click at [1126, 255] on icon at bounding box center [1124, 261] width 19 height 18
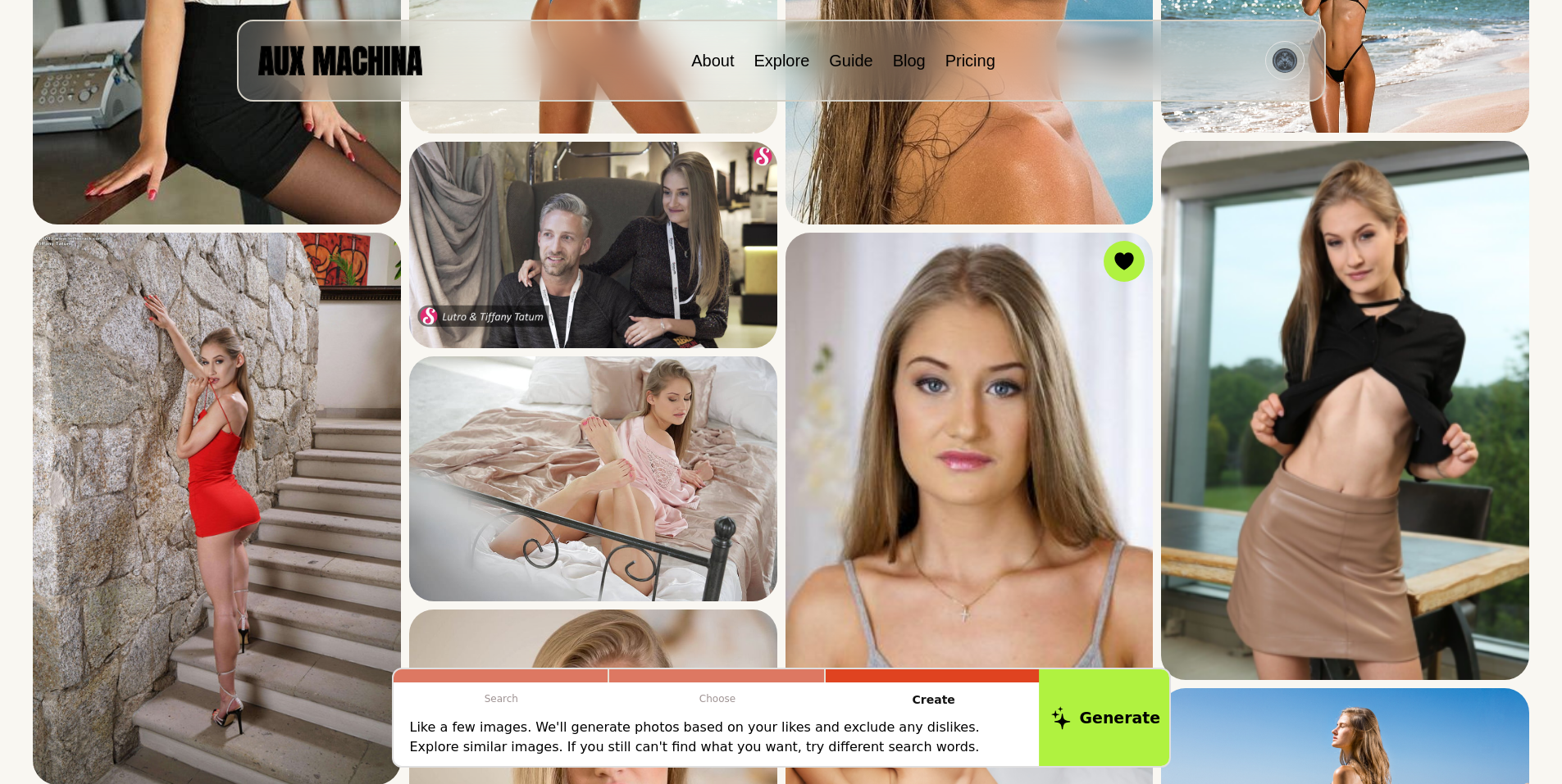
click at [1095, 718] on button "Generate" at bounding box center [1106, 718] width 133 height 102
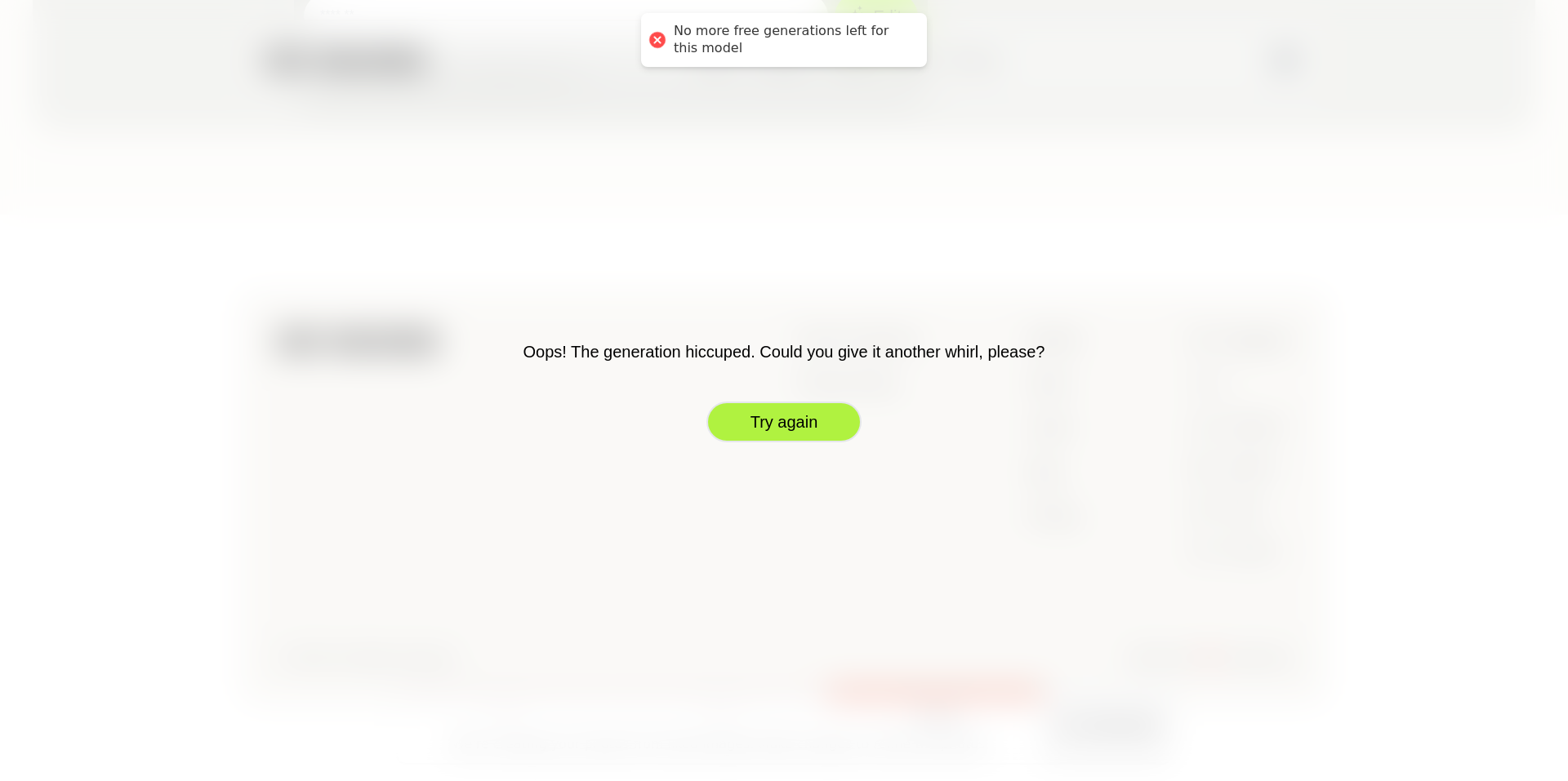
click at [779, 418] on button "Try again" at bounding box center [784, 422] width 155 height 41
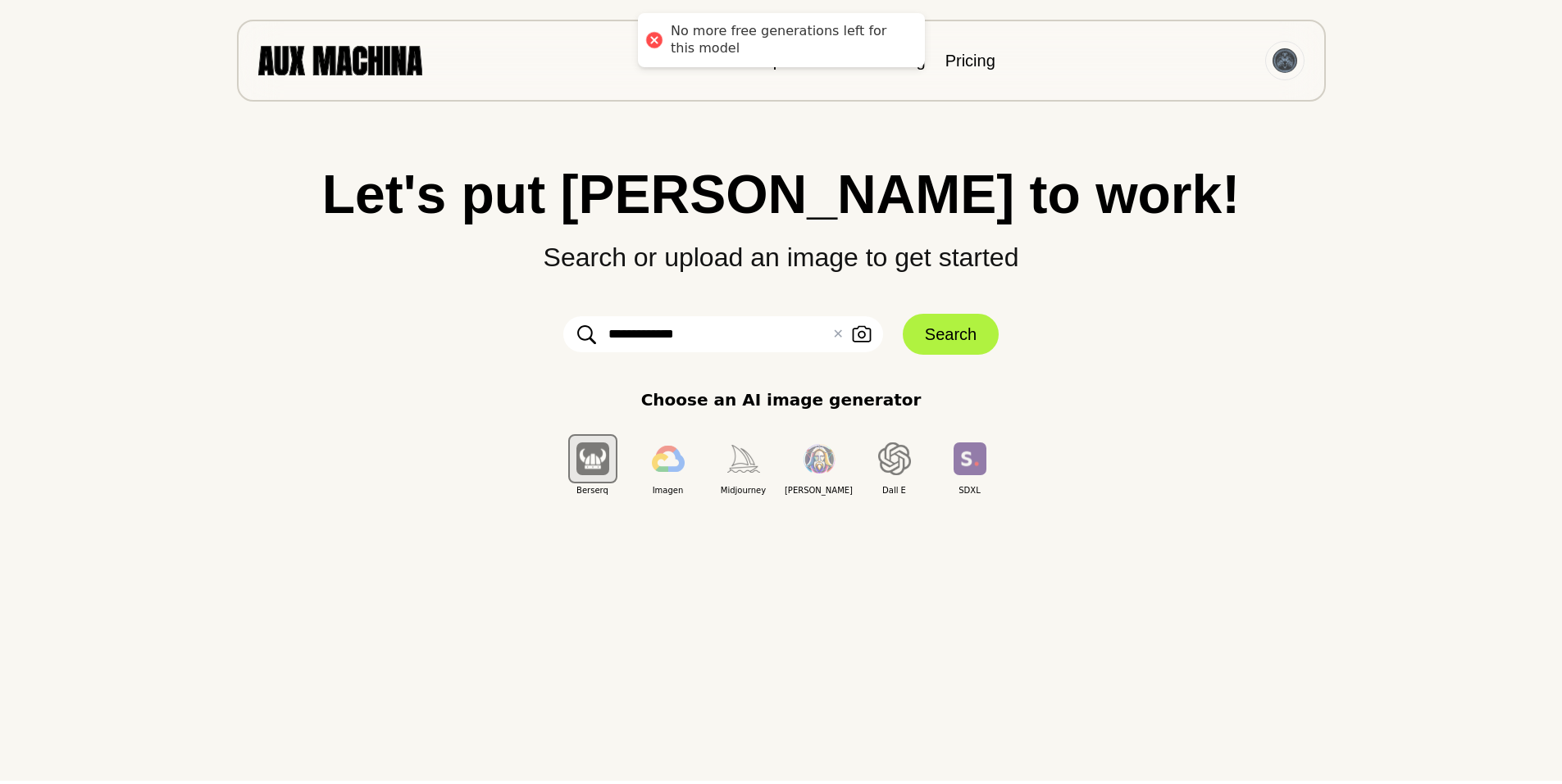
scroll to position [0, 0]
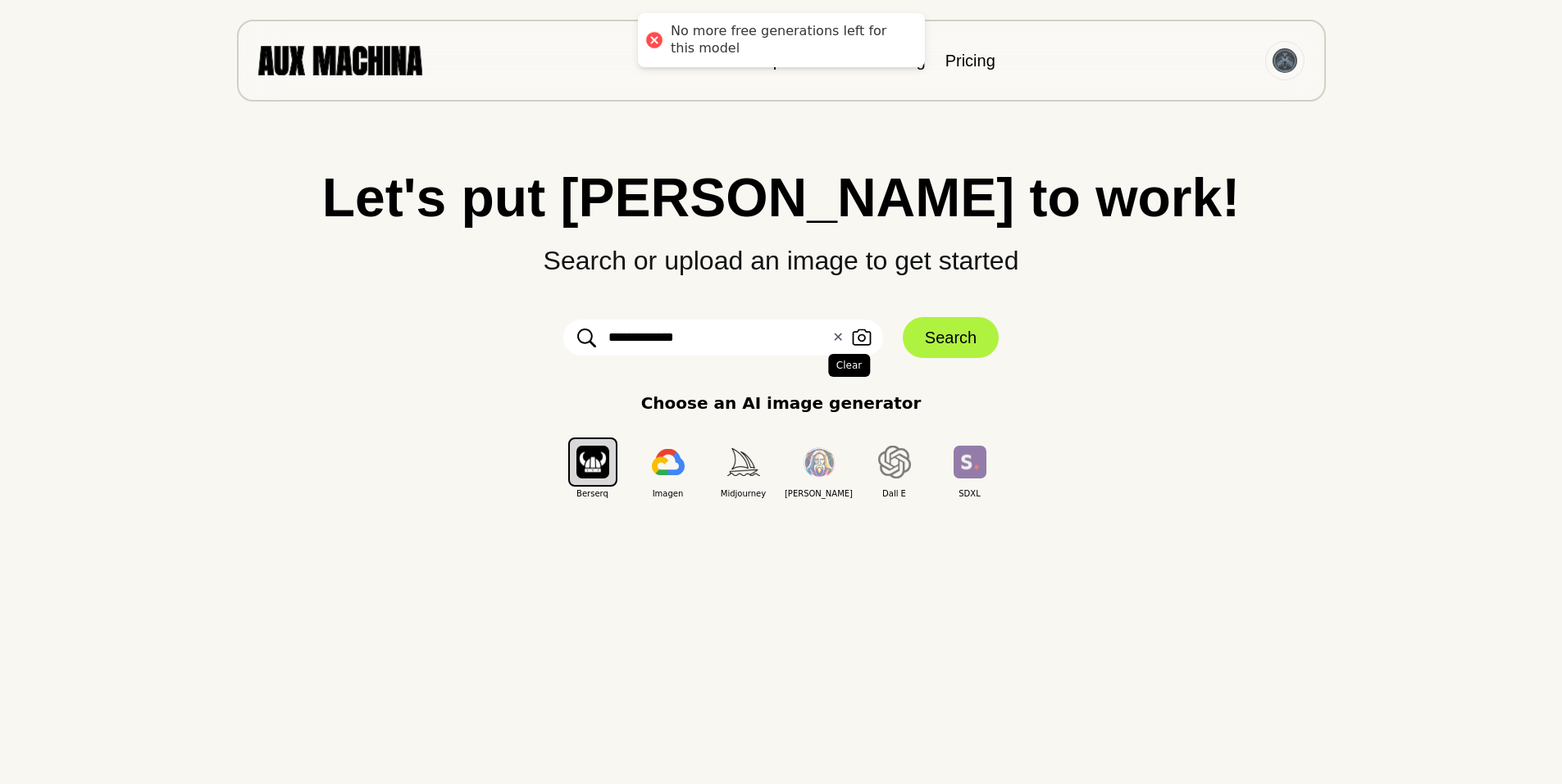
click at [837, 336] on button "✕ Clear" at bounding box center [838, 337] width 11 height 19
click at [795, 330] on input "text" at bounding box center [722, 337] width 319 height 36
click at [697, 338] on input "text" at bounding box center [722, 337] width 319 height 36
type input "**********"
click button "Search" at bounding box center [951, 338] width 96 height 41
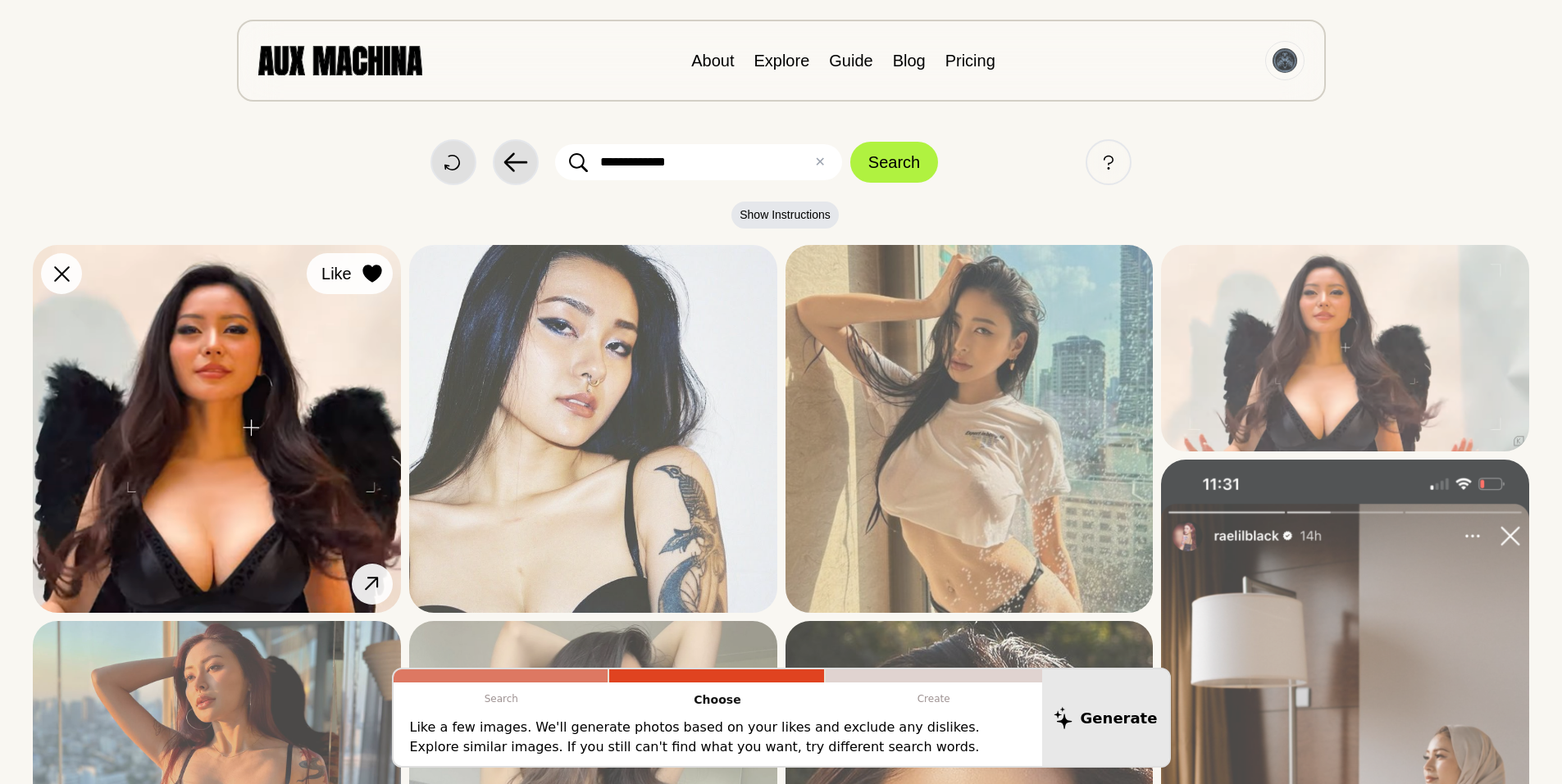
click at [376, 270] on icon at bounding box center [371, 273] width 19 height 18
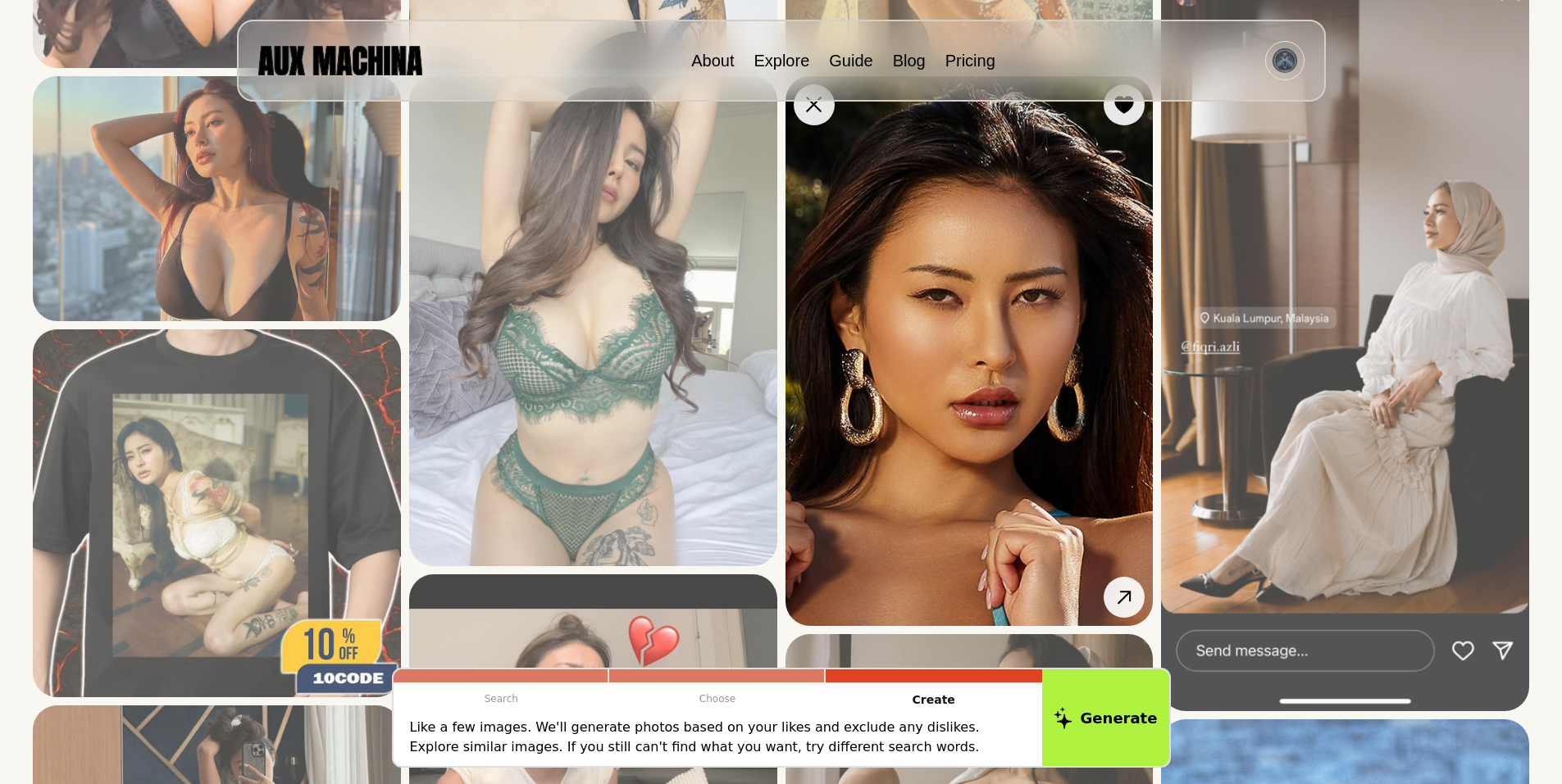
scroll to position [547, 0]
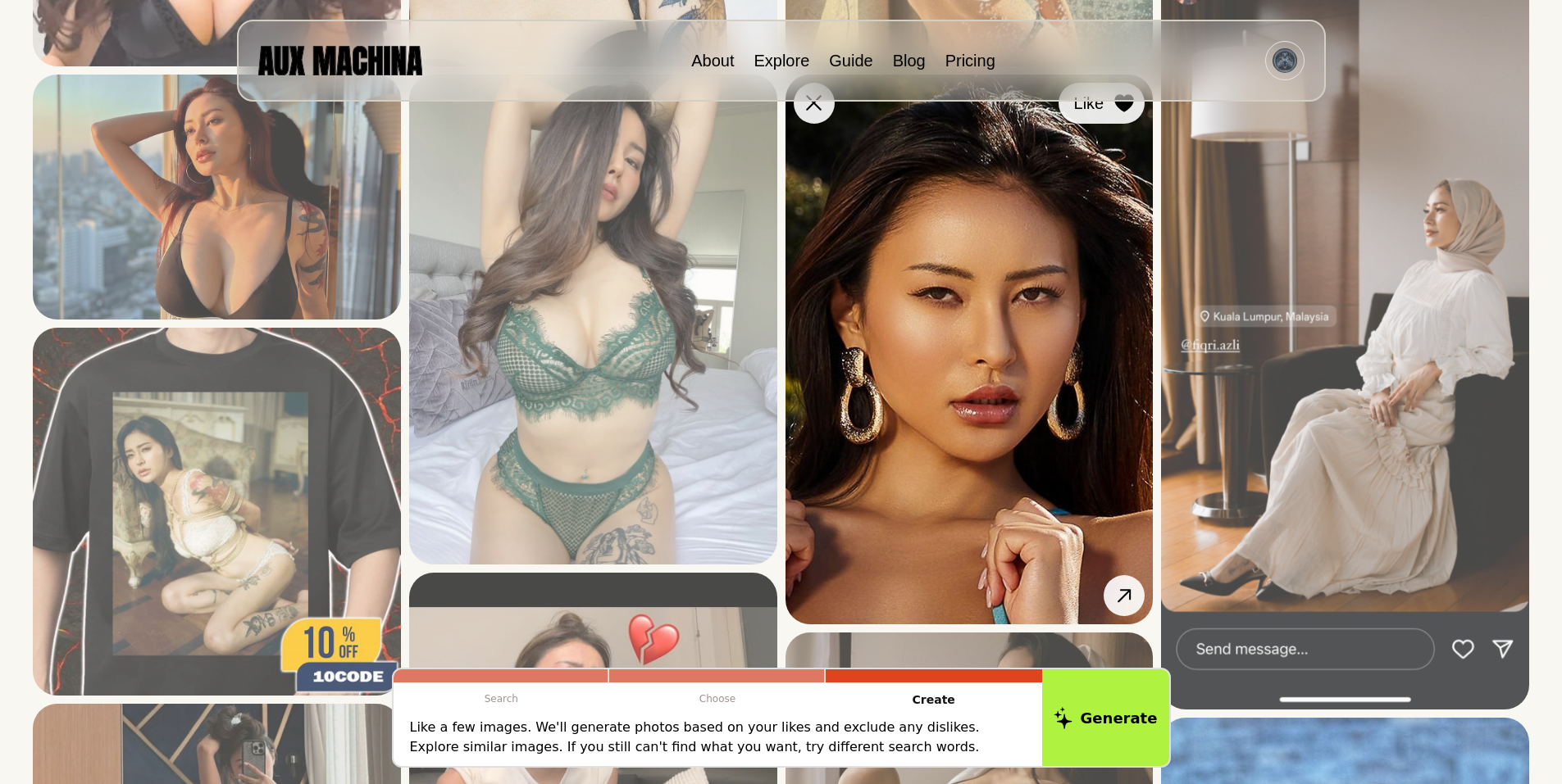
click at [1127, 104] on icon at bounding box center [1124, 103] width 19 height 18
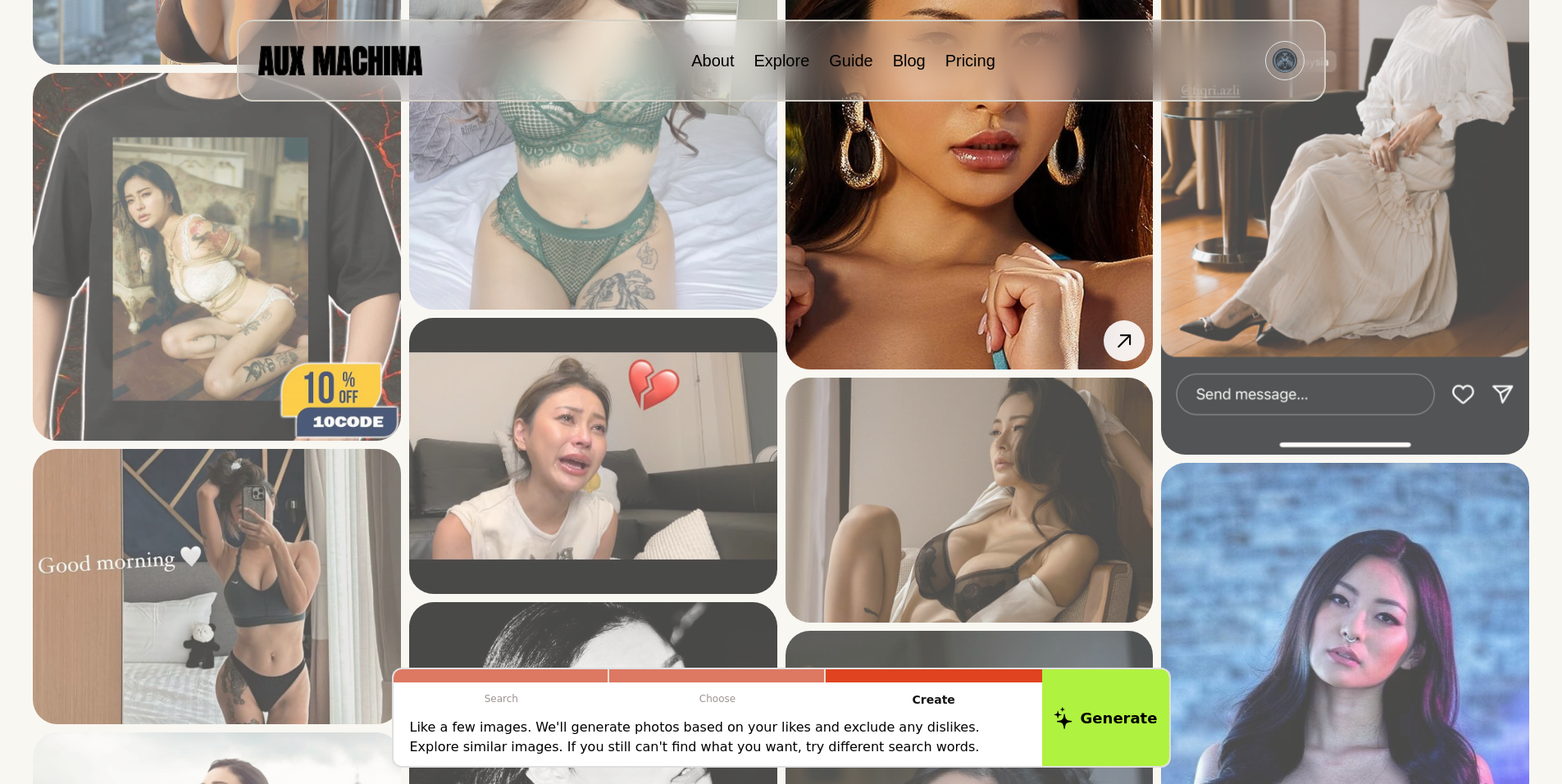
scroll to position [928, 0]
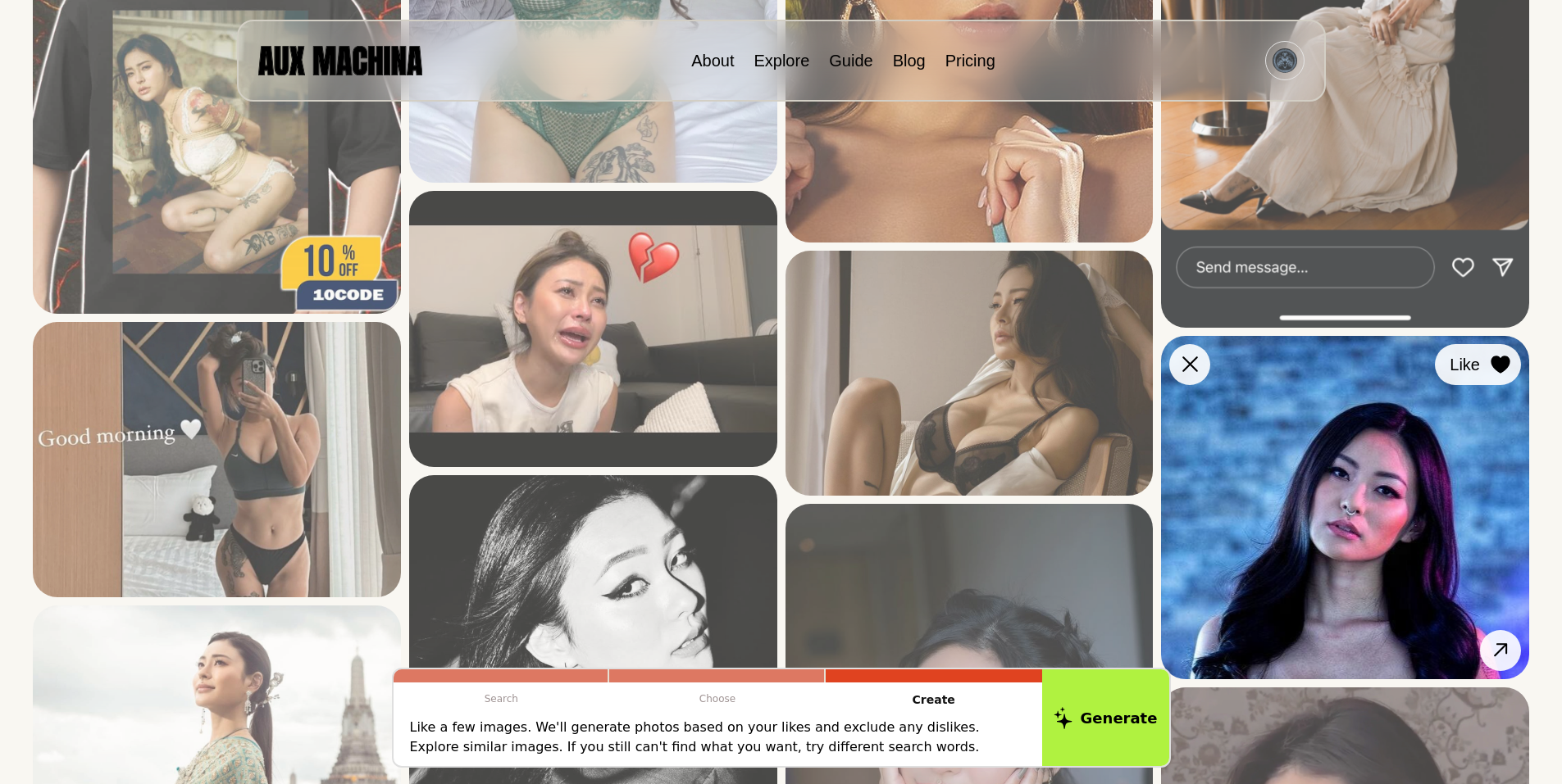
drag, startPoint x: 1500, startPoint y: 363, endPoint x: 1343, endPoint y: 362, distance: 157.0
click at [1499, 363] on icon at bounding box center [1500, 364] width 19 height 18
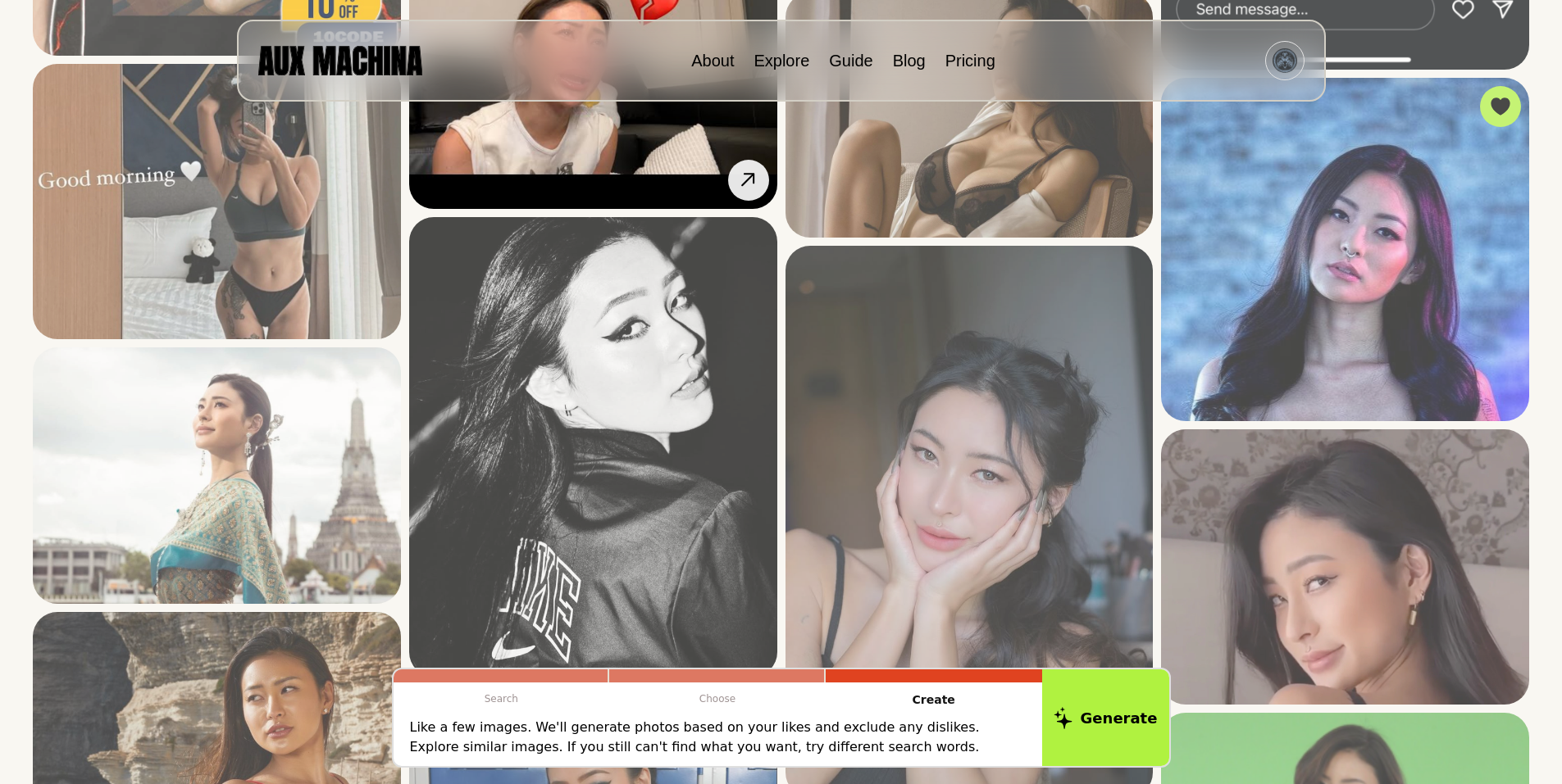
scroll to position [1202, 0]
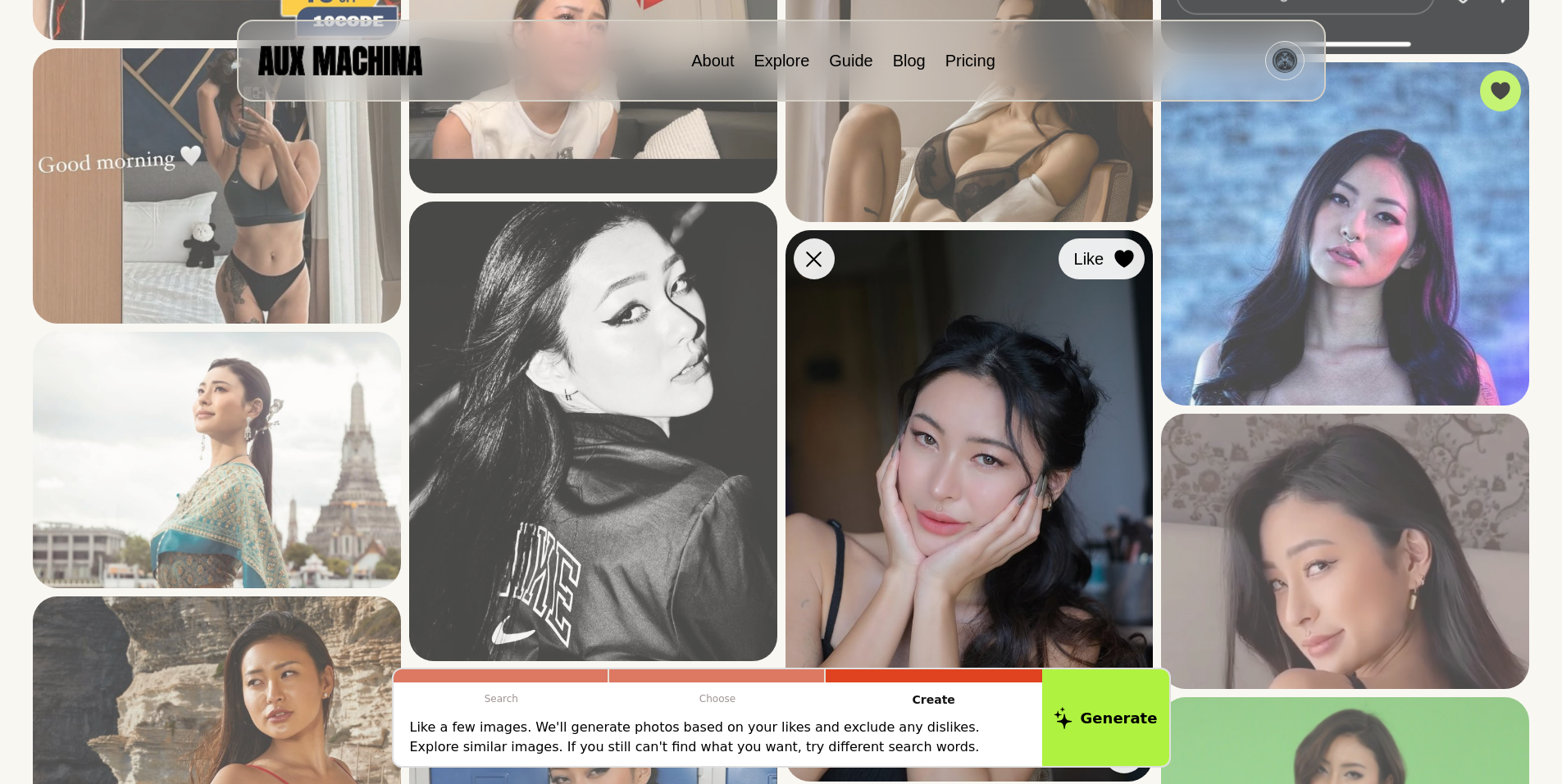
click at [1120, 261] on icon at bounding box center [1124, 258] width 19 height 18
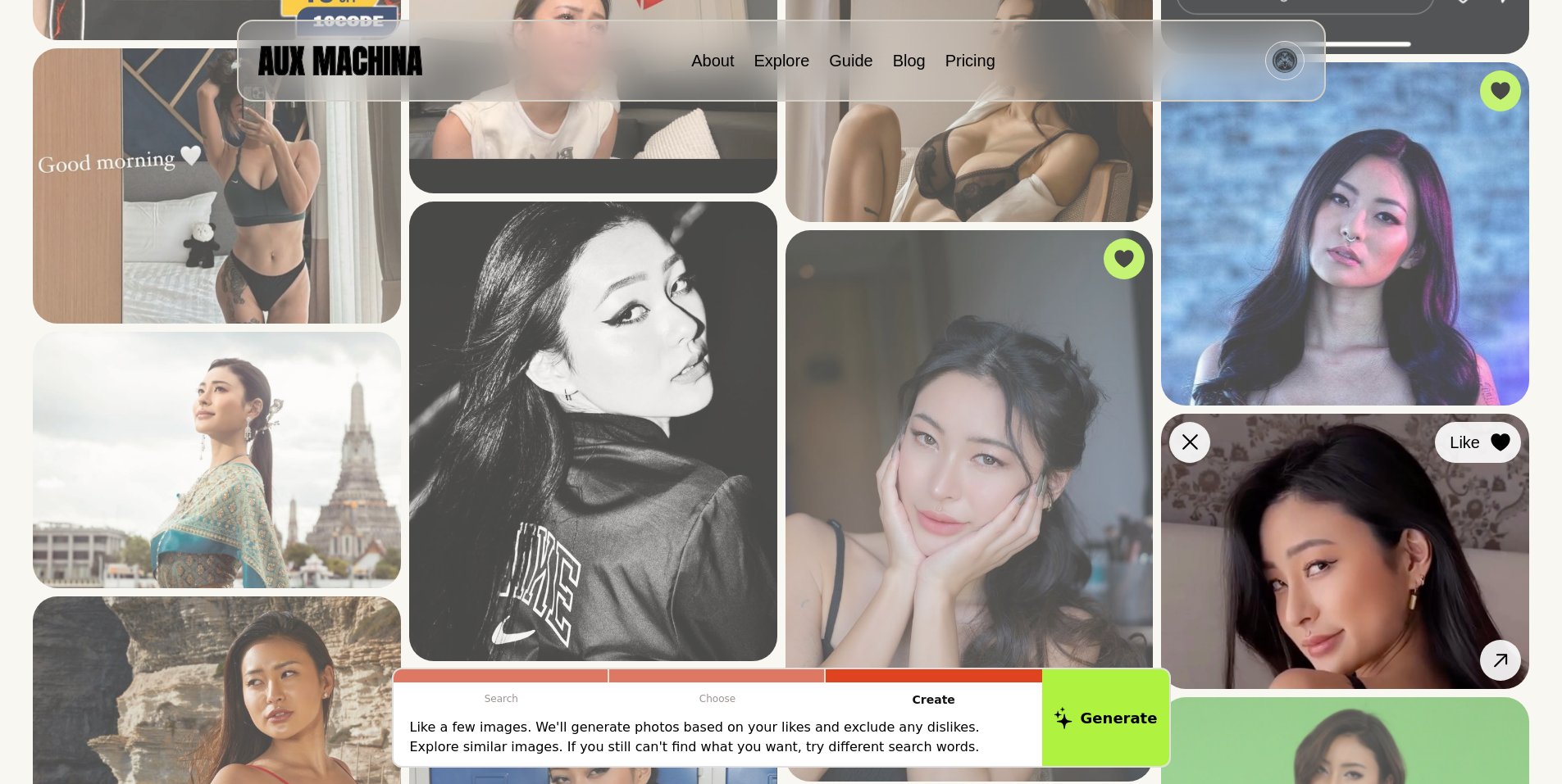
click at [1499, 432] on div at bounding box center [1500, 442] width 25 height 25
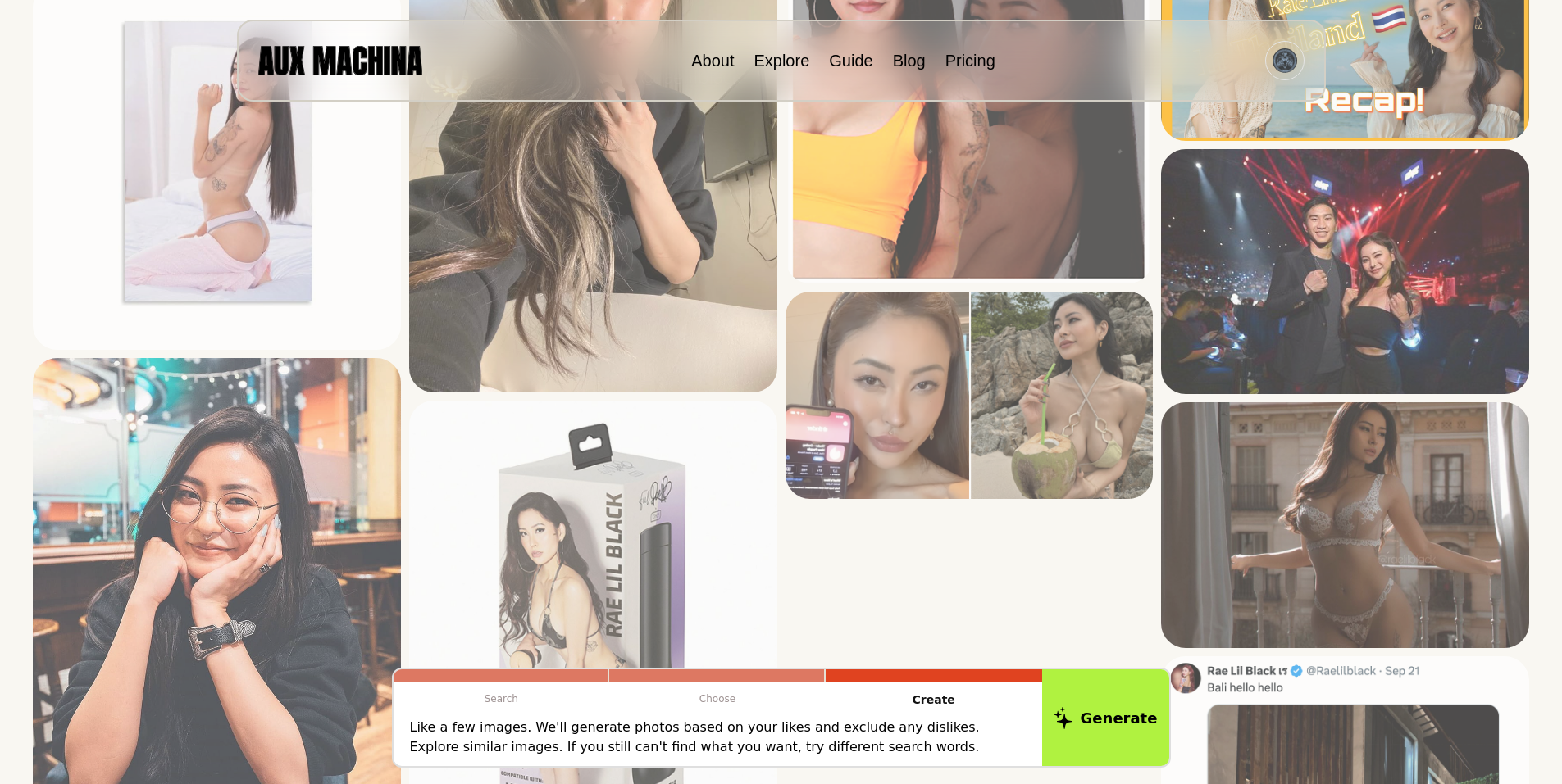
scroll to position [3223, 0]
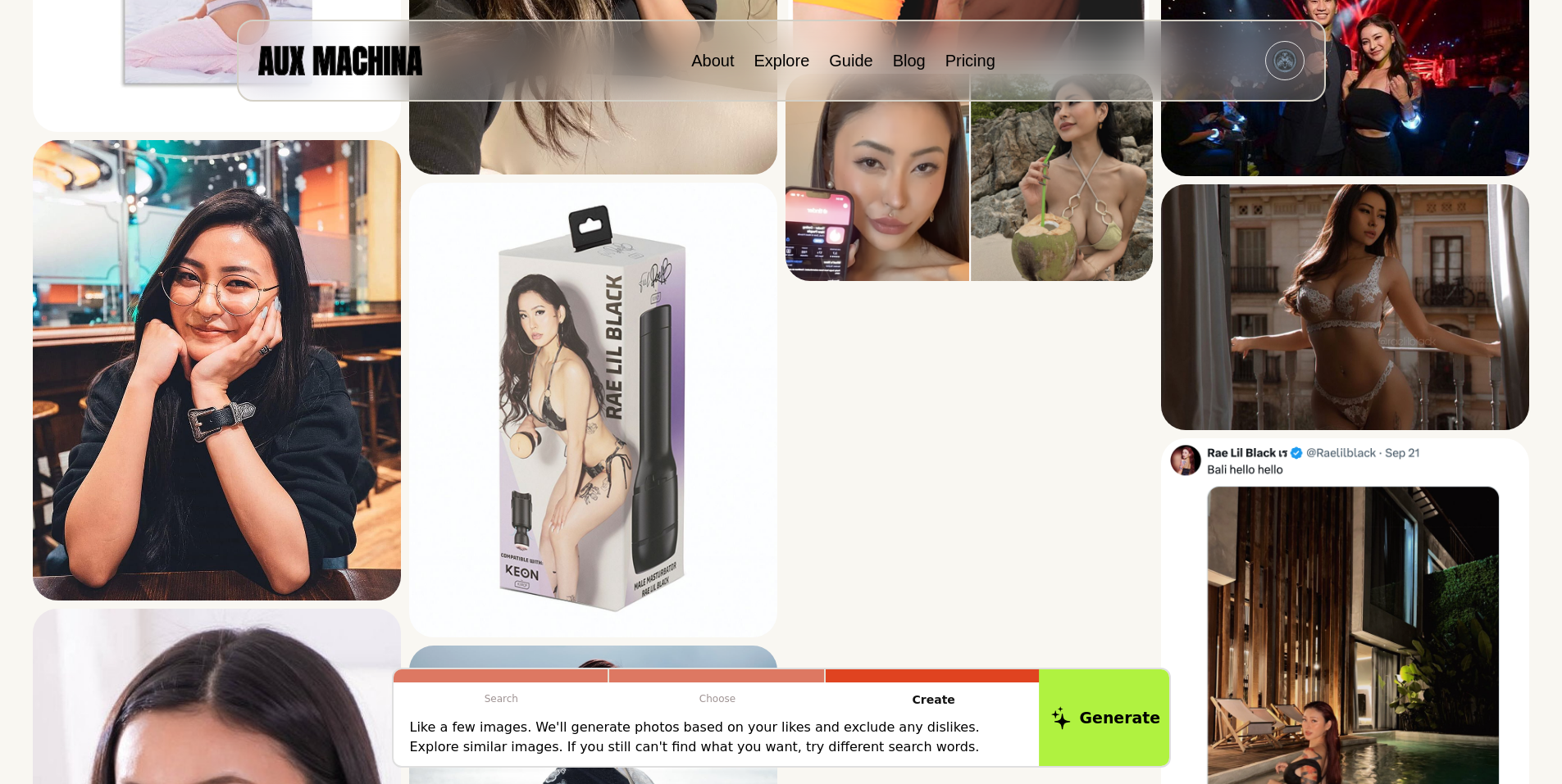
click at [1120, 718] on button "Generate" at bounding box center [1106, 718] width 133 height 102
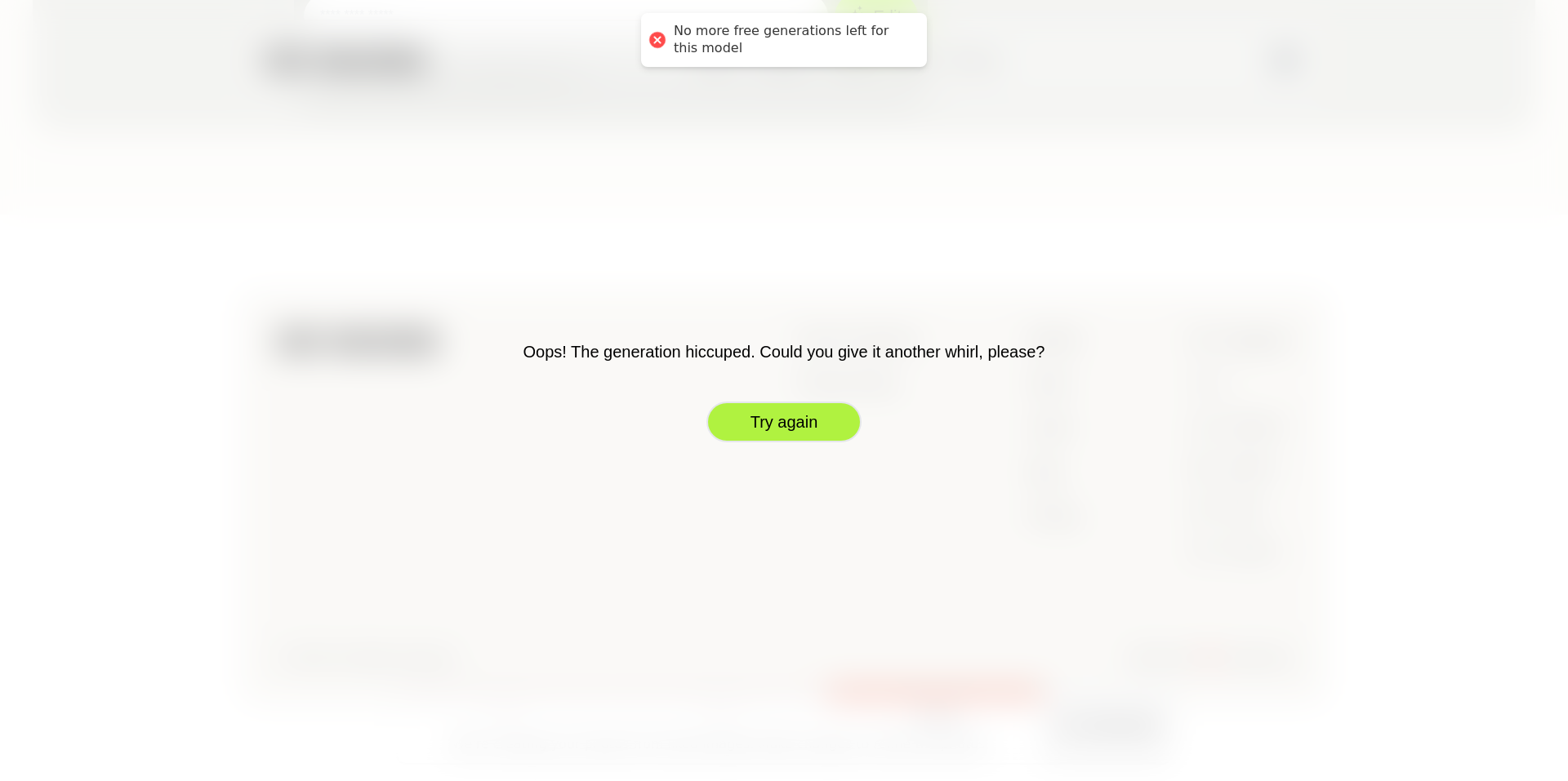
click at [788, 415] on button "Try again" at bounding box center [784, 422] width 155 height 41
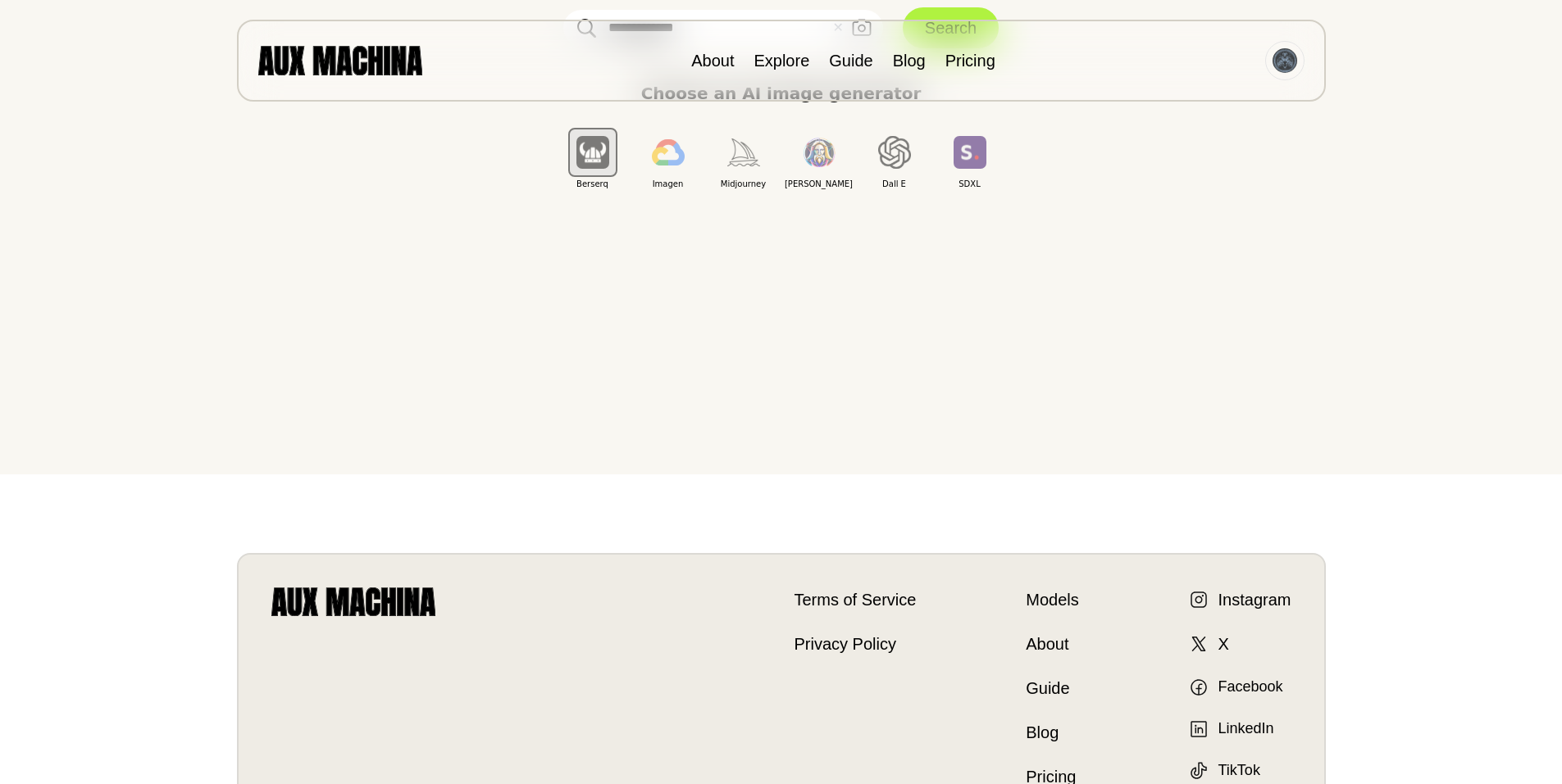
scroll to position [122, 0]
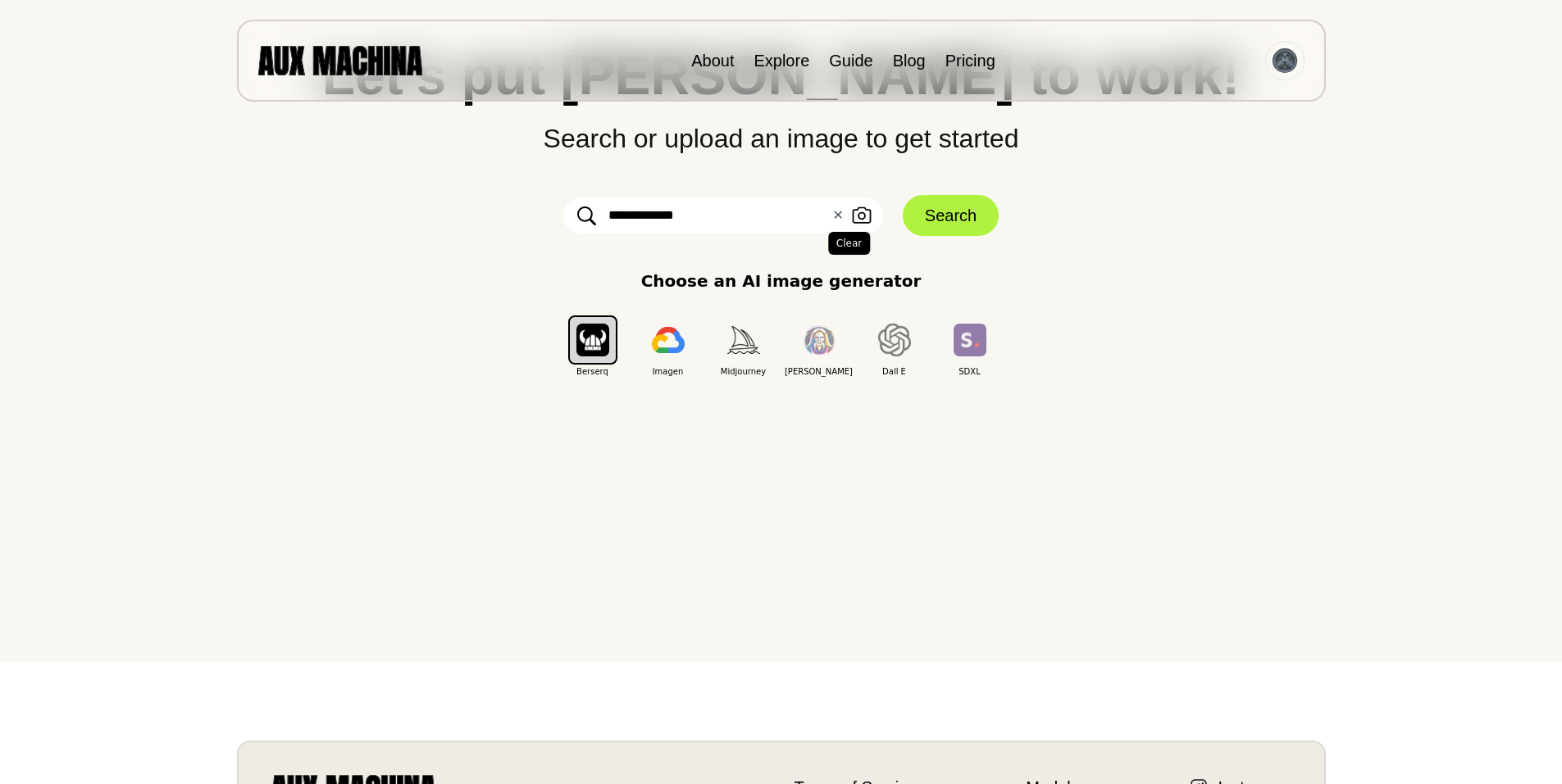
click at [836, 216] on button "✕ Clear" at bounding box center [838, 215] width 11 height 19
click at [730, 216] on input "text" at bounding box center [722, 215] width 319 height 36
